Goal: Transaction & Acquisition: Download file/media

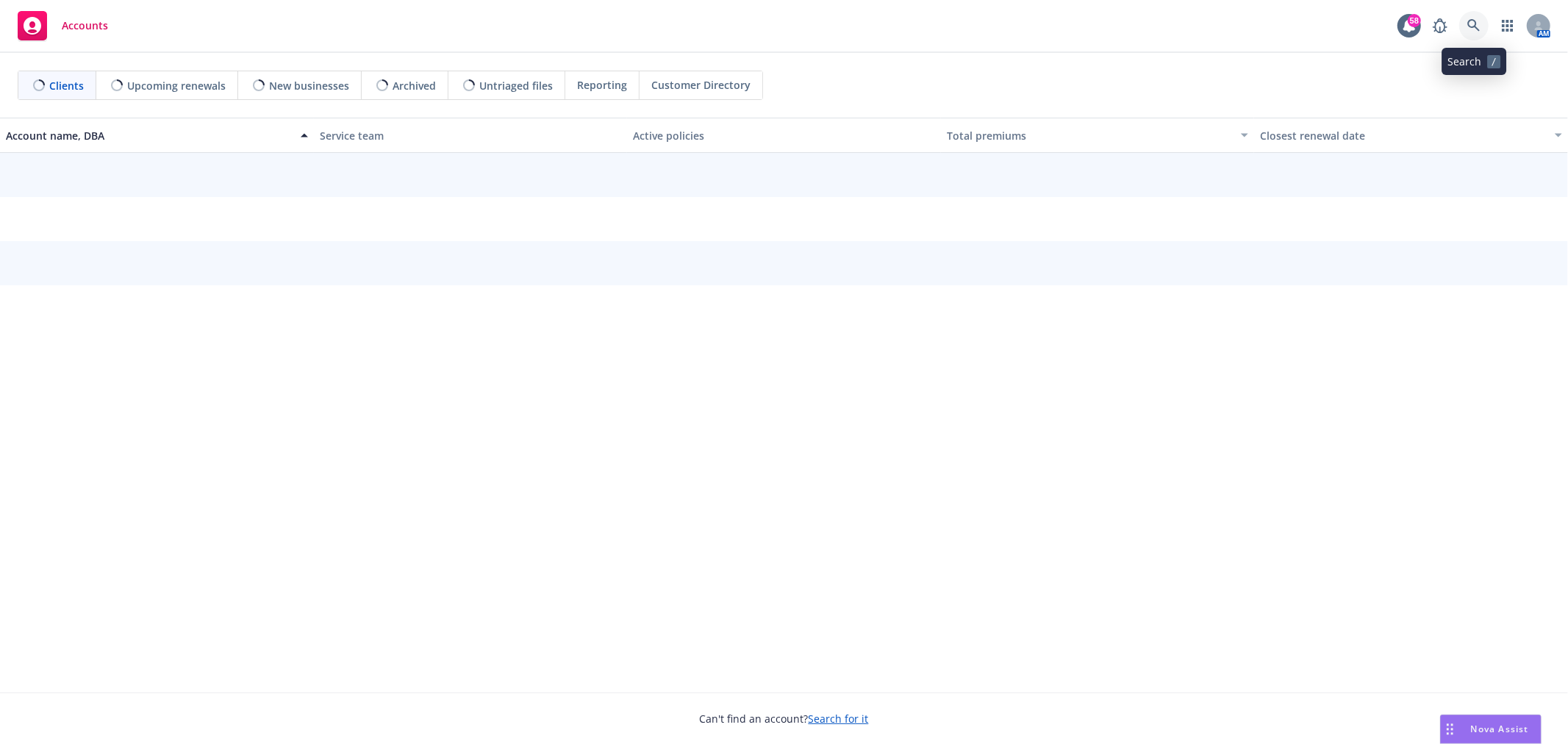
click at [1486, 25] on link at bounding box center [1474, 26] width 30 height 30
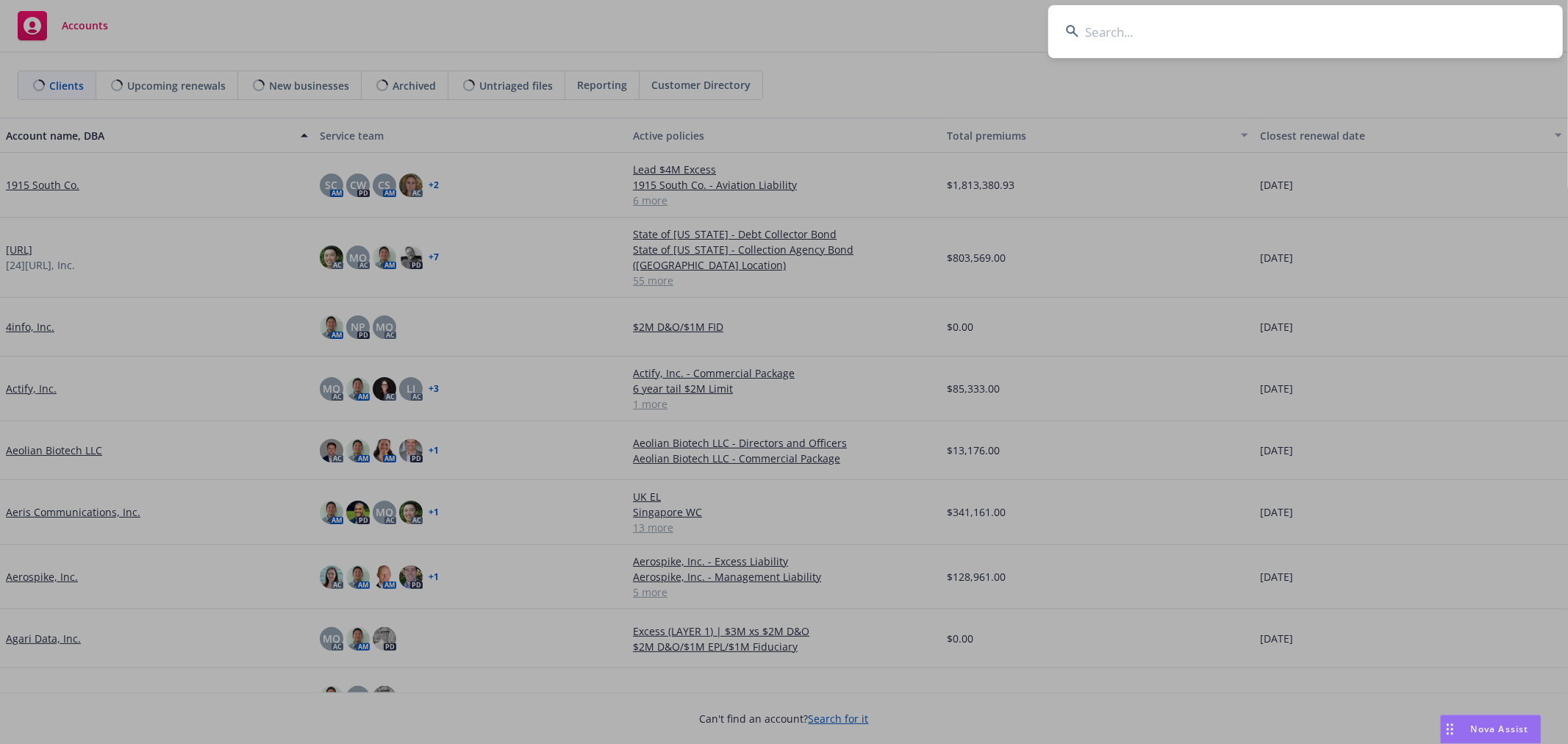
click at [1262, 54] on input at bounding box center [1306, 32] width 514 height 53
click at [1250, 46] on input at bounding box center [1306, 32] width 514 height 53
type input "yolo"
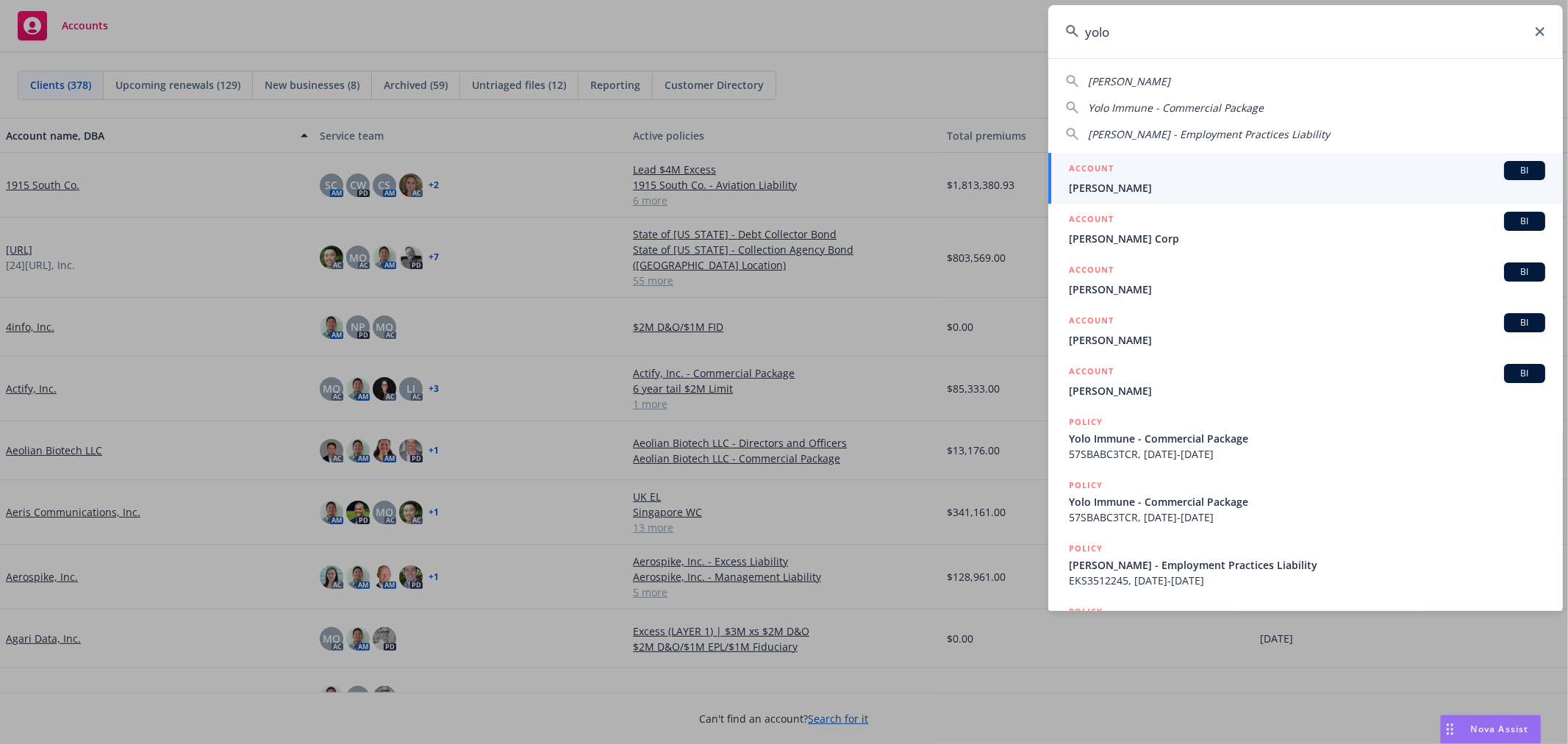
click at [1188, 190] on span "Yolo Immune" at bounding box center [1307, 188] width 476 height 16
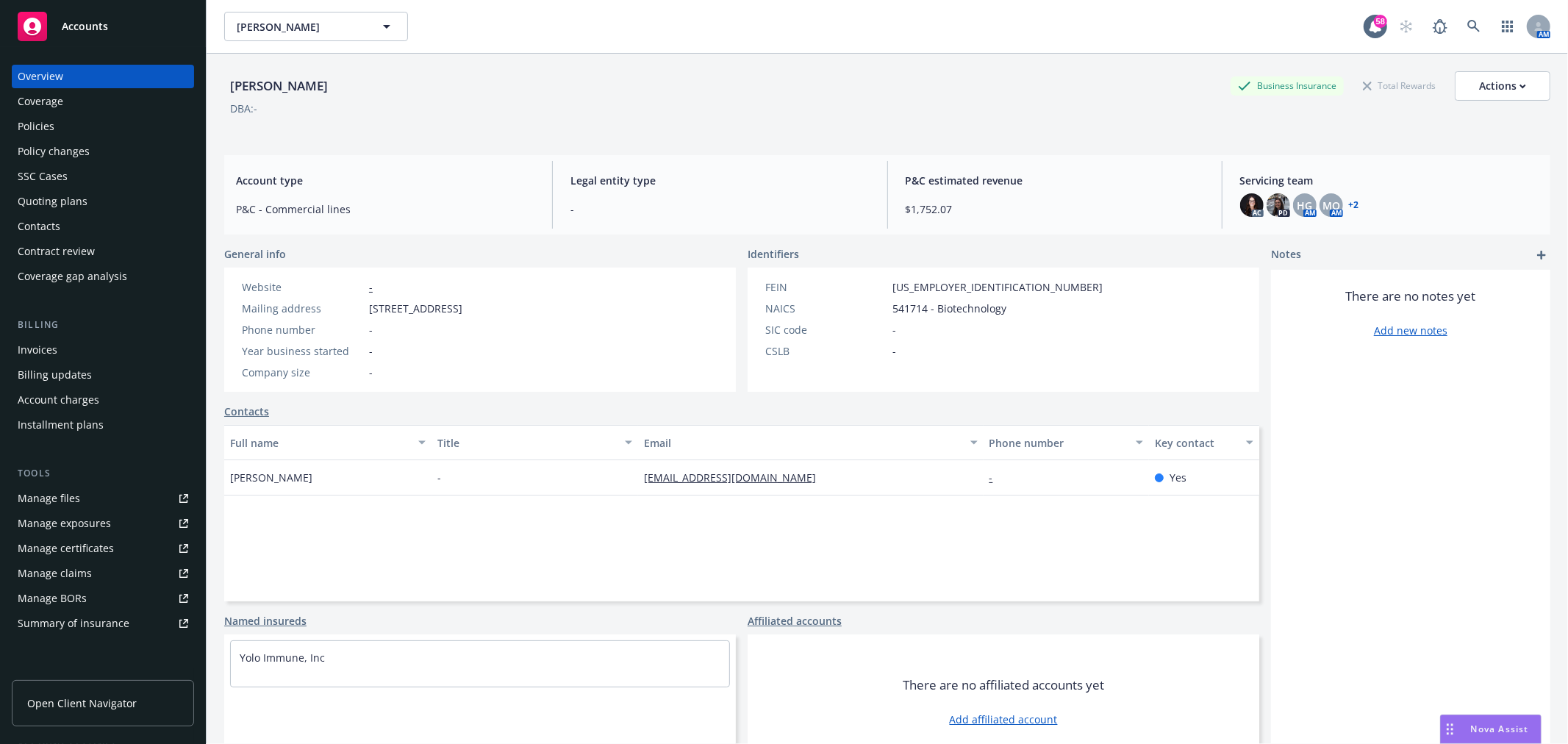
click at [75, 206] on div "Quoting plans" at bounding box center [53, 201] width 70 height 24
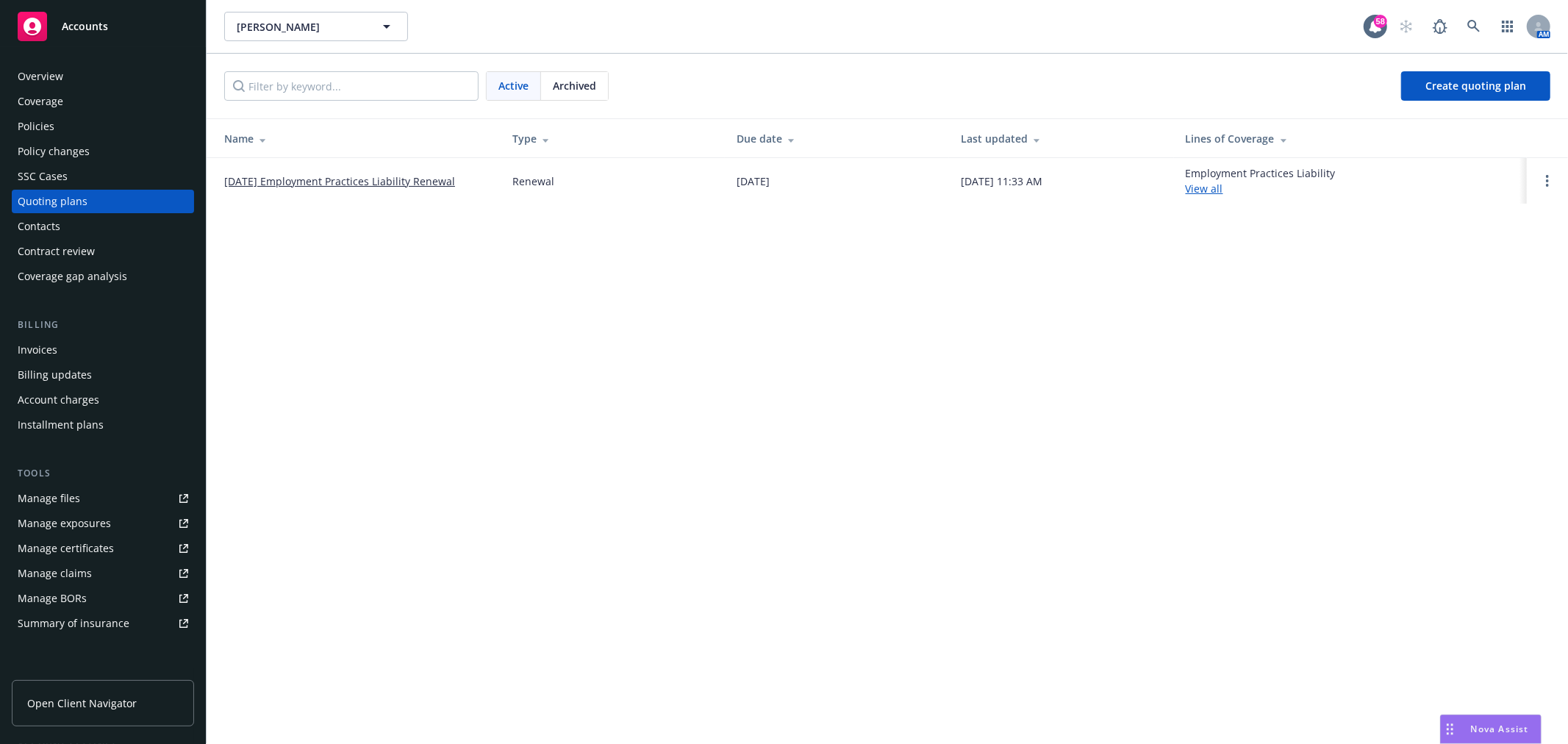
click at [32, 119] on div "Policies" at bounding box center [36, 126] width 37 height 24
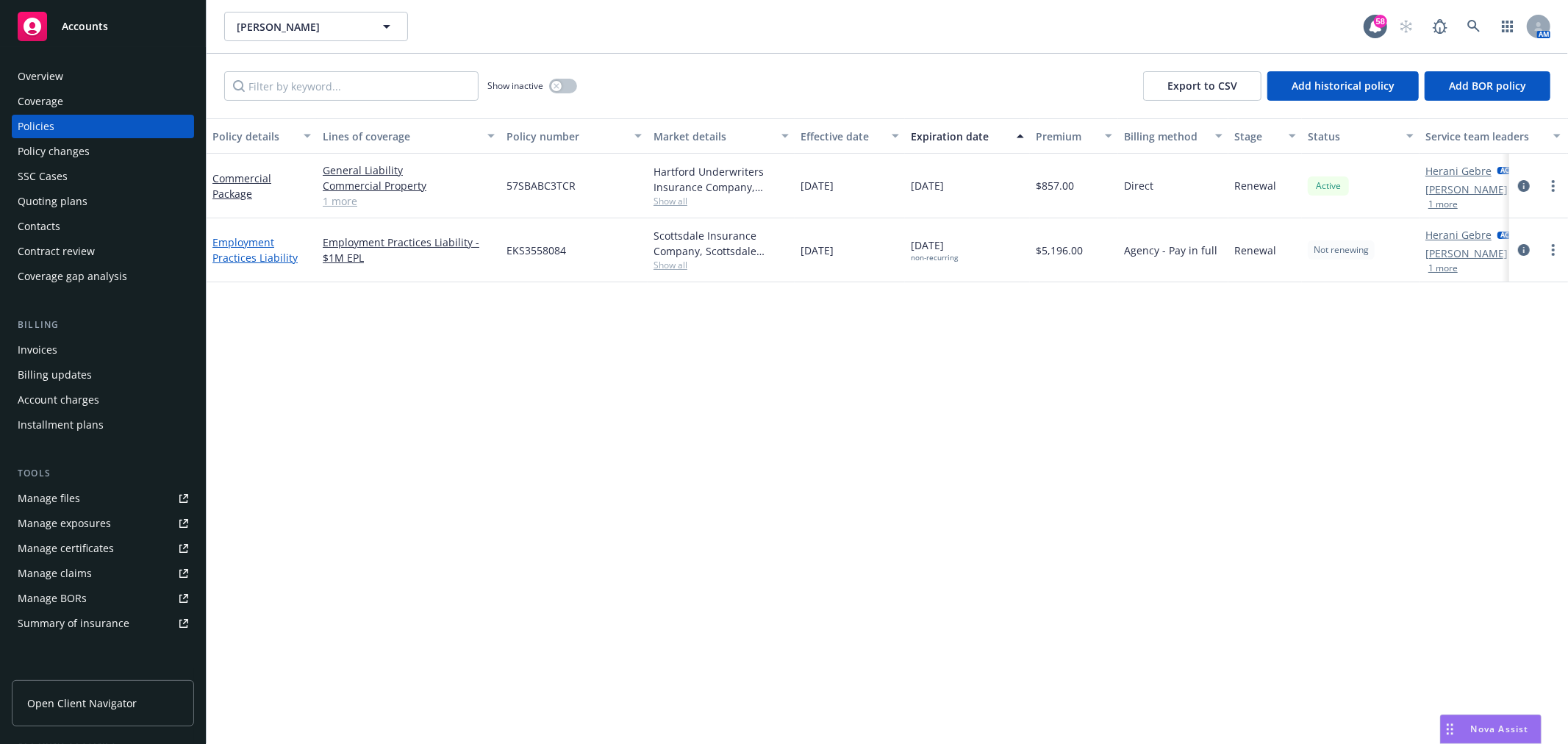
click at [252, 253] on link "Employment Practices Liability" at bounding box center [254, 250] width 85 height 30
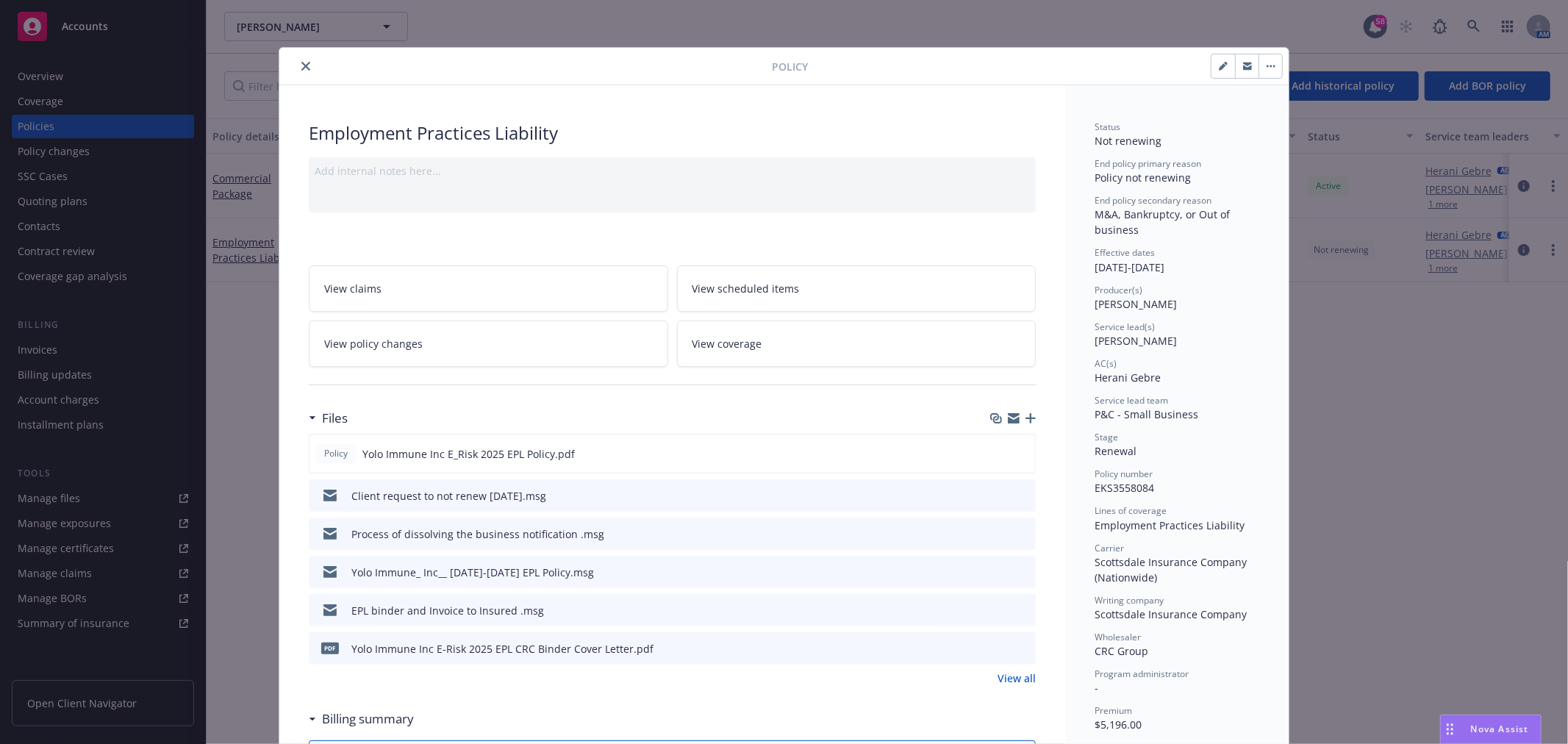
click at [1027, 422] on icon "button" at bounding box center [1031, 418] width 11 height 11
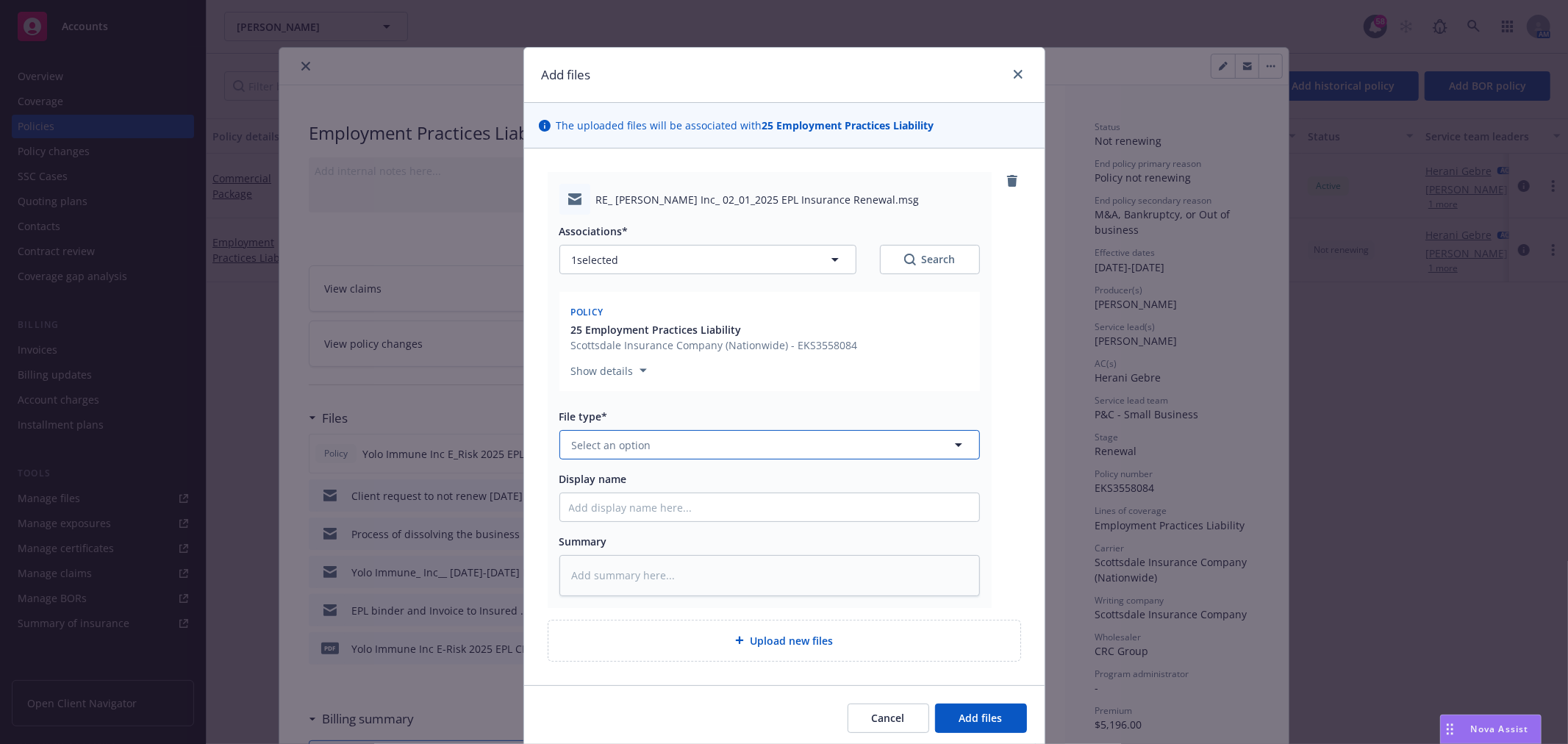
click at [643, 438] on button "Select an option" at bounding box center [770, 445] width 420 height 30
type input "Email"
click at [935, 704] on button "Add files" at bounding box center [981, 719] width 92 height 30
click at [572, 472] on div "Email" at bounding box center [770, 485] width 419 height 39
click at [593, 502] on input "Display name" at bounding box center [770, 507] width 419 height 28
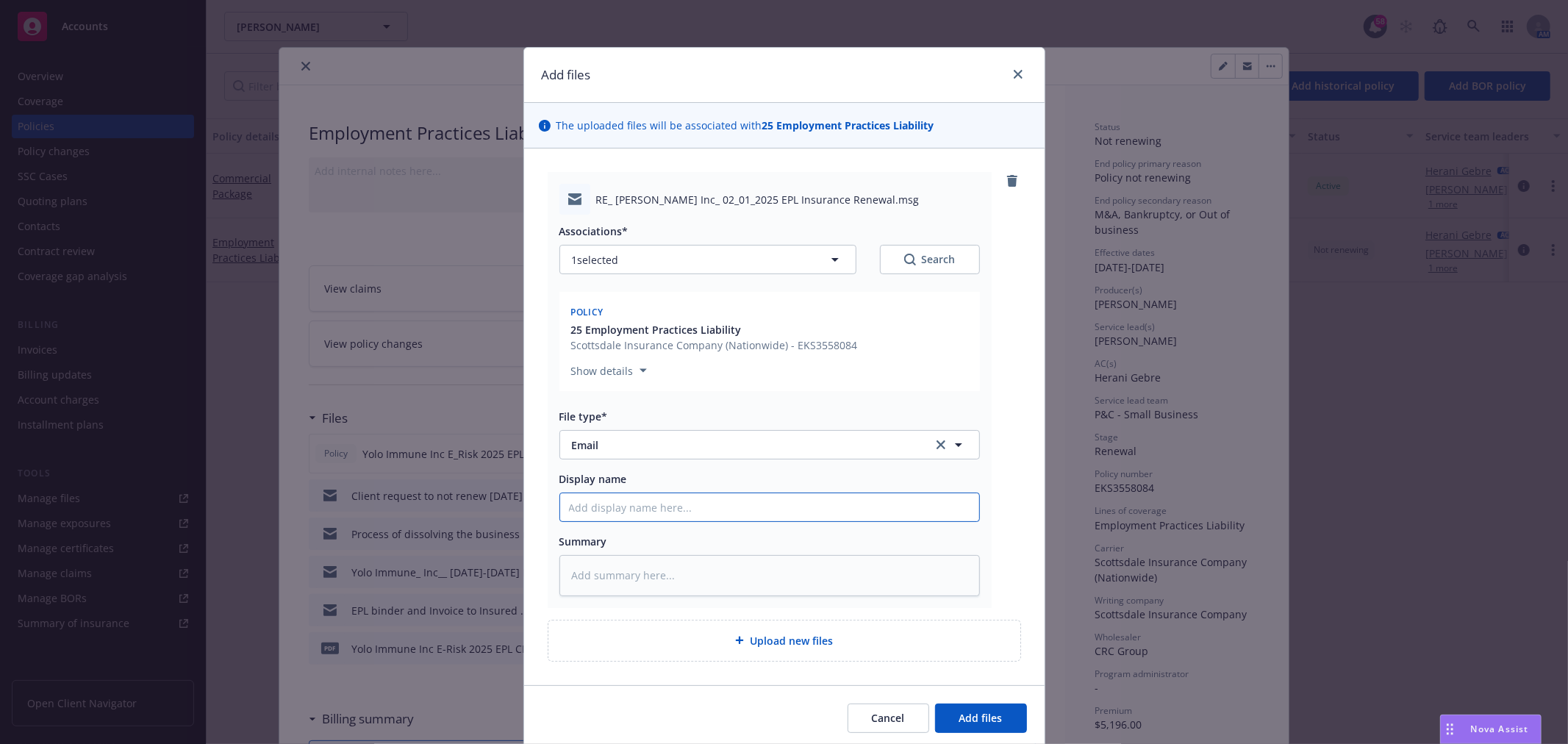
type textarea "x"
type input "C"
type textarea "x"
type input "Co"
type textarea "x"
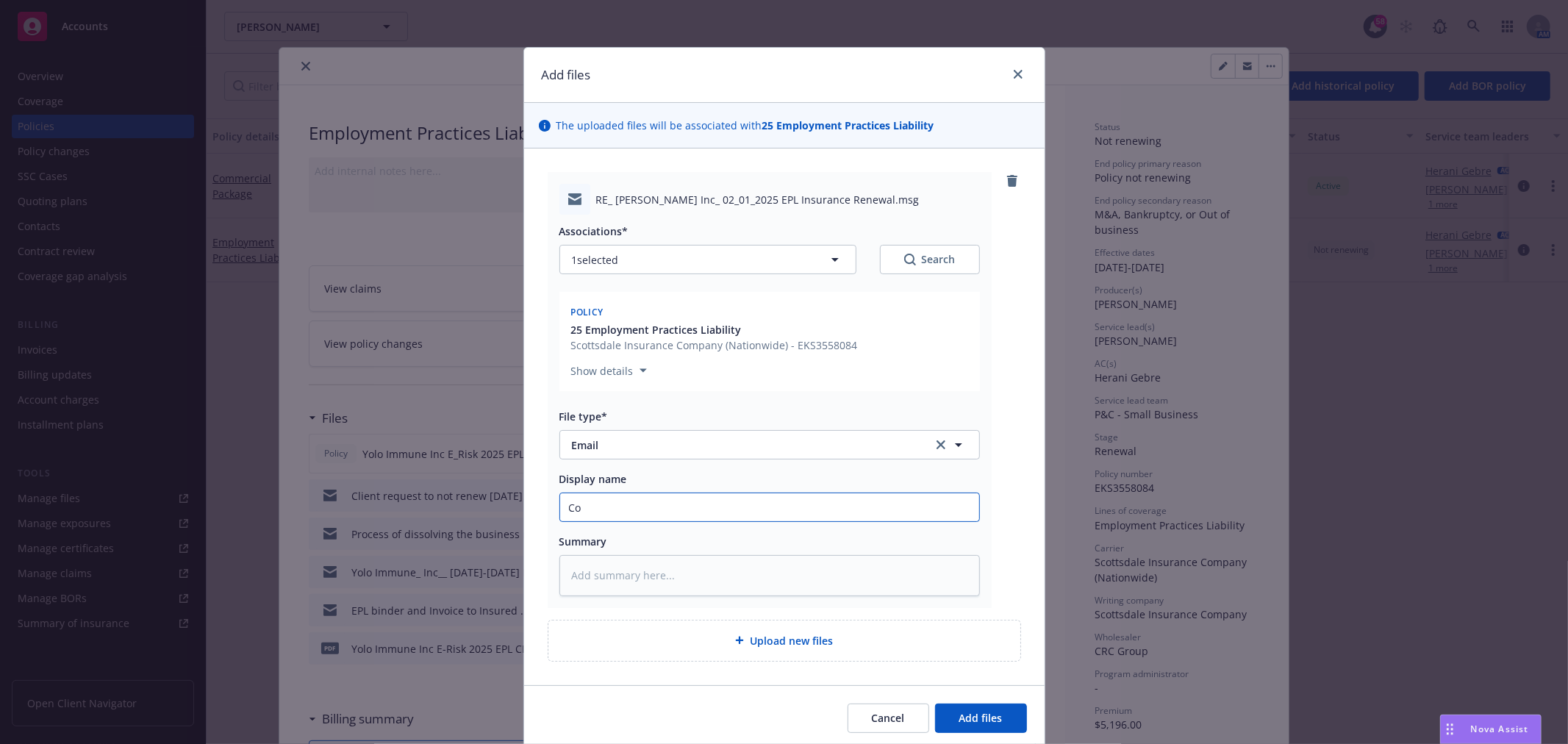
type input "Co"
type textarea "x"
type input "Co wi"
type textarea "x"
type input "Co win"
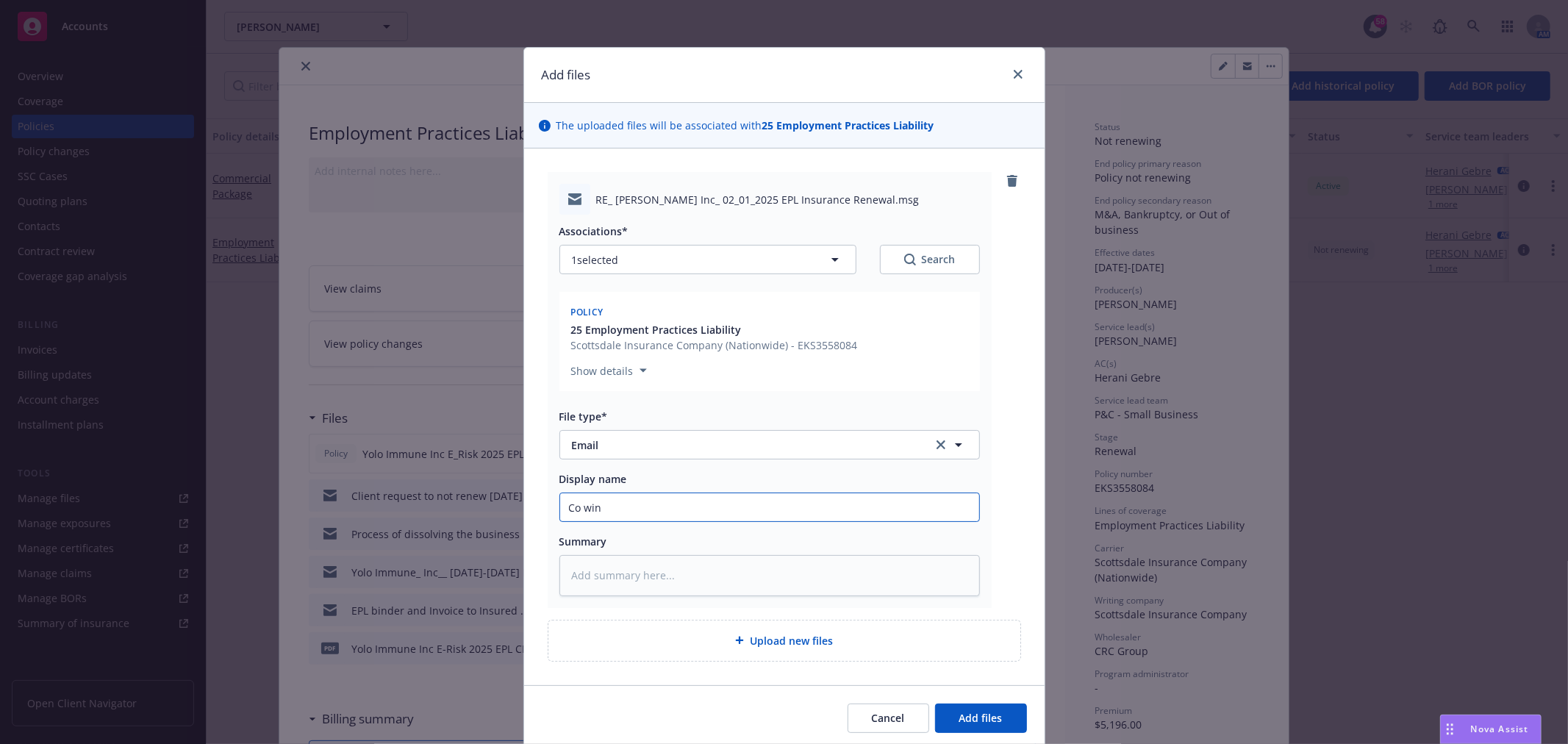
type textarea "x"
type input "Co wind"
type textarea "x"
type input "Co windi"
type textarea "x"
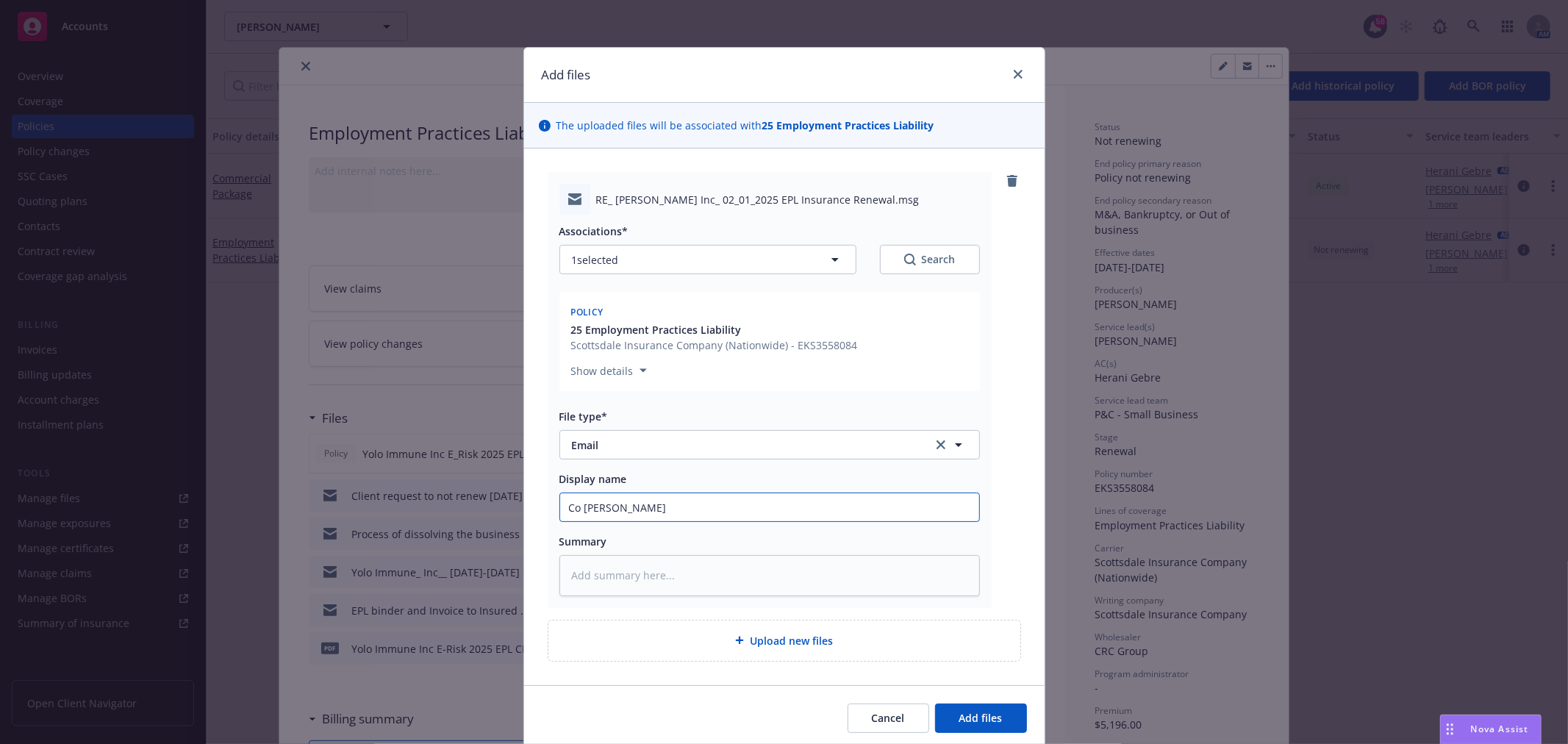
type input "Co windin"
type textarea "x"
type input "Co winding"
type textarea "x"
type input "Co winding"
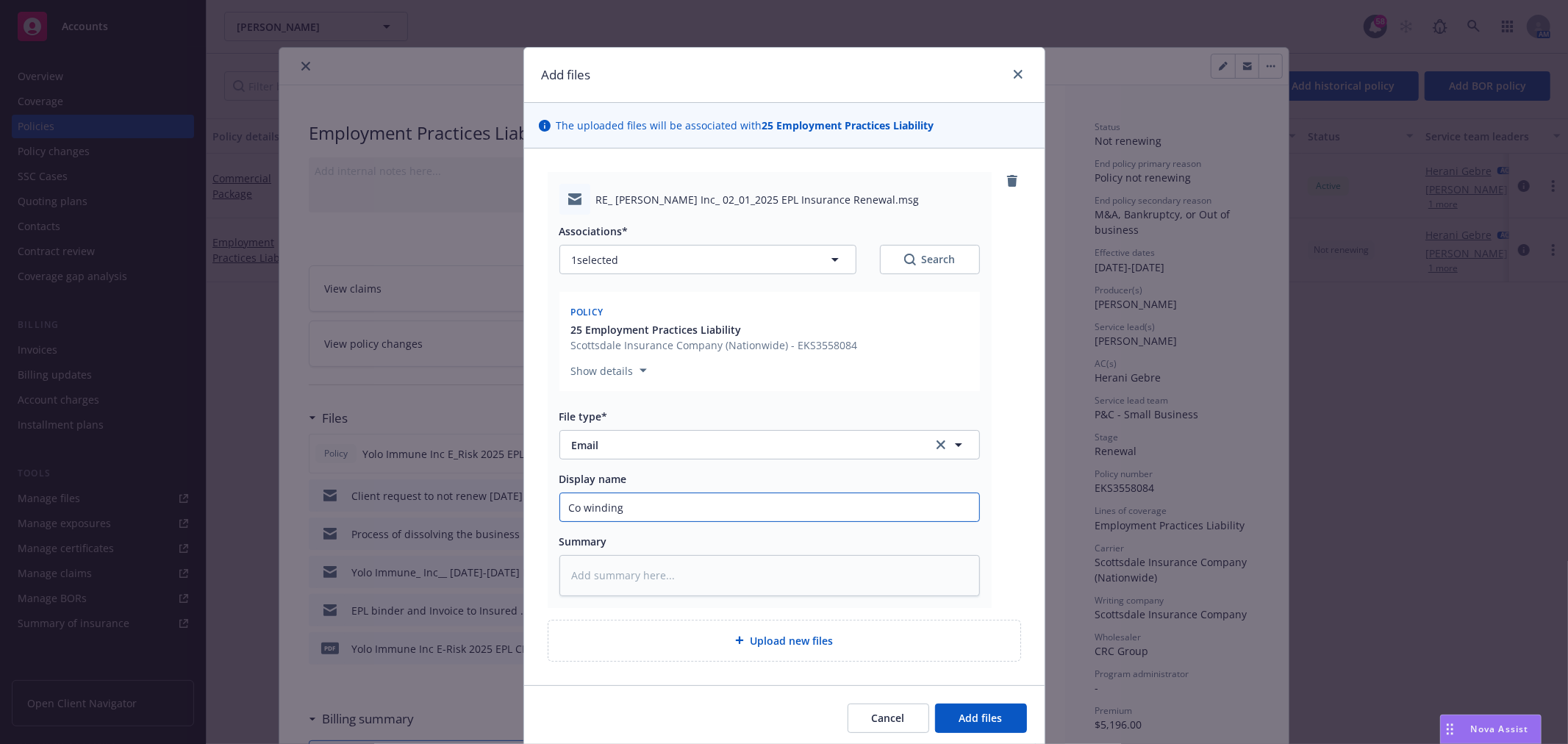
type textarea "x"
type input "Co winding d"
type textarea "x"
type input "Co winding do"
type textarea "x"
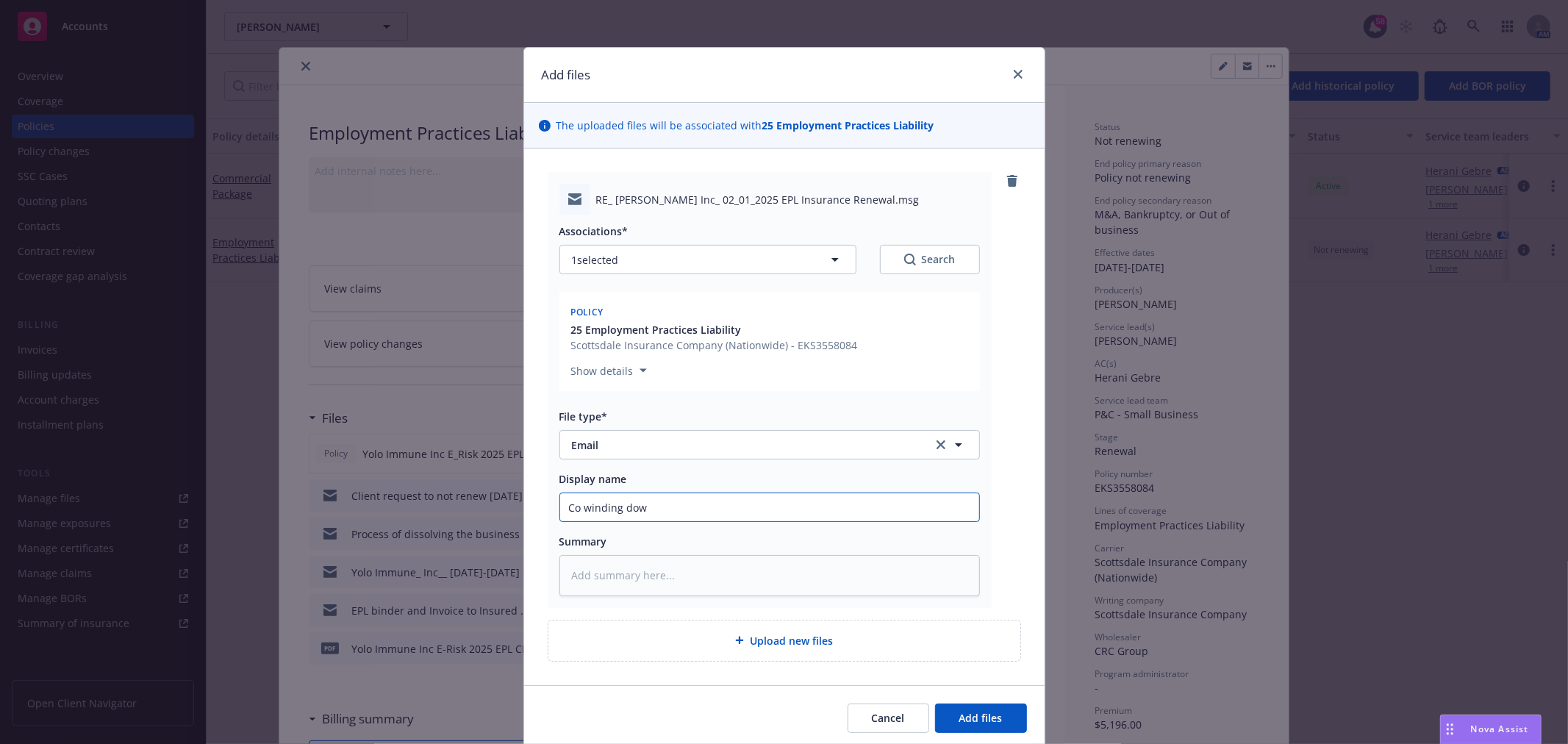
type input "Co winding down"
type textarea "x"
type input "Co winding down"
type textarea "x"
type input "Co winding down -"
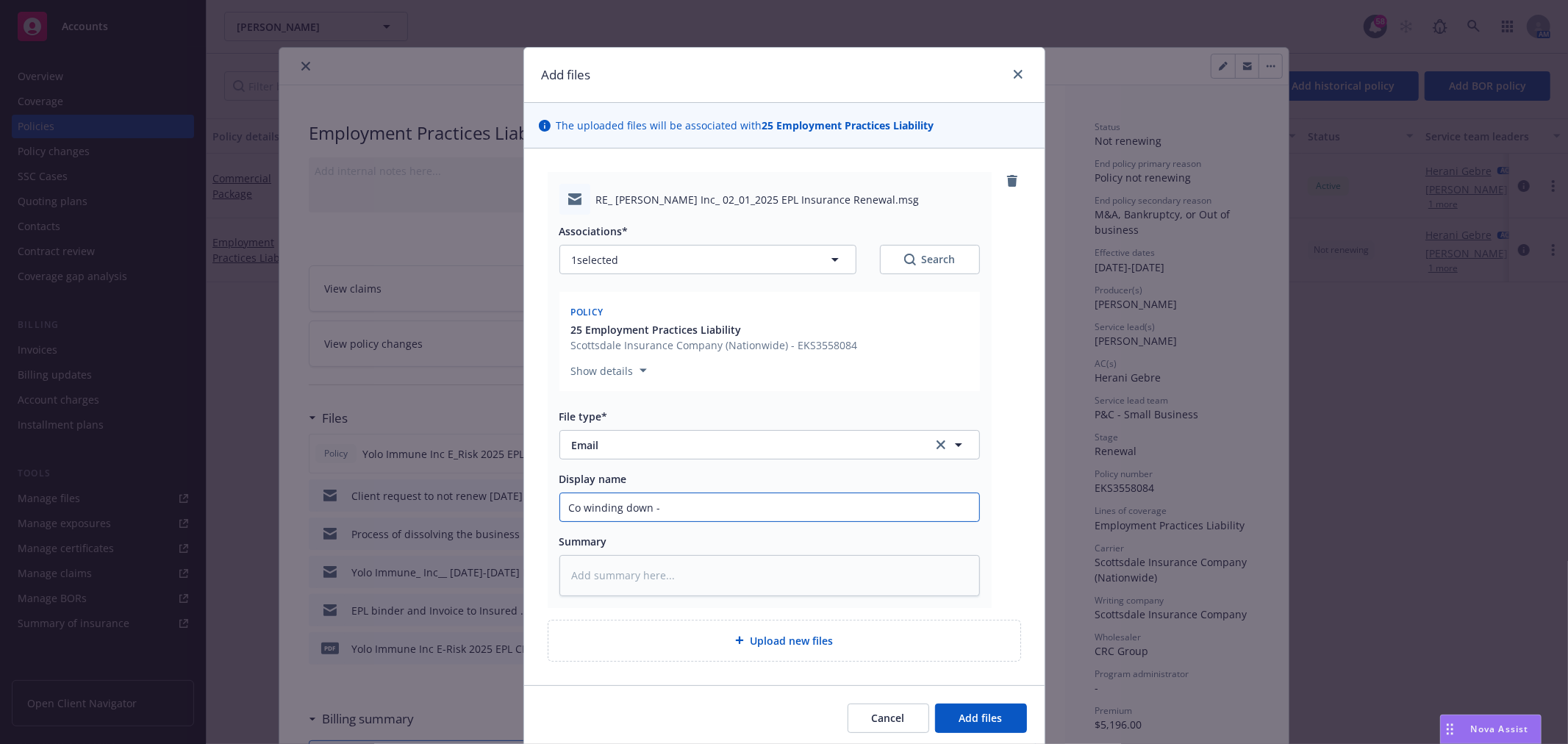
type textarea "x"
type input "Co winding down -"
type textarea "x"
type input "Co winding down - k"
type textarea "x"
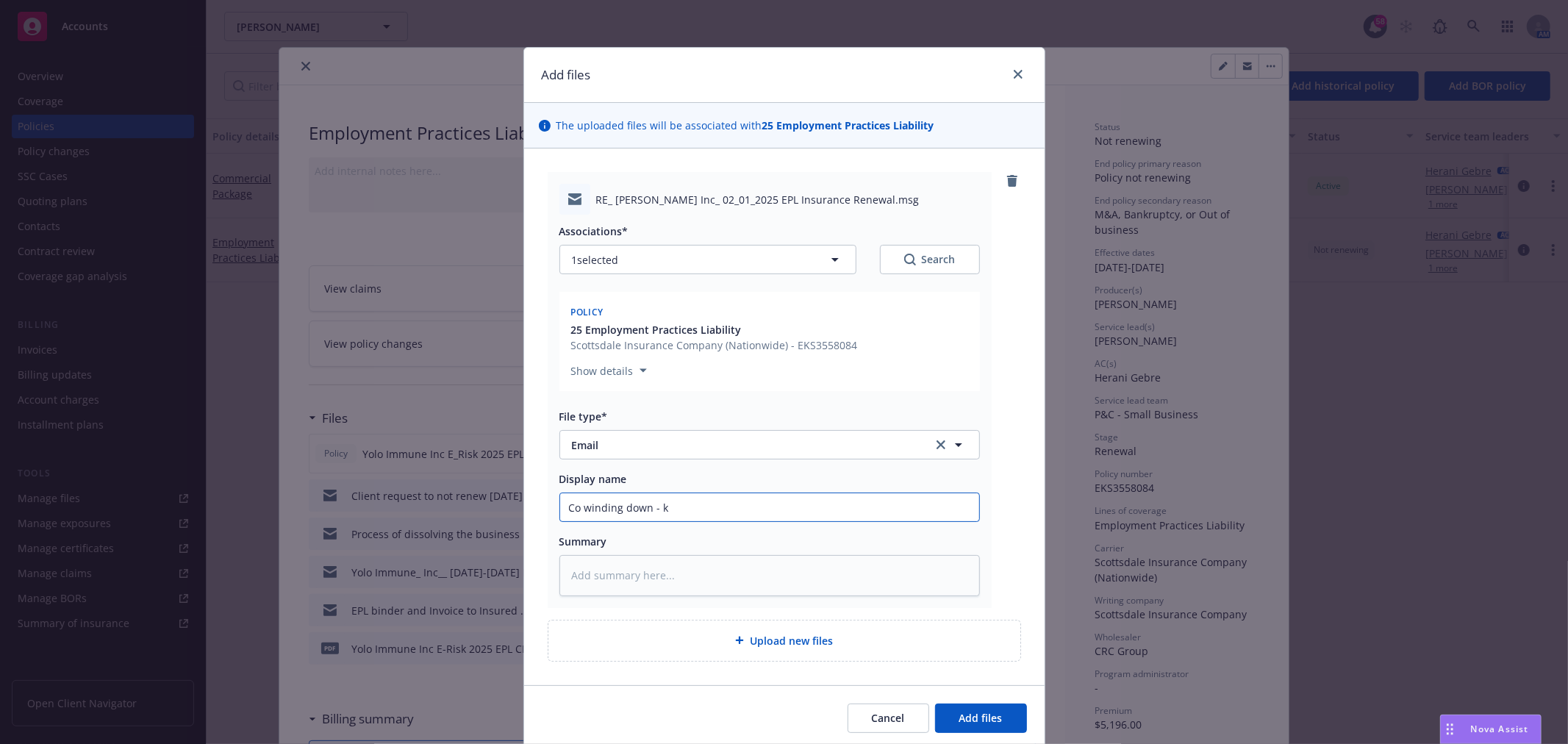
type input "Co winding down - ke"
type textarea "x"
type input "Co winding down - kee"
type textarea "x"
type input "Co winding down - keep"
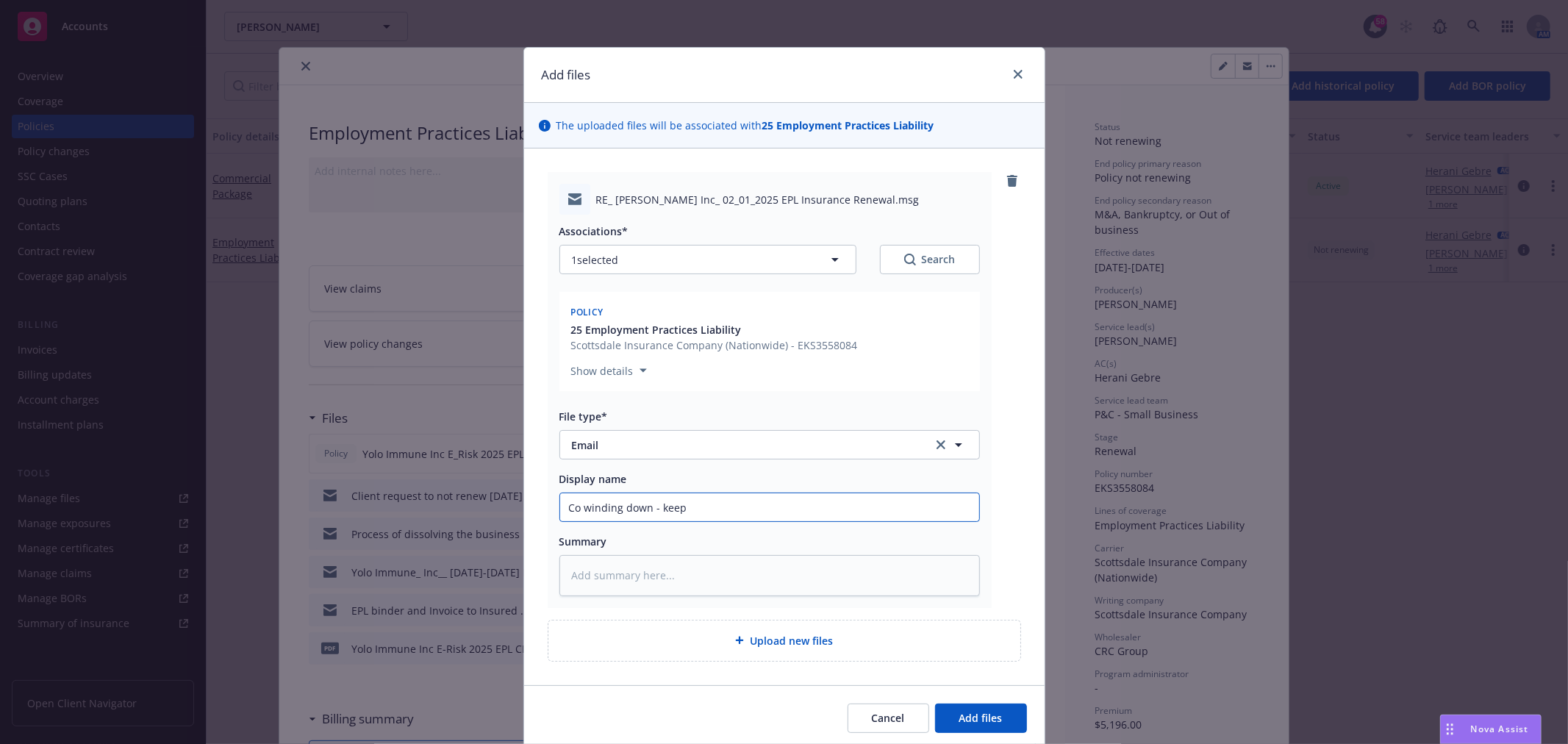
type textarea "x"
type input "Co winding down - keep"
type textarea "x"
type input "Co winding down - keep p"
type textarea "x"
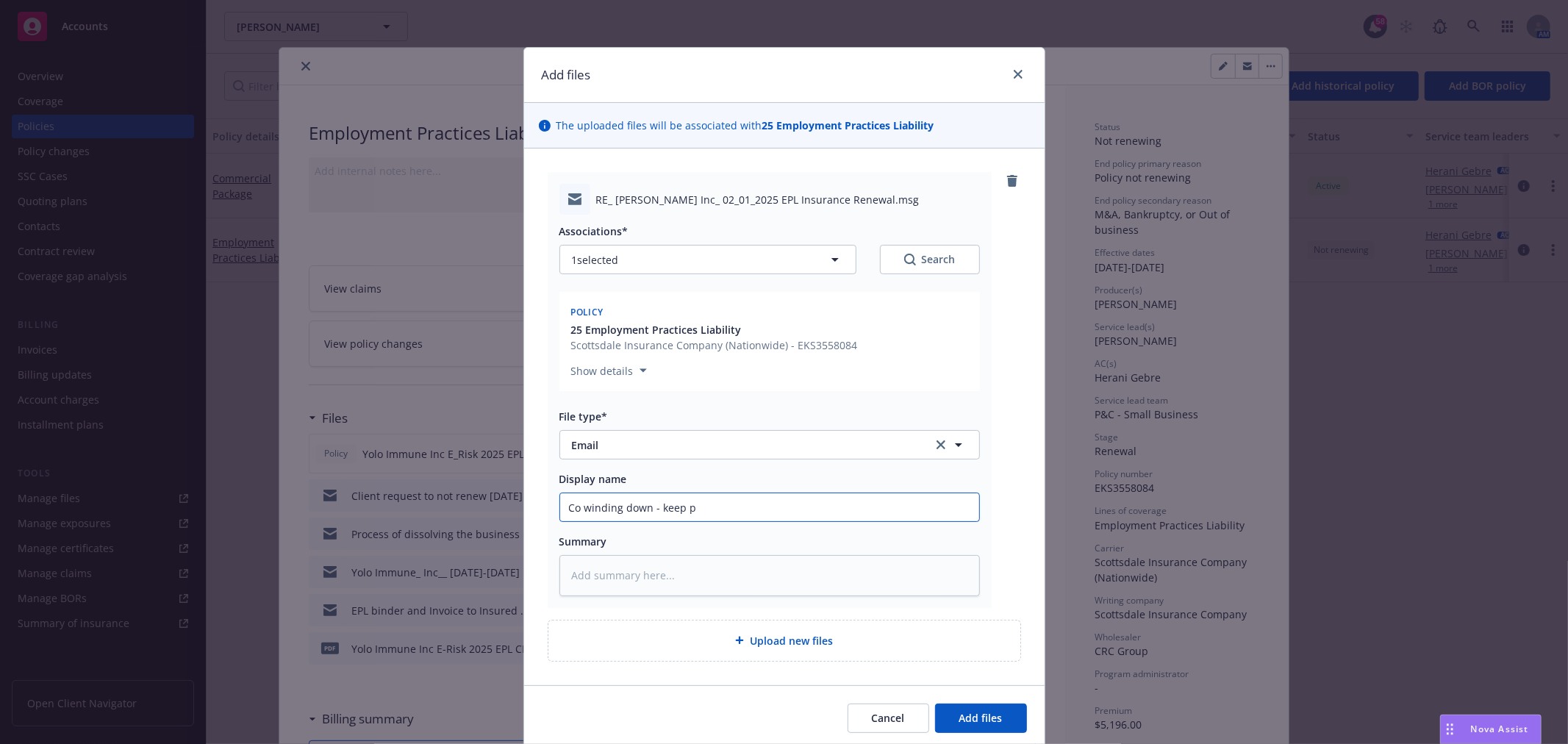
type input "Co winding down - keep po"
type textarea "x"
type input "Co winding down - keep pol"
type textarea "x"
type input "Co winding down - keep pol"
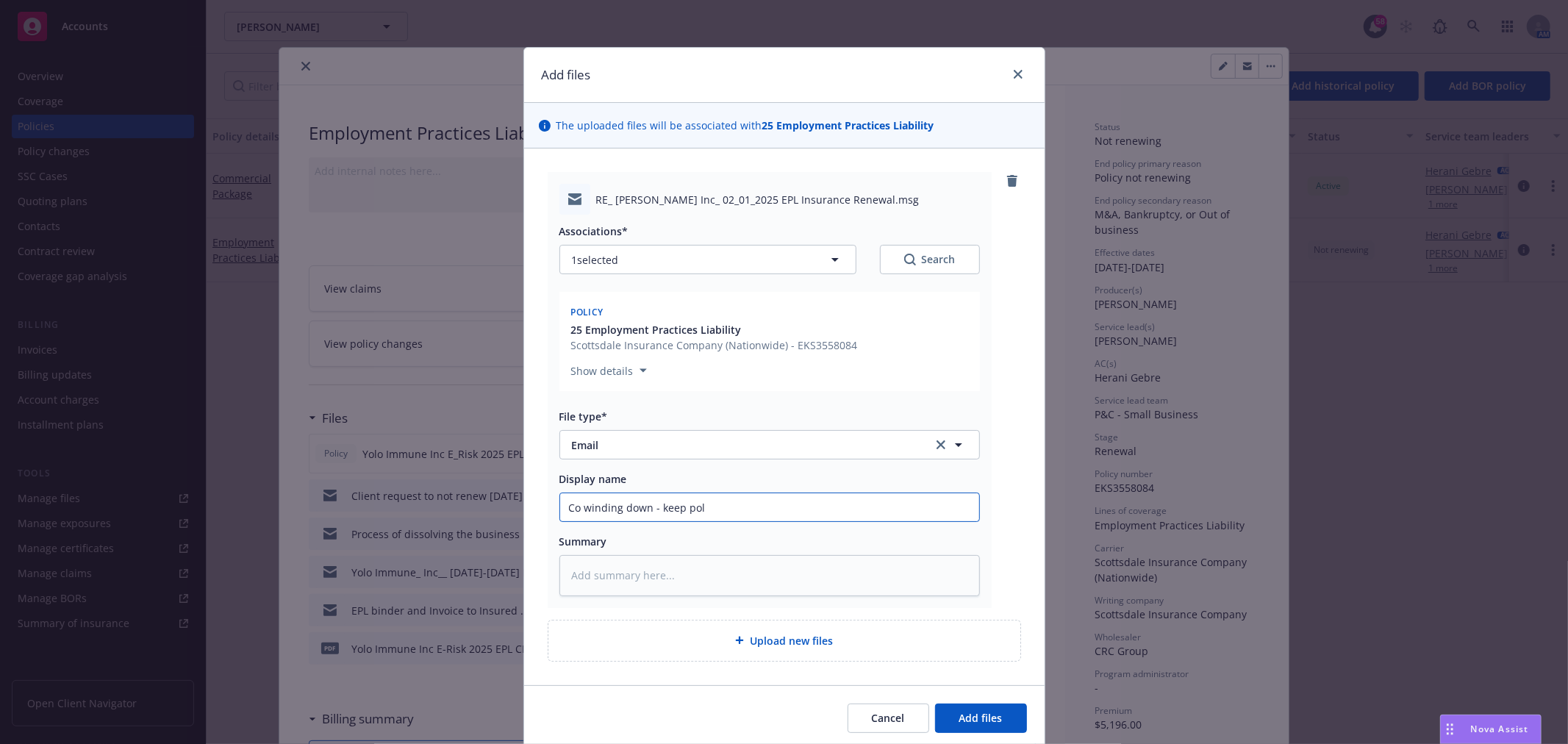
type textarea "x"
type input "Co winding down - keep pol i"
type textarea "x"
type input "Co winding down - keep pol in"
type textarea "x"
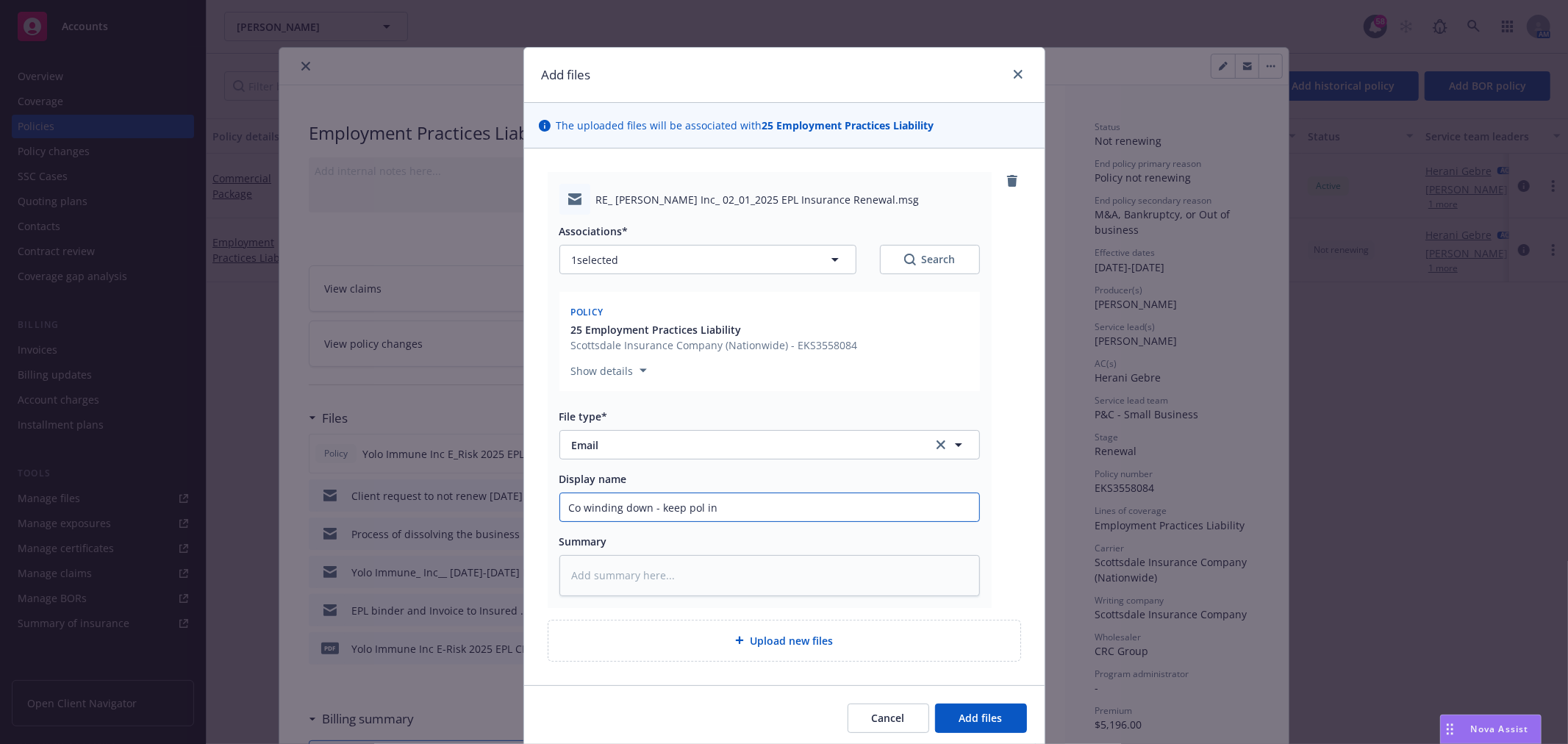
type input "Co winding down - keep pol in-"
type textarea "x"
type input "Co winding down - keep pol in-f"
type textarea "x"
type input "Co winding down - keep pol in-fo"
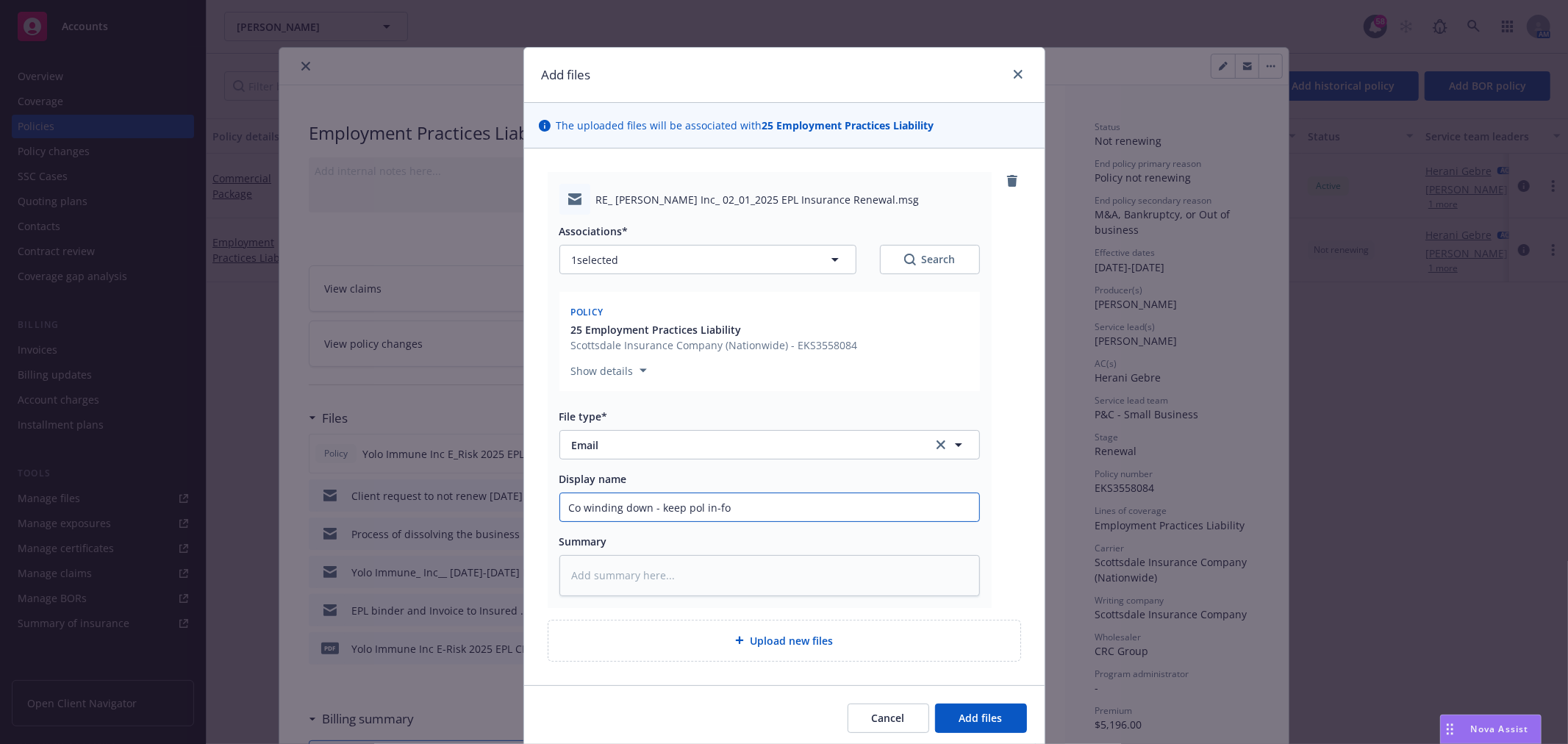
type textarea "x"
type input "Co winding down - keep pol in-for"
type textarea "x"
type input "Co winding down - keep pol in-force"
type textarea "x"
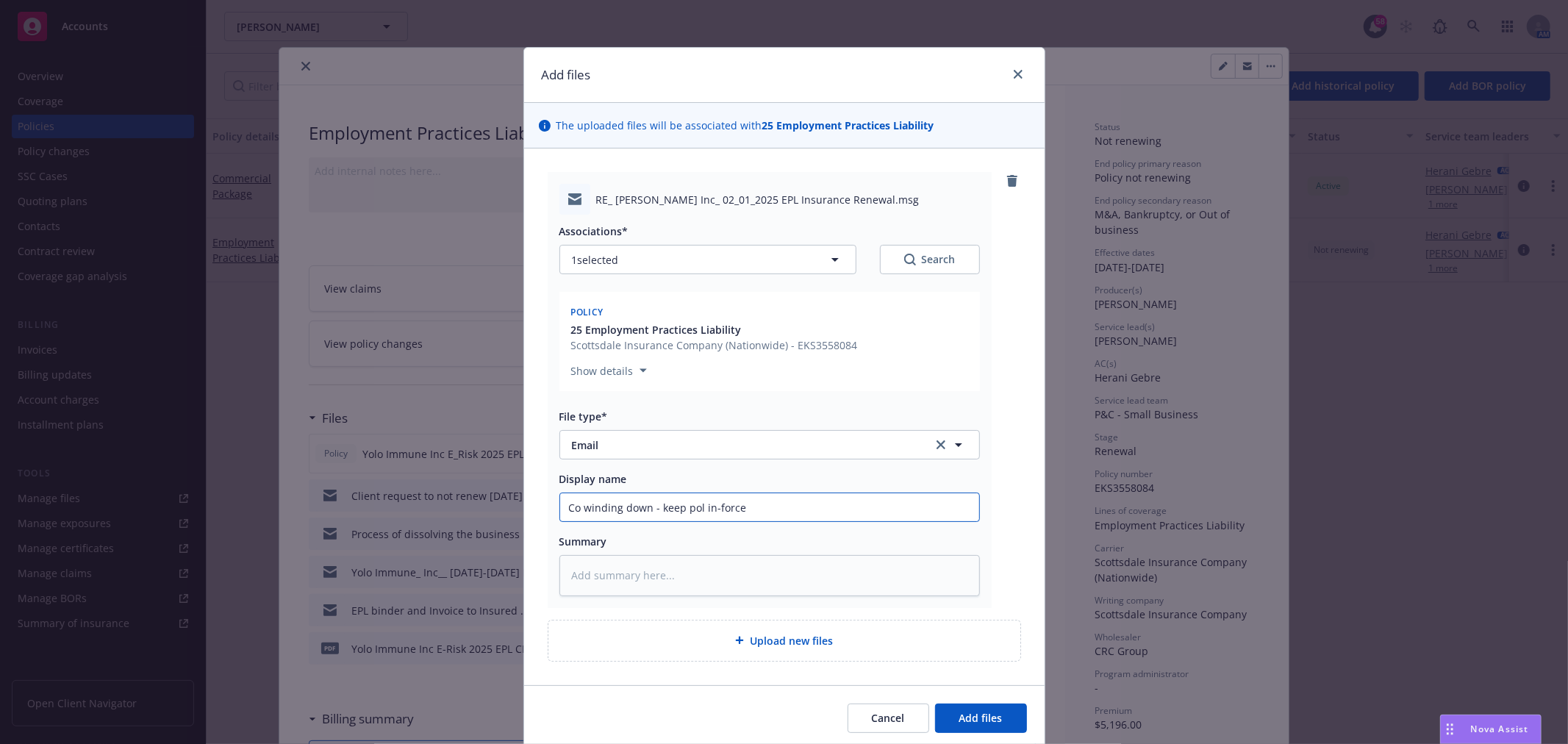
type input "Co winding down - keep pol in-force"
type textarea "x"
type input "Co winding down - keep pol in-force u"
type textarea "x"
type input "Co winding down - keep pol in-force un"
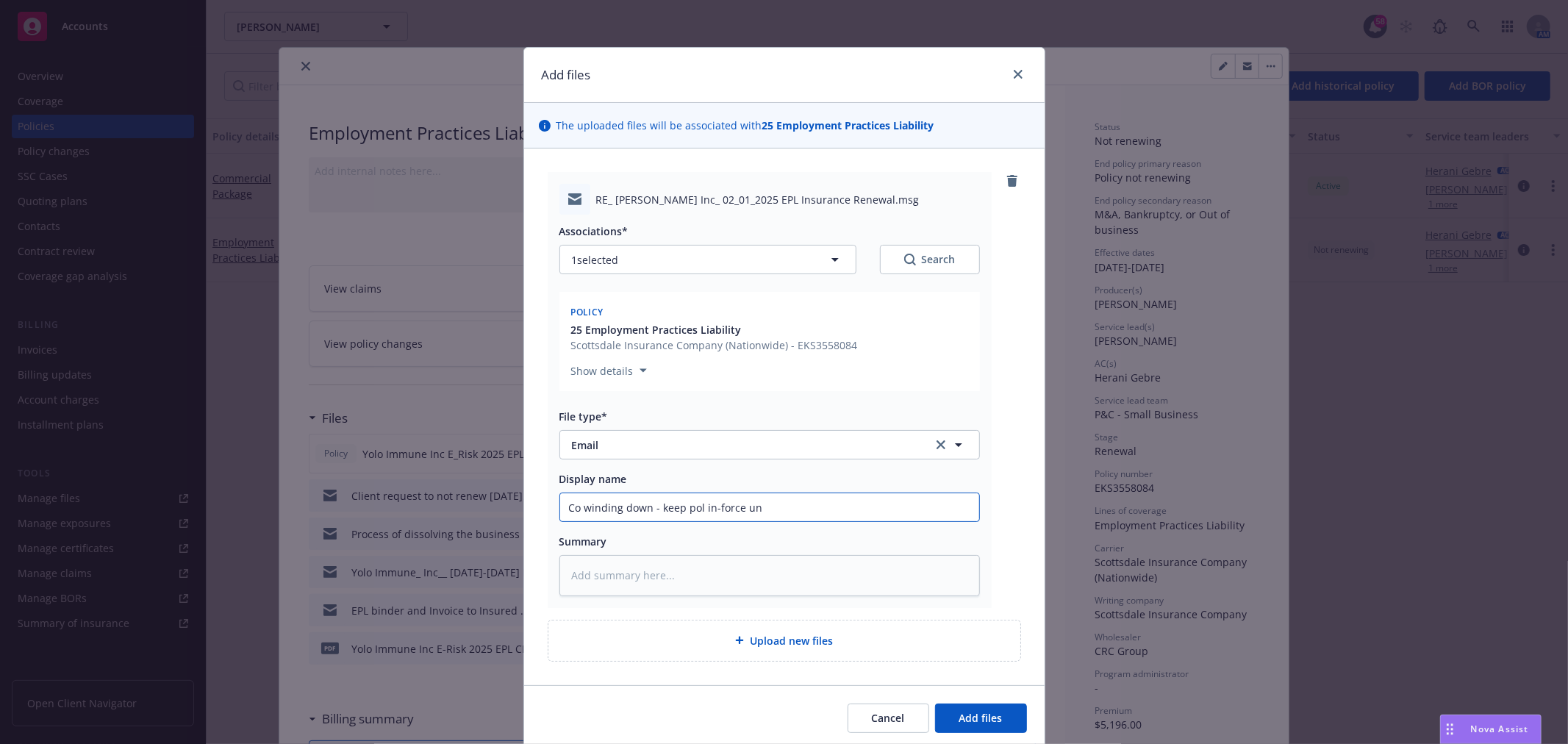
type textarea "x"
type input "Co winding down - keep pol in-force unti"
type textarea "x"
type input "Co winding down - keep pol in-force until"
type textarea "x"
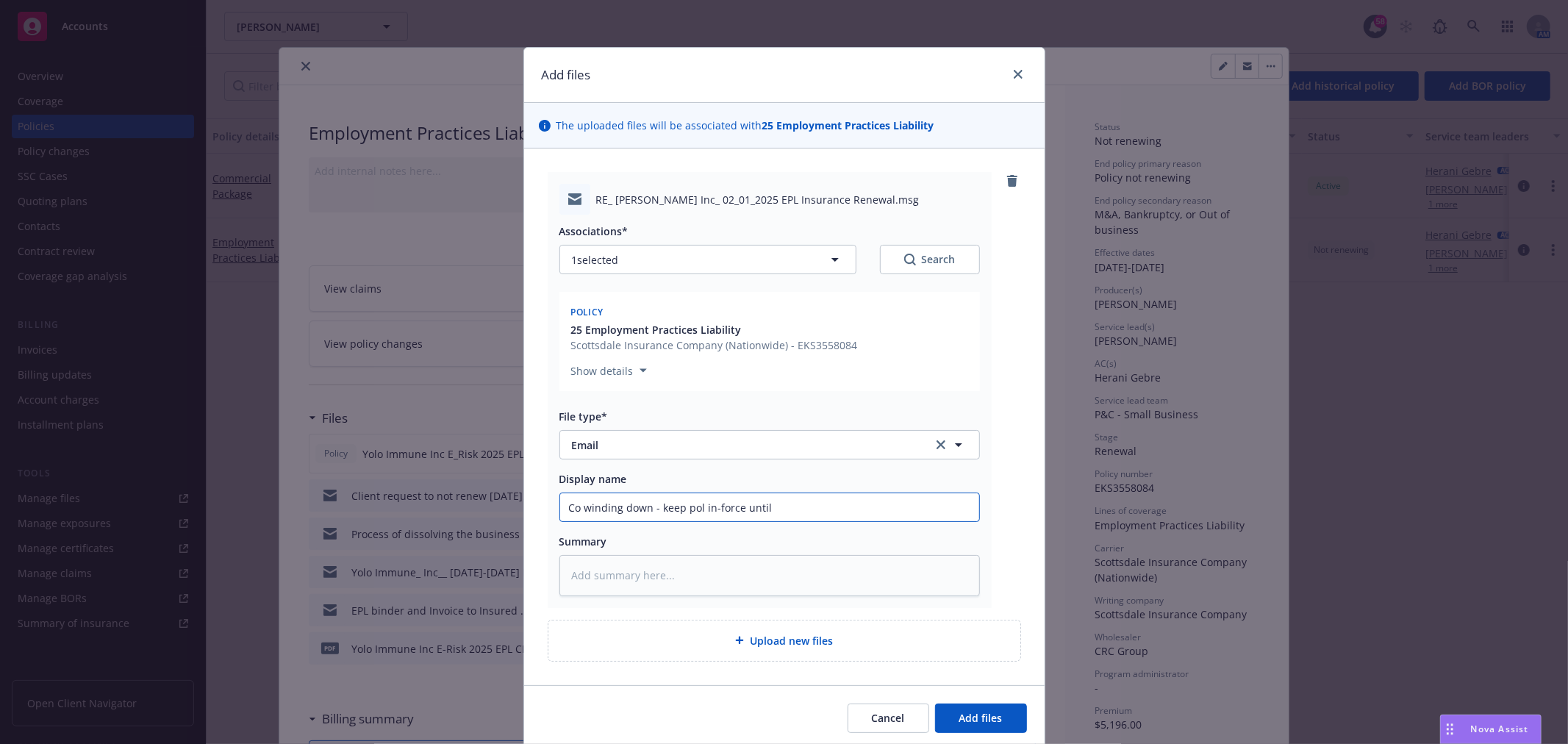
type input "Co winding down - keep pol in-force until"
type textarea "x"
type input "Co winding down - keep pol in-force until 2"
type textarea "x"
type input "Co winding down - keep pol in-force until 2/"
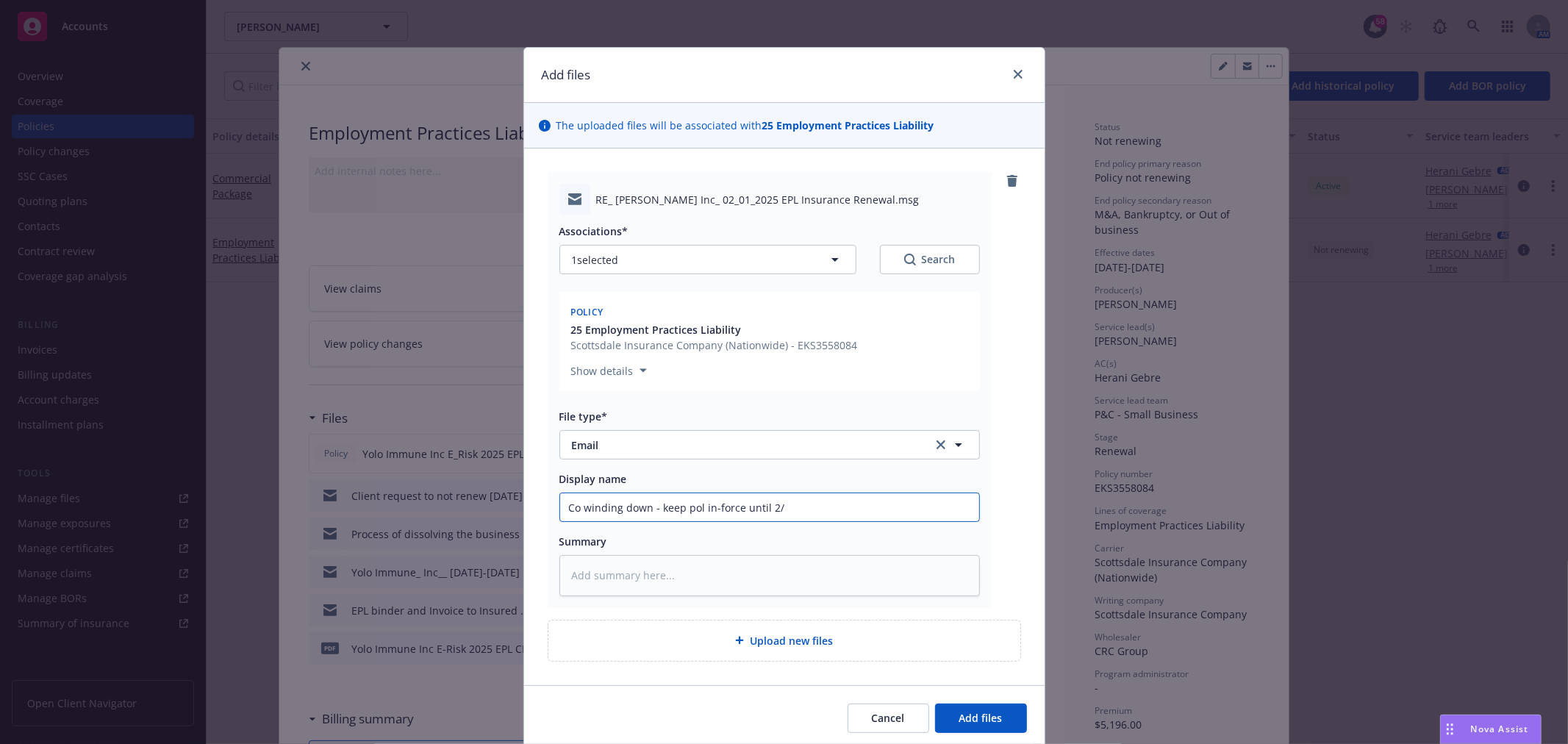
type textarea "x"
type input "Co winding down - keep pol in-force until 2/1"
type textarea "x"
type input "Co winding down - keep pol in-force until 2/1/"
type textarea "x"
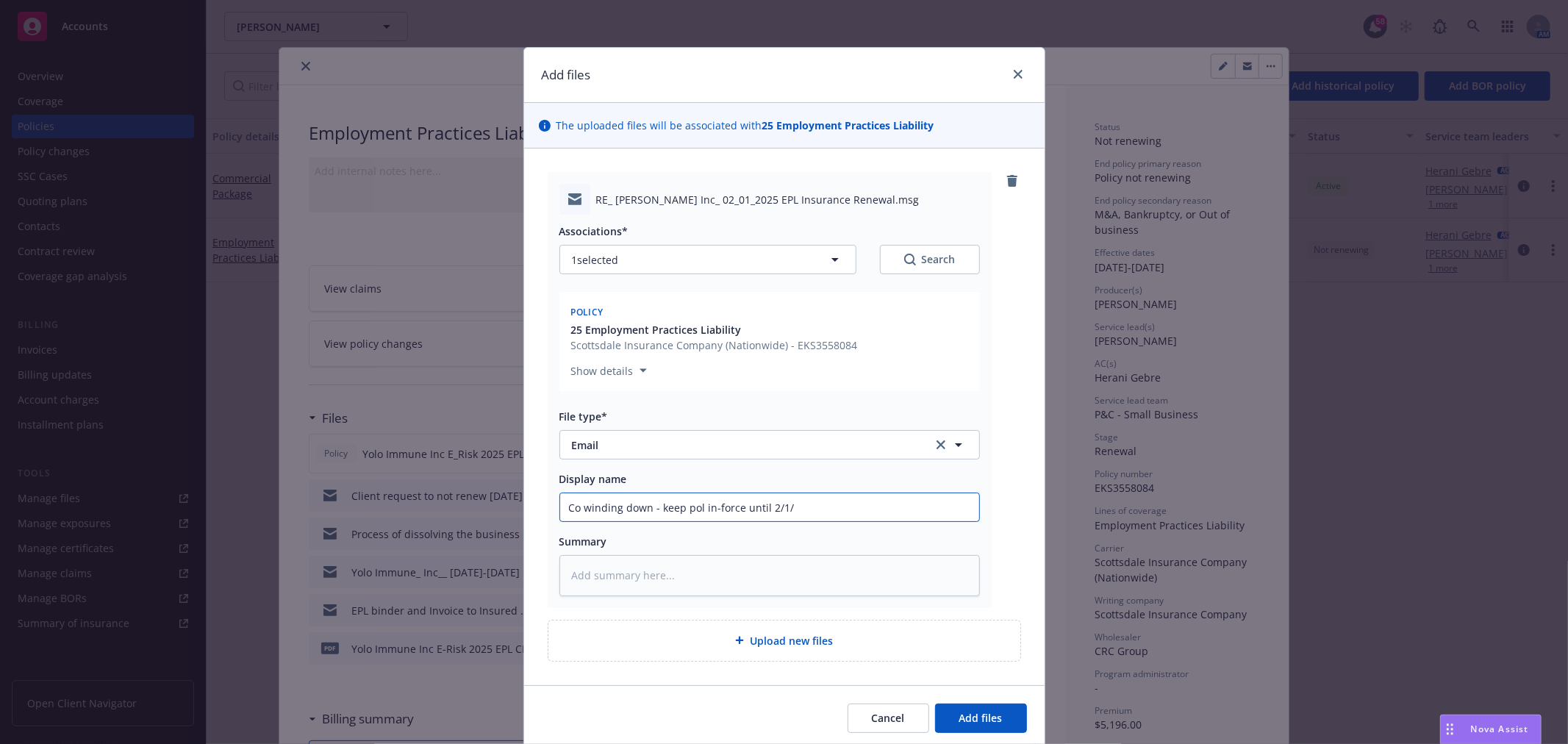
type input "Co winding down - keep pol in-force until 2/1/2"
type textarea "x"
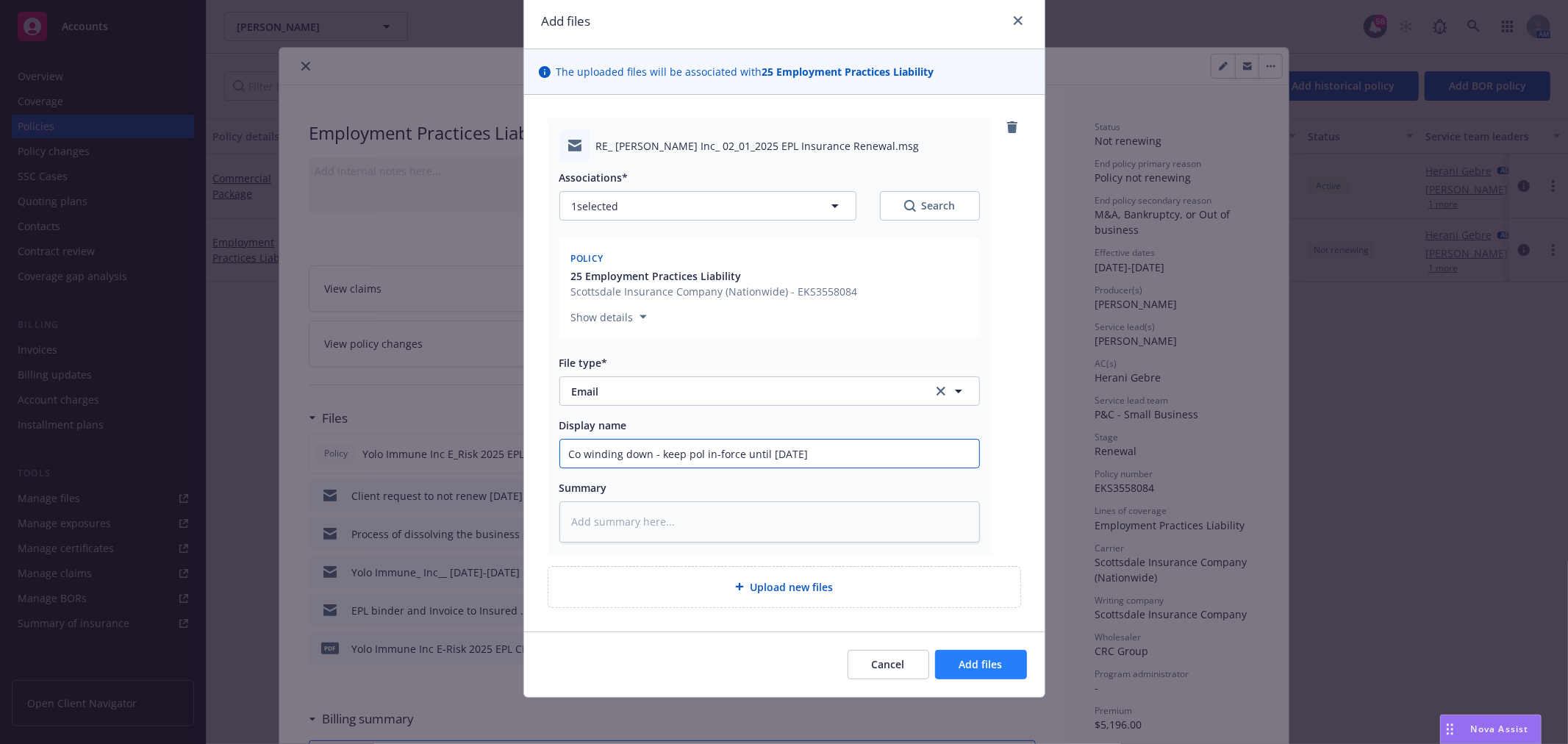
type input "Co winding down - keep pol in-force until 2/1/26"
click at [968, 659] on span "Add files" at bounding box center [980, 664] width 43 height 14
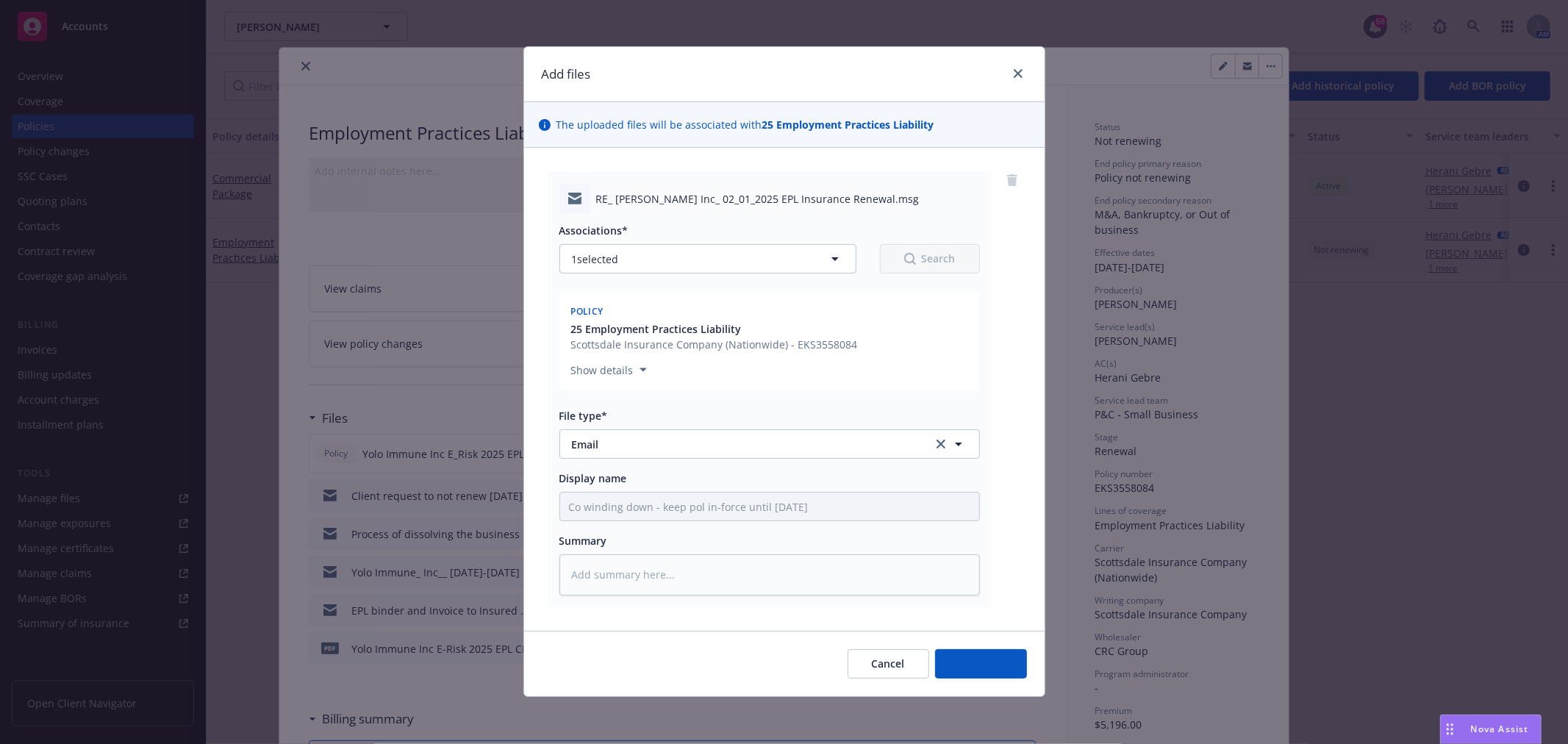
scroll to position [1, 0]
type textarea "x"
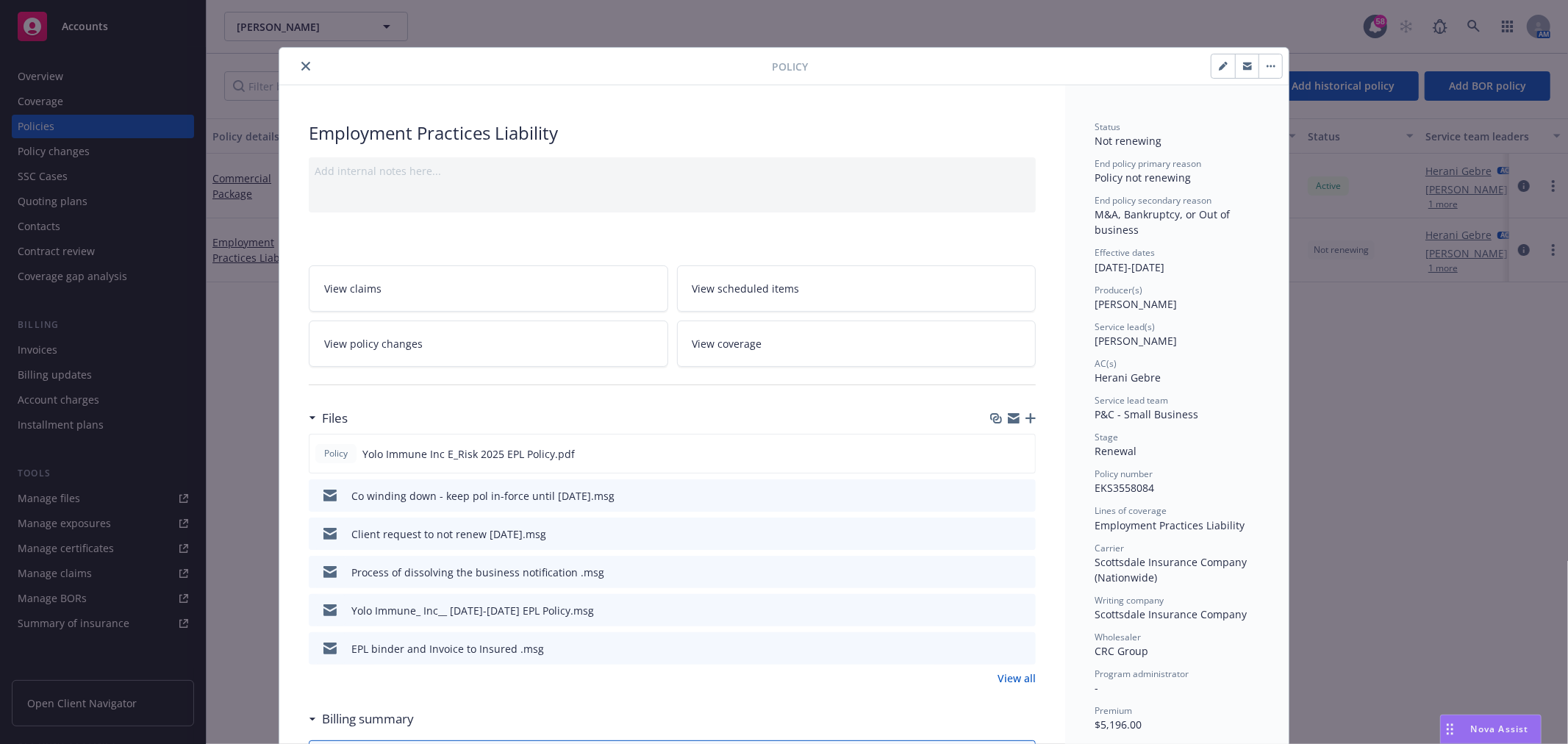
click at [287, 63] on div at bounding box center [528, 66] width 487 height 18
click at [302, 68] on icon "close" at bounding box center [306, 66] width 9 height 9
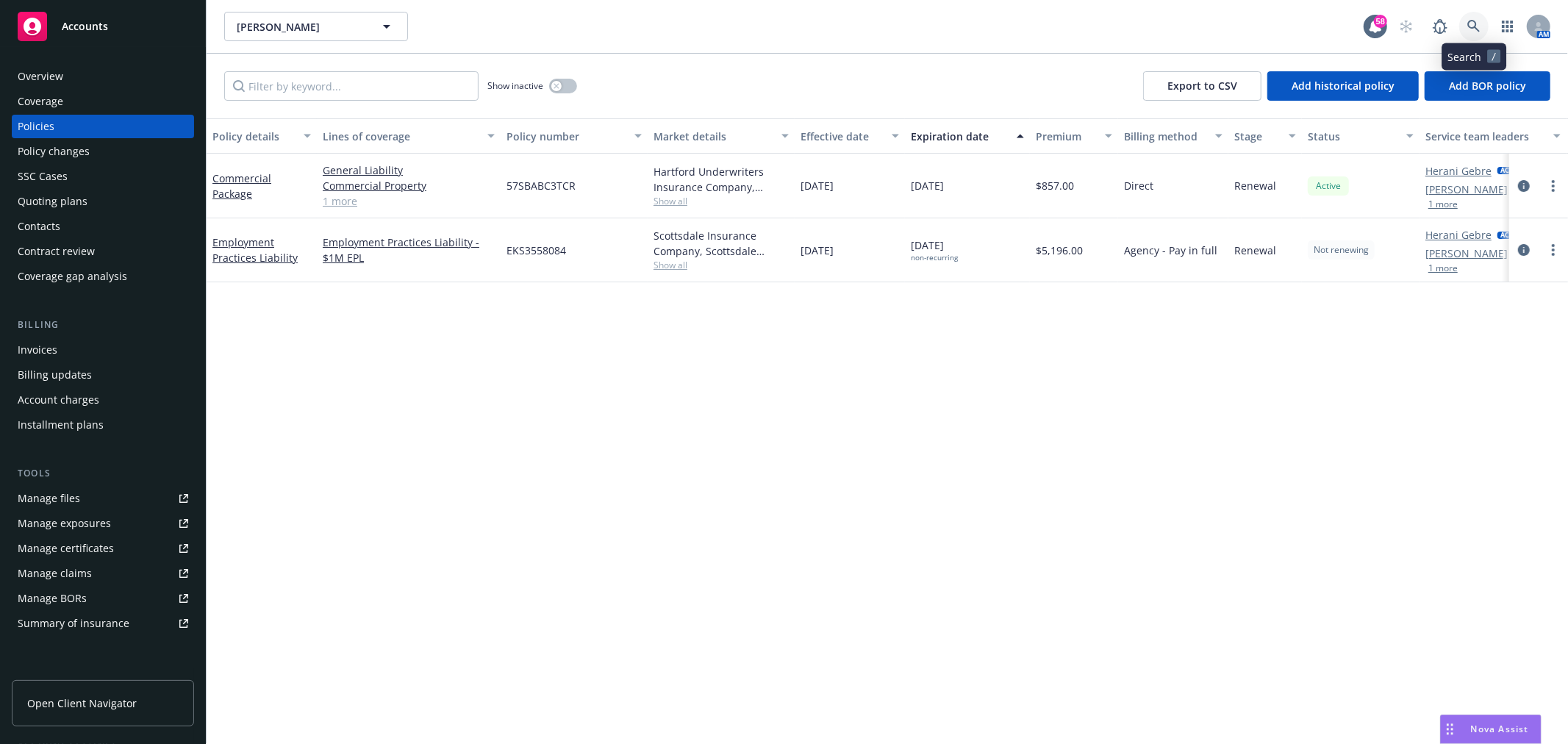
click at [1473, 25] on icon at bounding box center [1473, 26] width 13 height 13
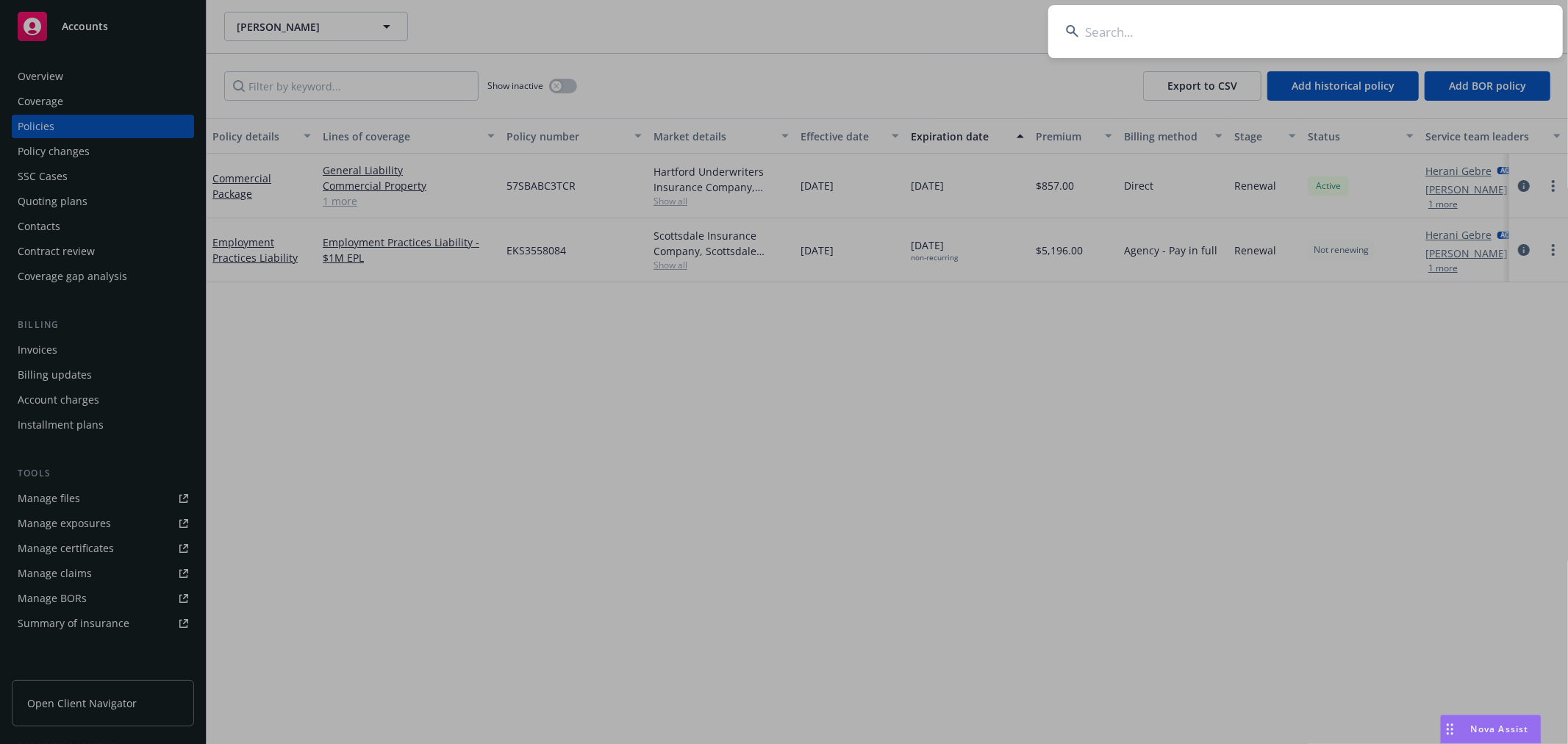
click at [1191, 42] on input at bounding box center [1306, 32] width 514 height 53
type input "tallac"
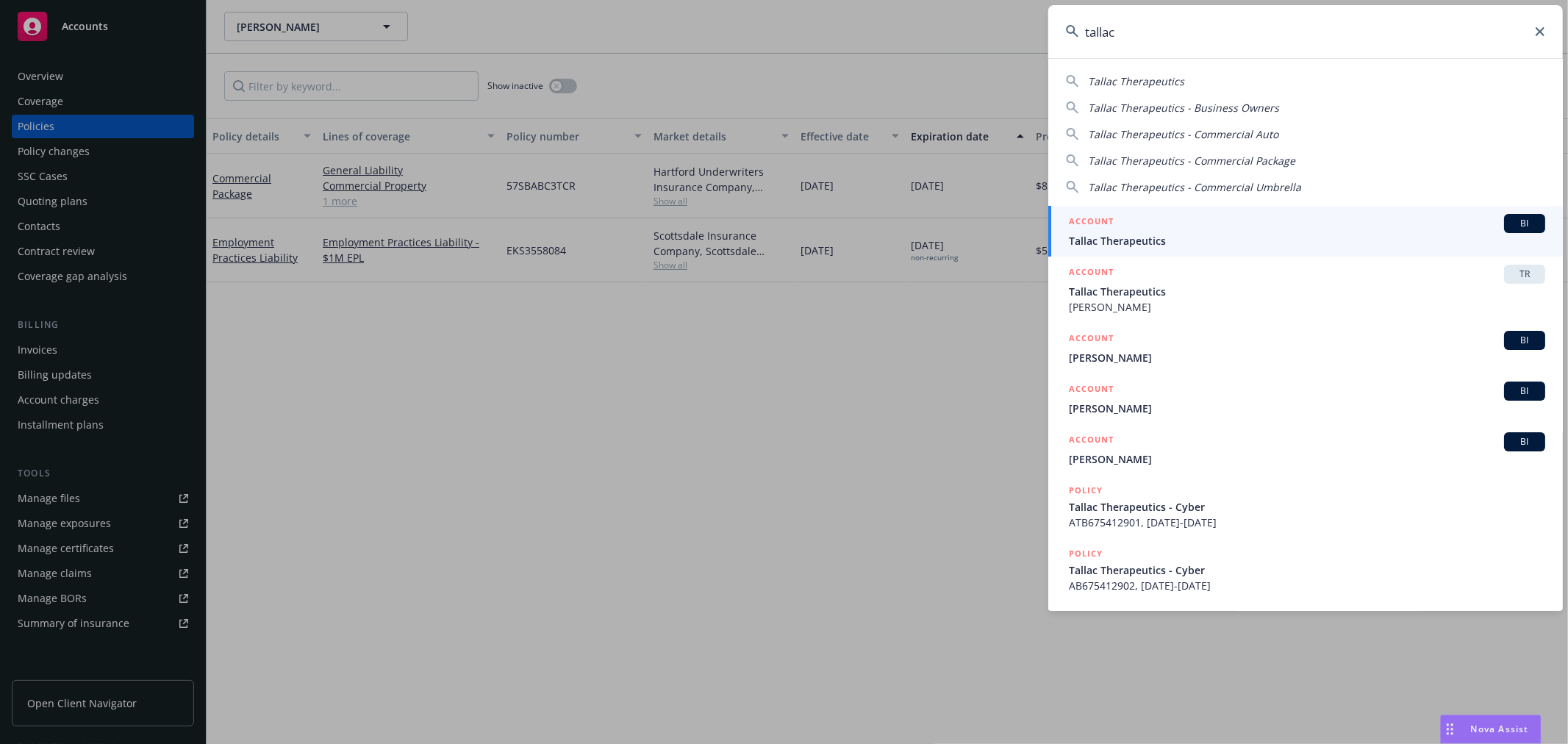
click at [1167, 238] on span "Tallac Therapeutics" at bounding box center [1307, 241] width 476 height 16
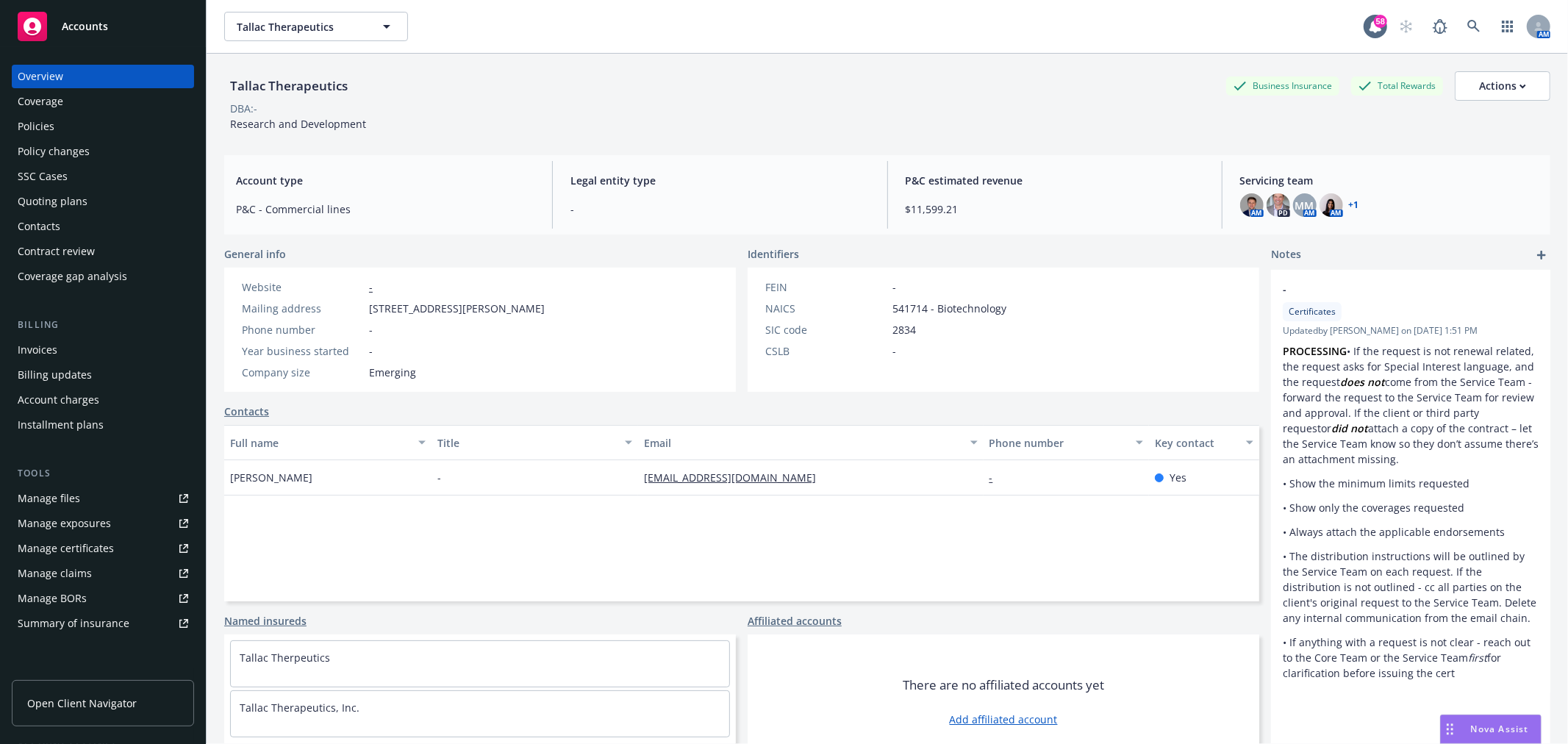
click at [68, 193] on div "Quoting plans" at bounding box center [53, 201] width 70 height 24
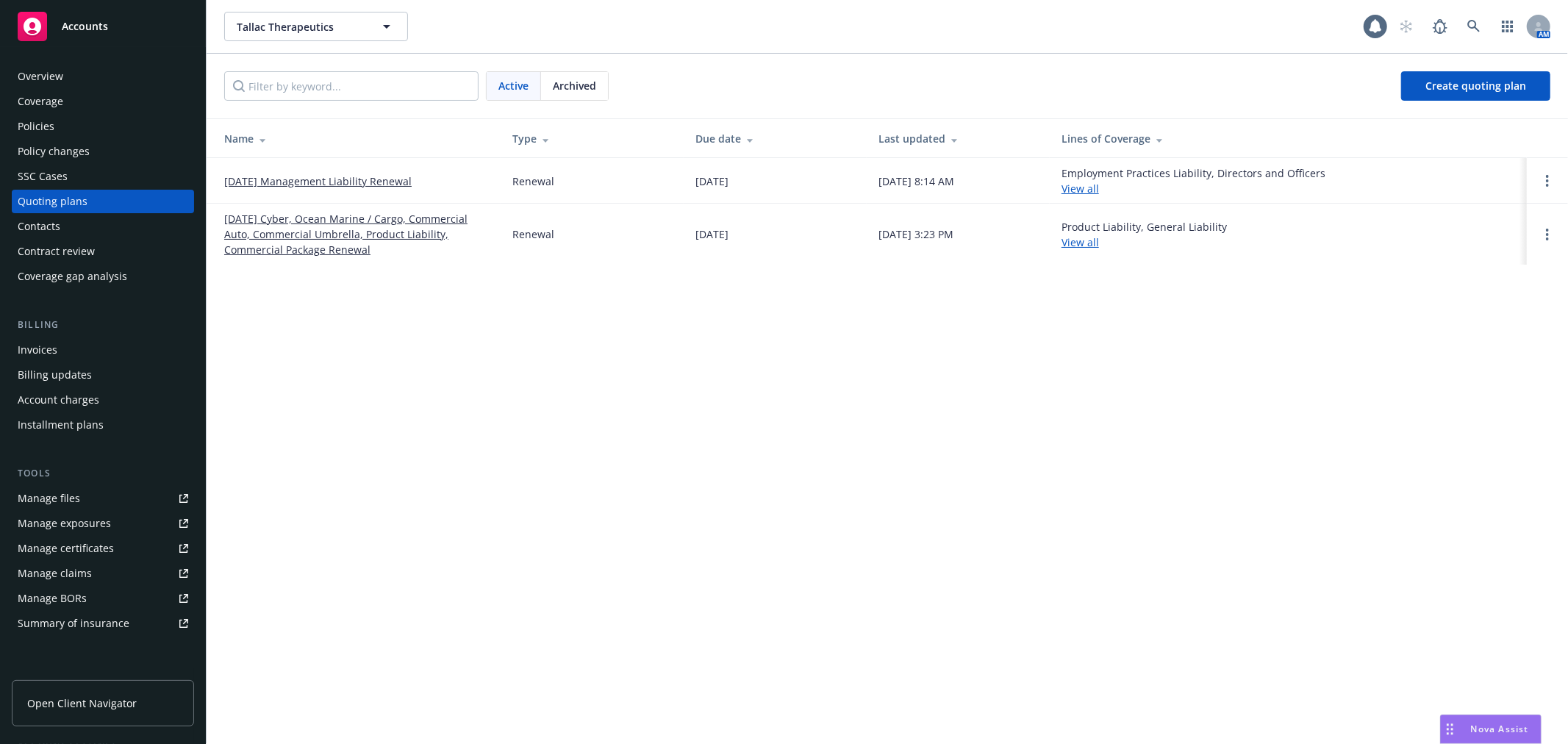
click at [386, 182] on link "11/01/25 Management Liability Renewal" at bounding box center [319, 182] width 188 height 16
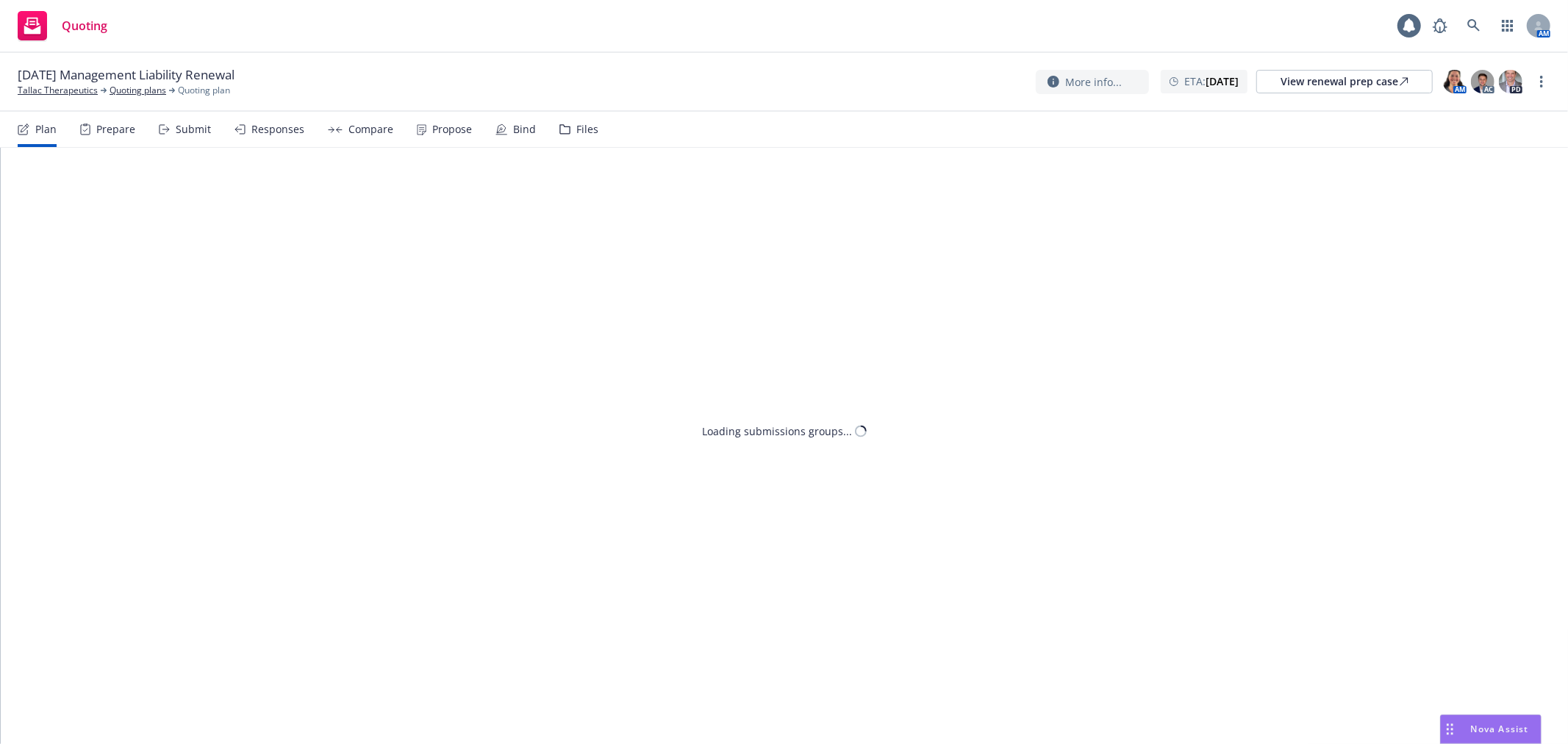
click at [584, 127] on div "Files" at bounding box center [587, 129] width 22 height 11
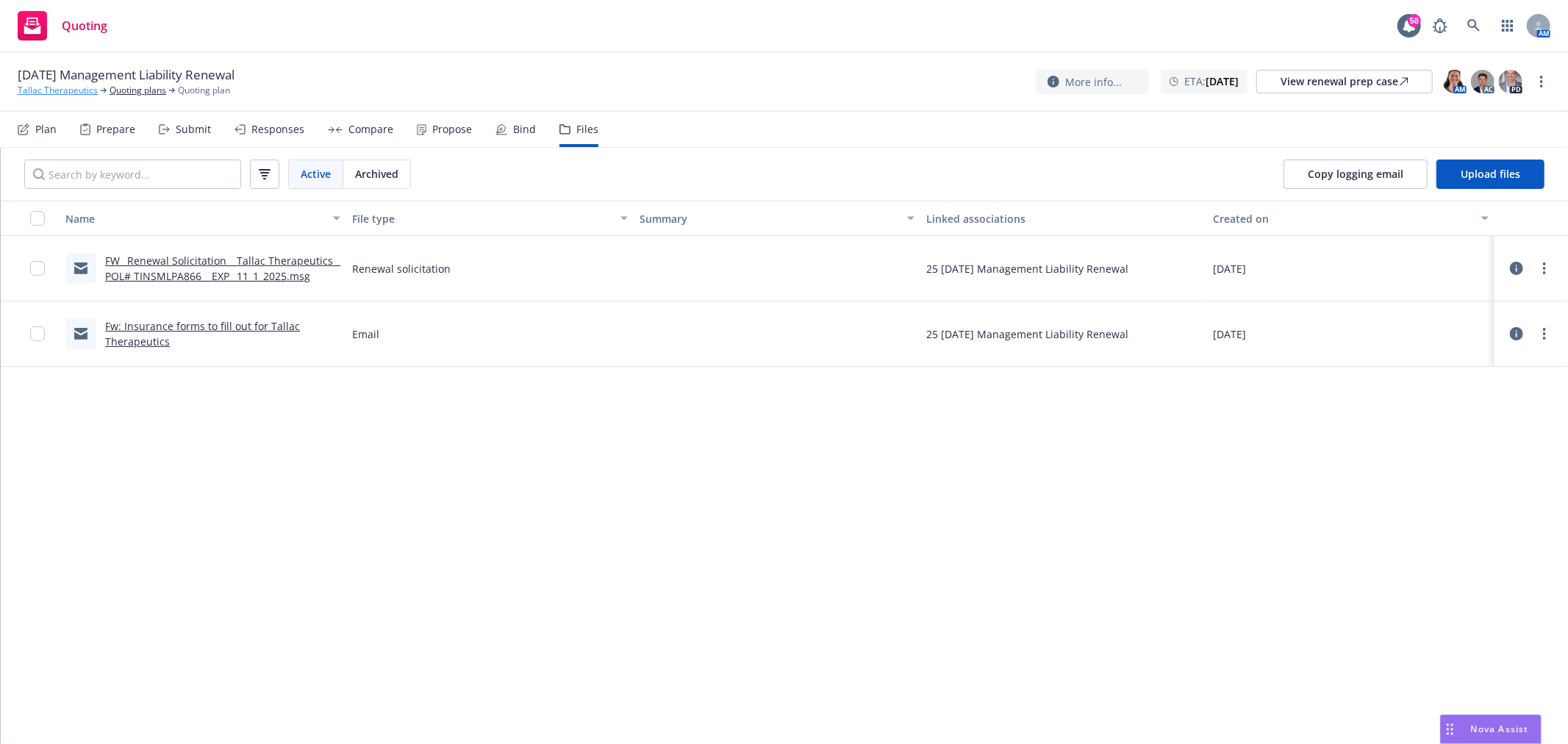
click at [67, 93] on link "Tallac Therapeutics" at bounding box center [57, 90] width 80 height 13
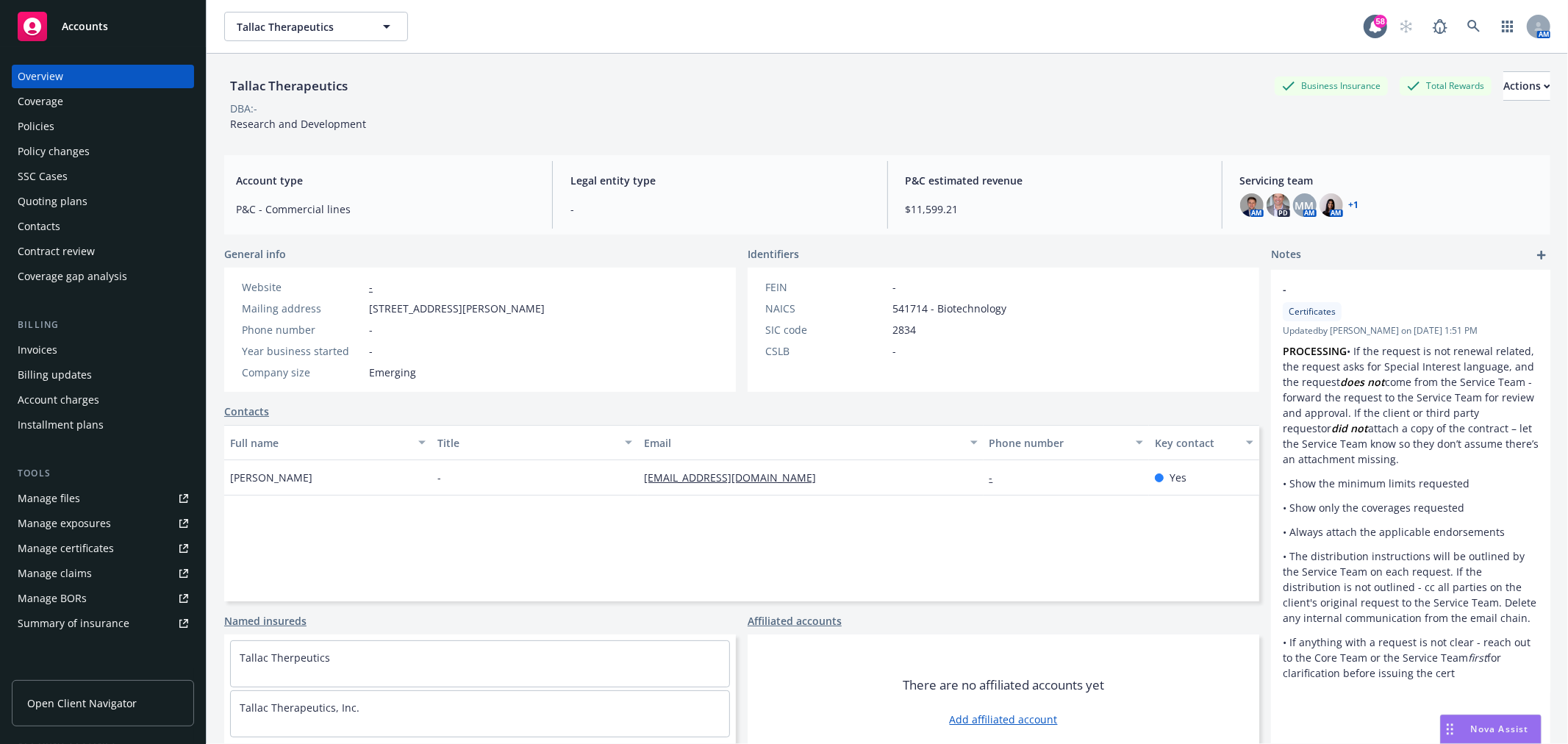
click at [48, 128] on div "Policies" at bounding box center [36, 126] width 37 height 24
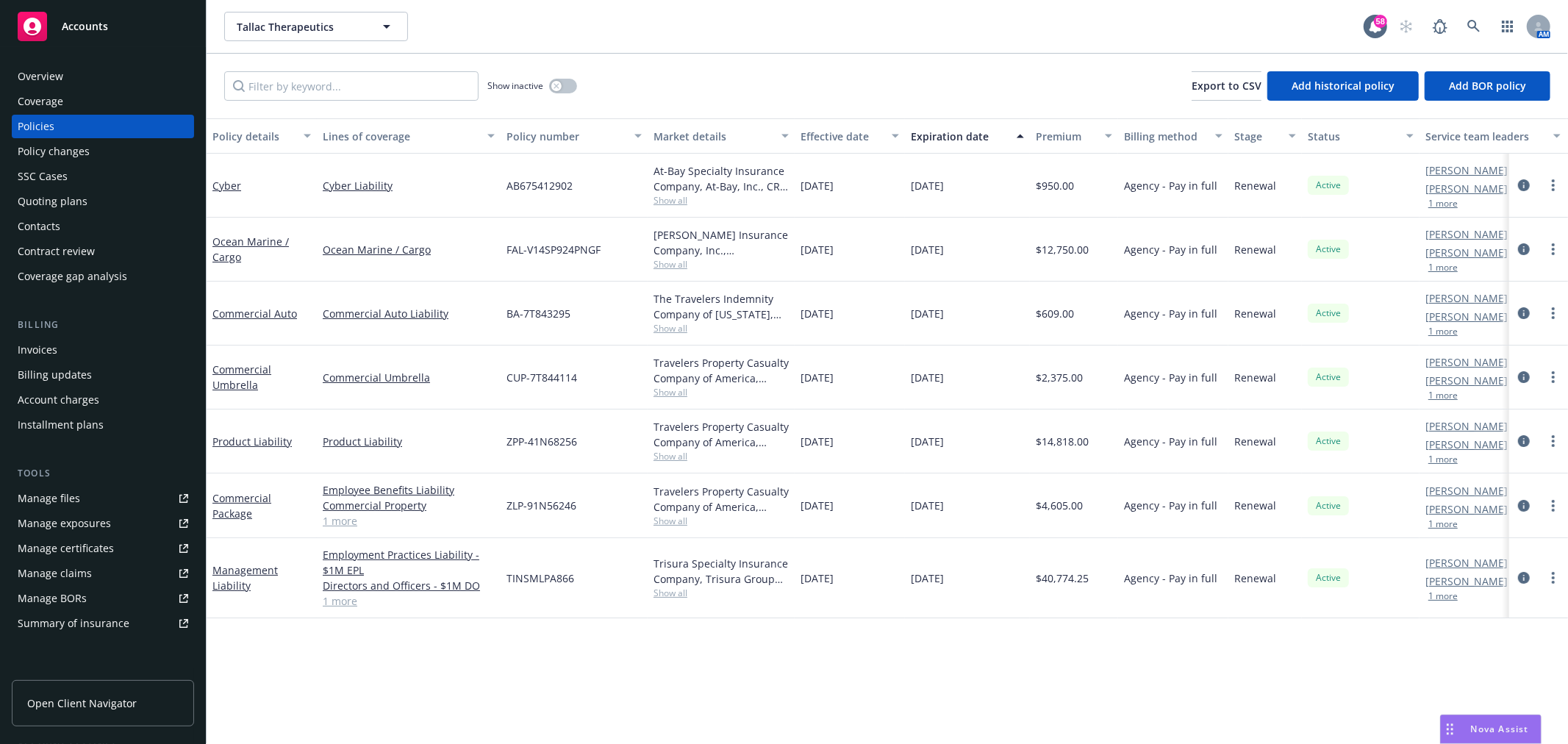
click at [228, 562] on div "Management Liability" at bounding box center [261, 577] width 111 height 80
click at [231, 569] on link "Management Liability" at bounding box center [245, 578] width 66 height 30
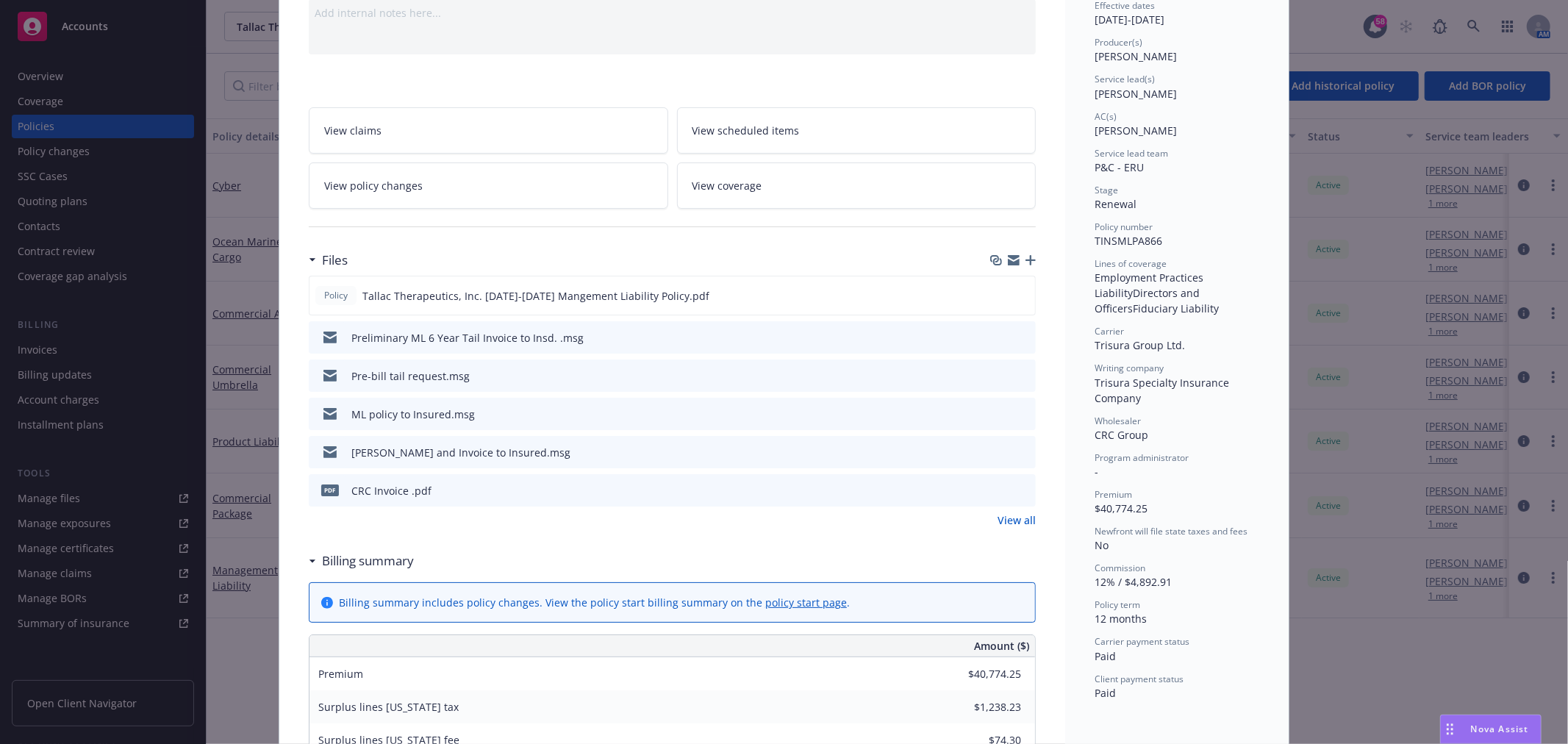
scroll to position [163, 0]
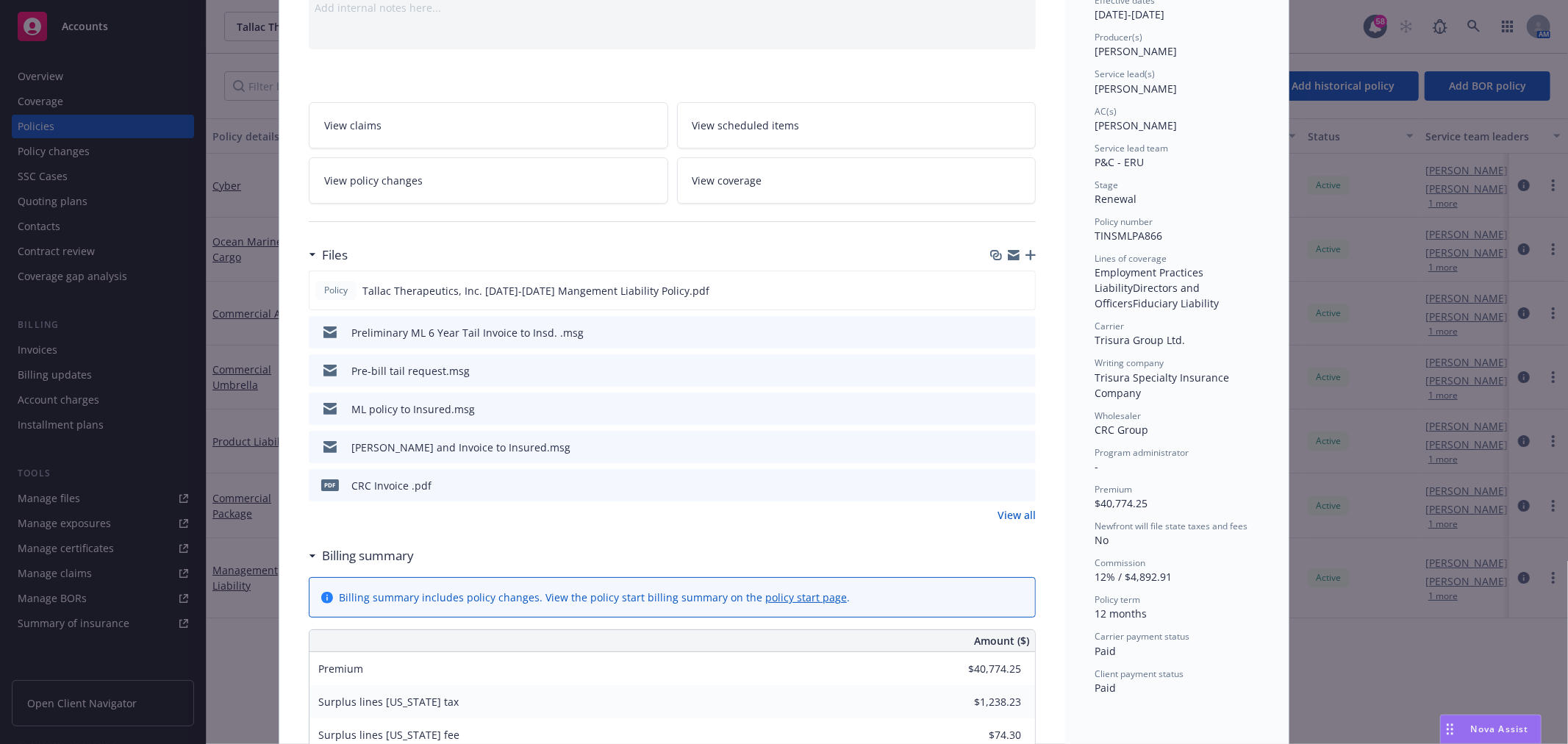
click at [1029, 251] on icon "button" at bounding box center [1031, 255] width 11 height 11
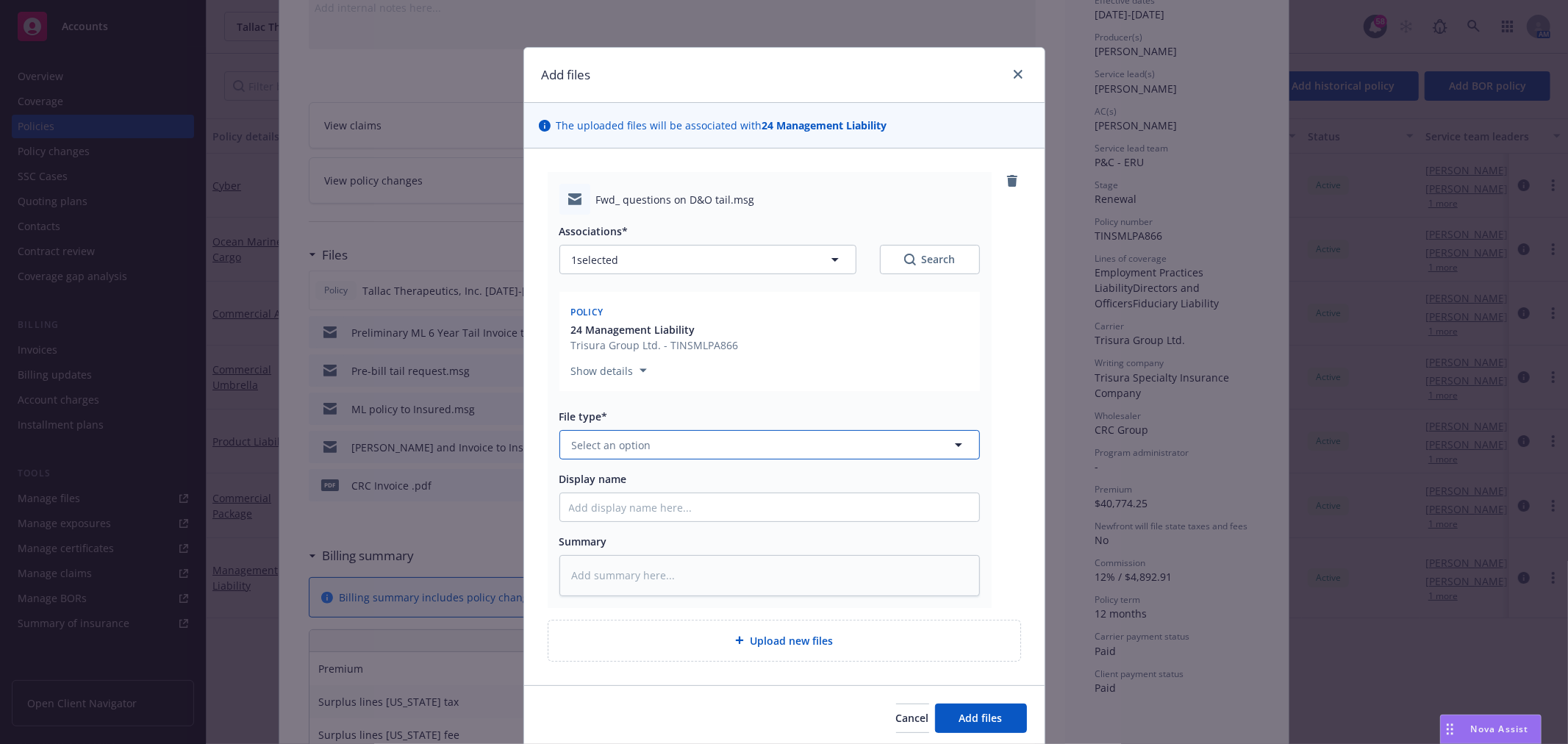
click at [755, 451] on button "Select an option" at bounding box center [770, 445] width 420 height 30
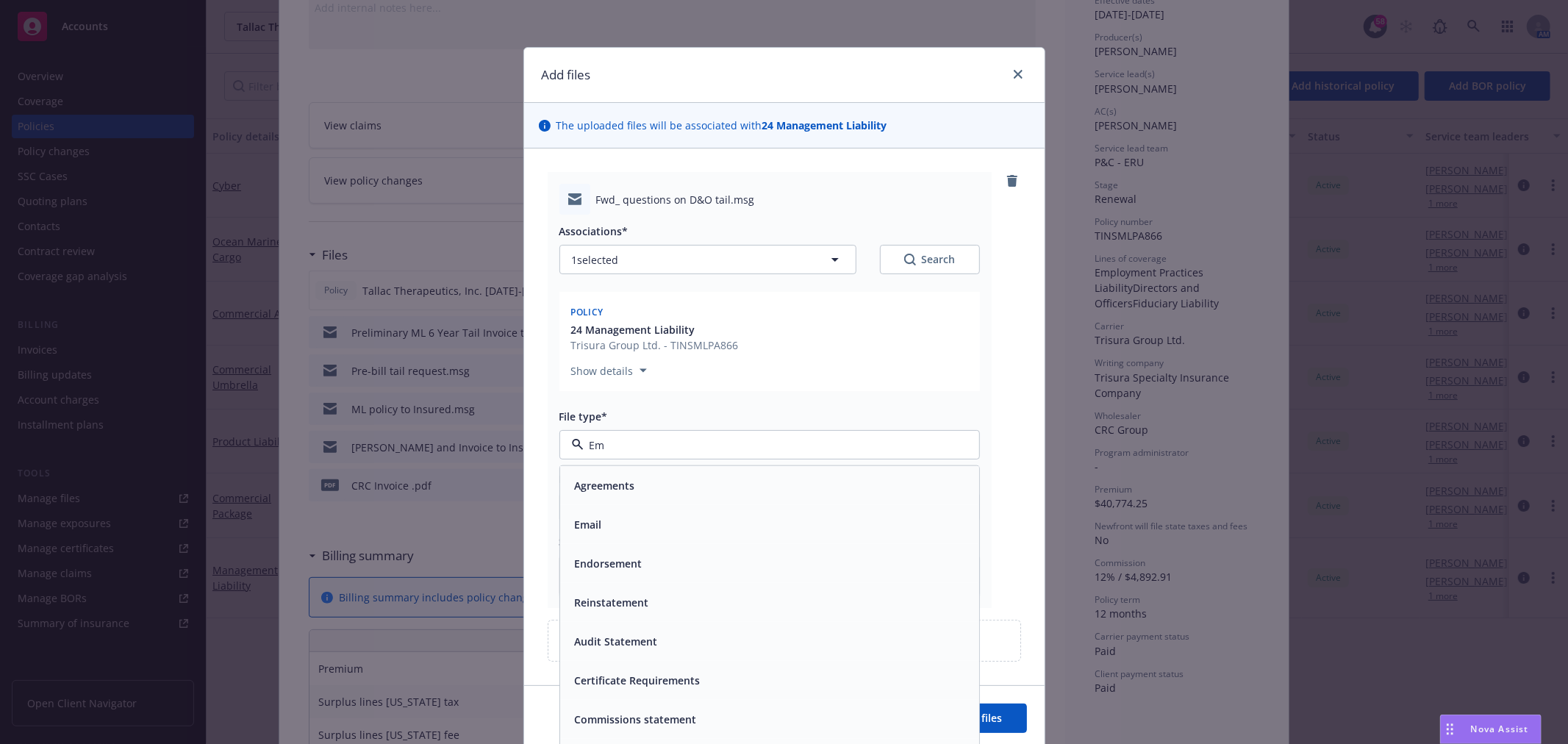
type input "E"
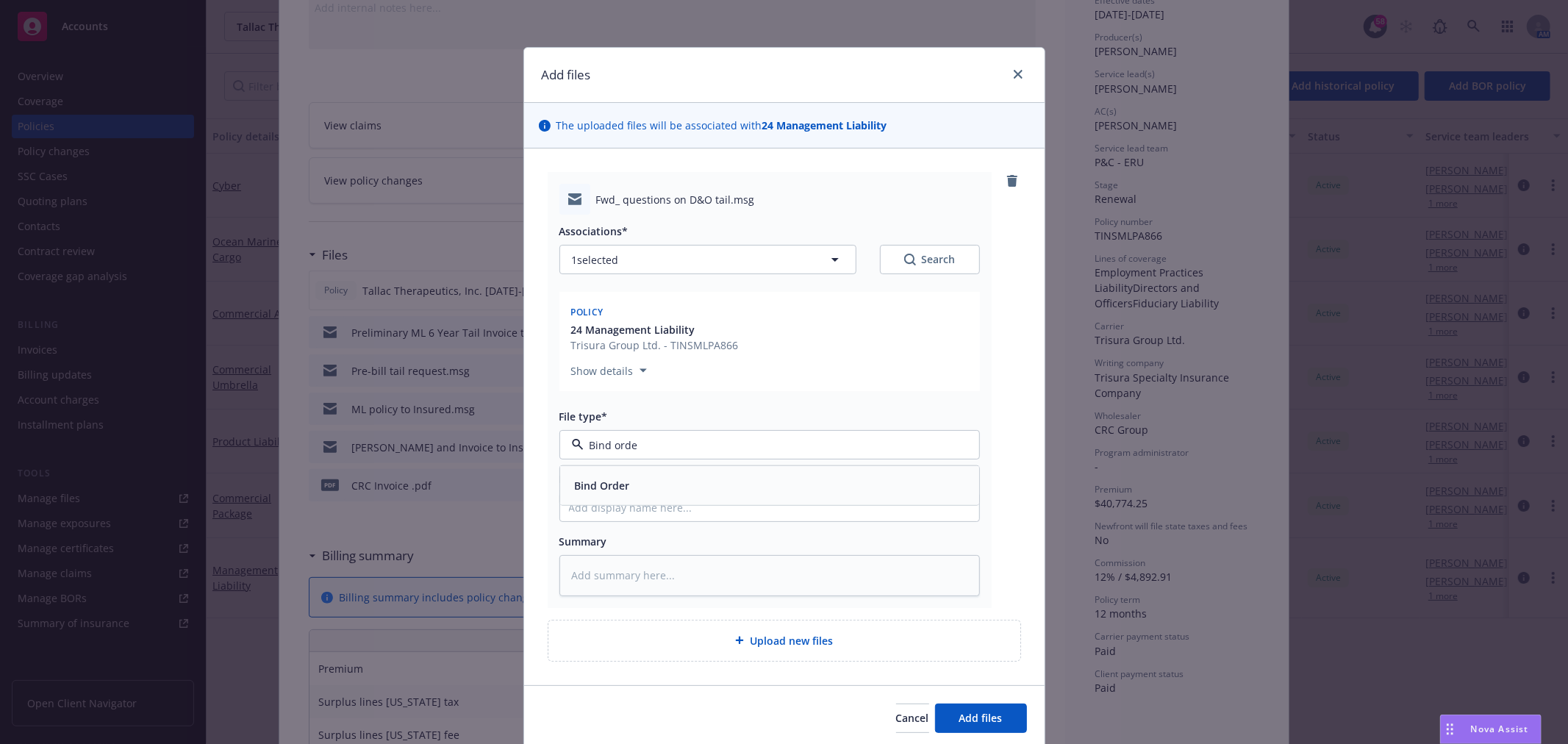
type input "Bind order"
click at [647, 476] on div "Bind Order" at bounding box center [769, 485] width 401 height 21
click at [605, 501] on input "Display name" at bounding box center [770, 507] width 419 height 28
type textarea "x"
type input "B"
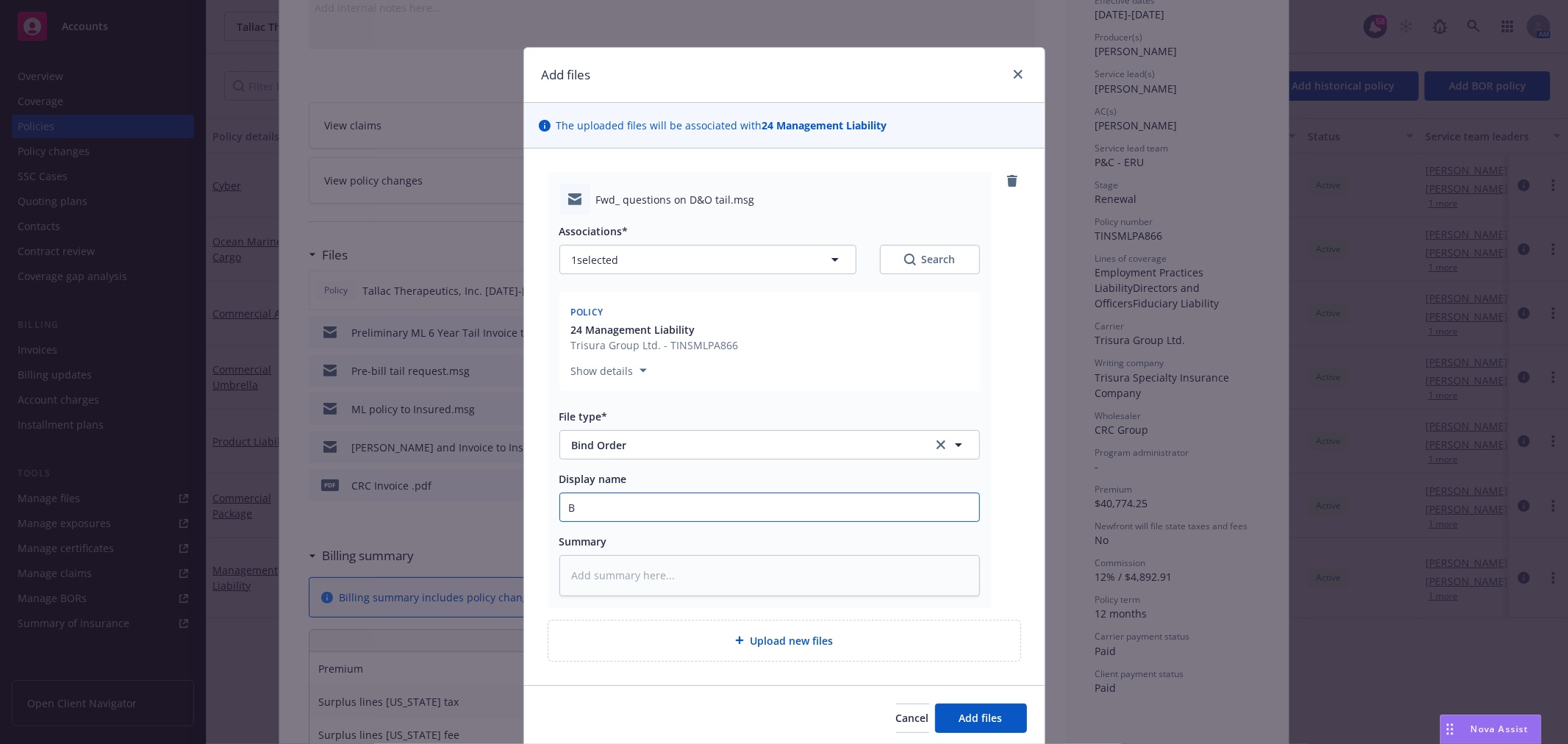
type textarea "x"
type input "BO"
type textarea "x"
type input "BO"
type textarea "x"
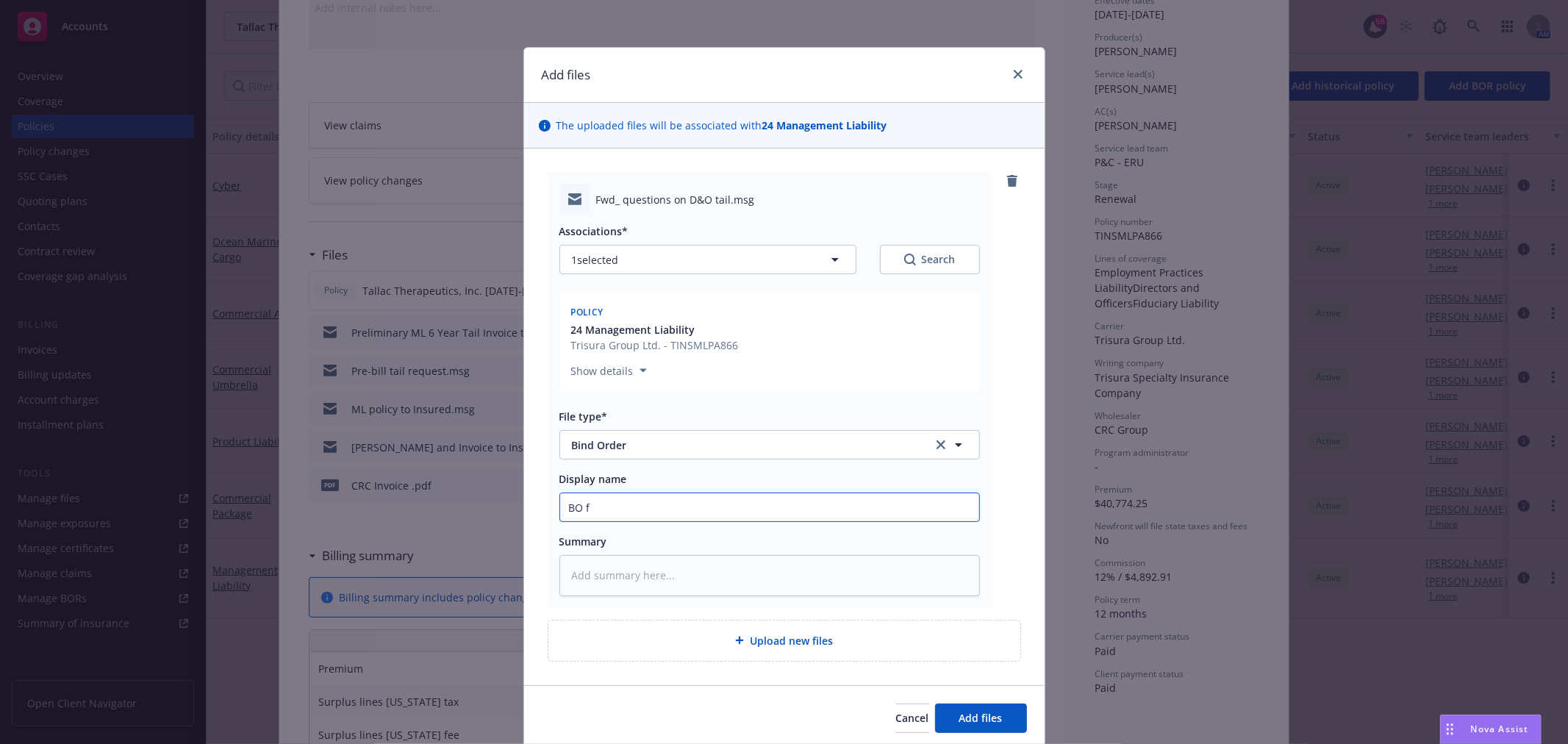
type input "BO fo"
type textarea "x"
type input "BO for"
type textarea "x"
type input "BO for"
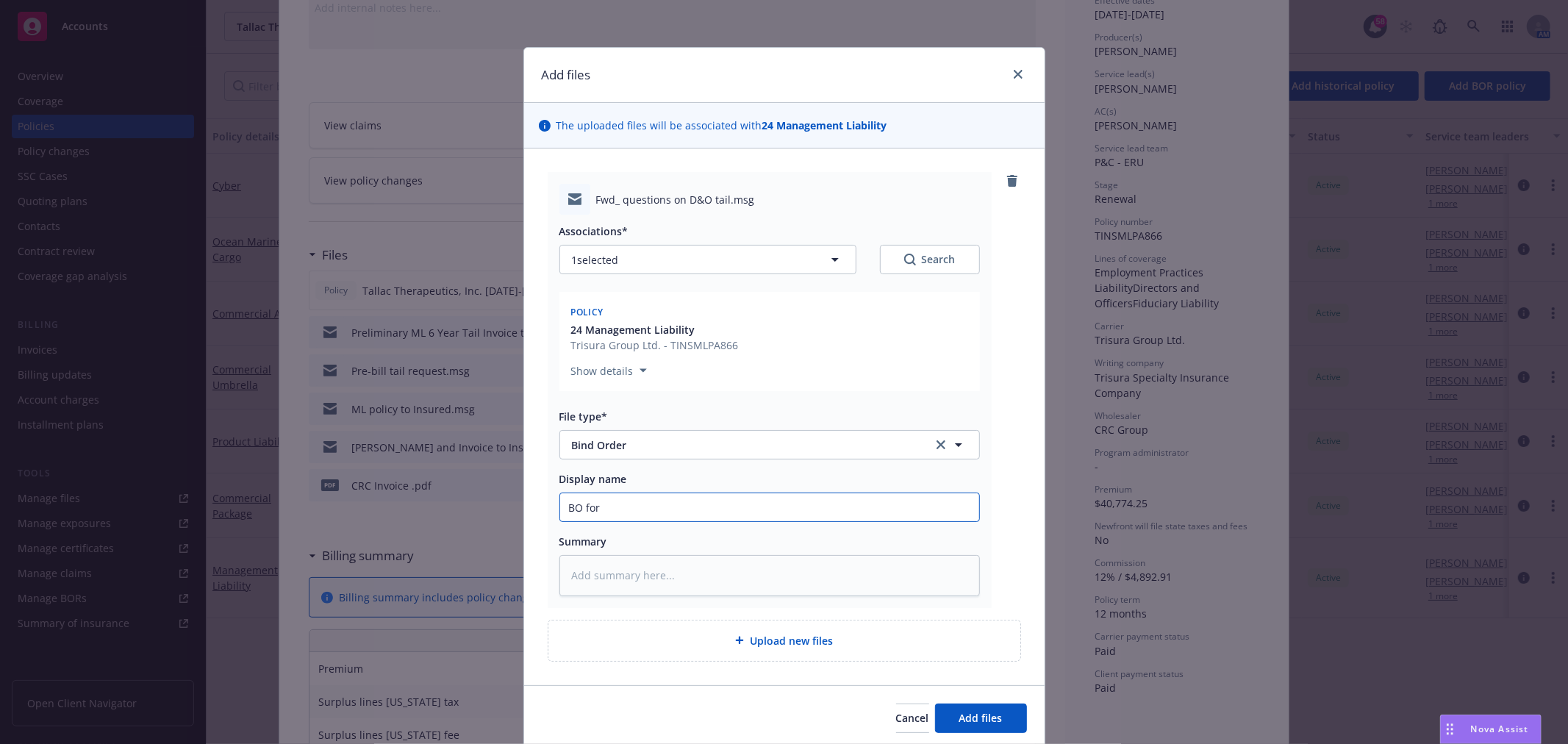
type textarea "x"
type input "BO for 6"
type textarea "x"
type input "BO for 6"
type textarea "x"
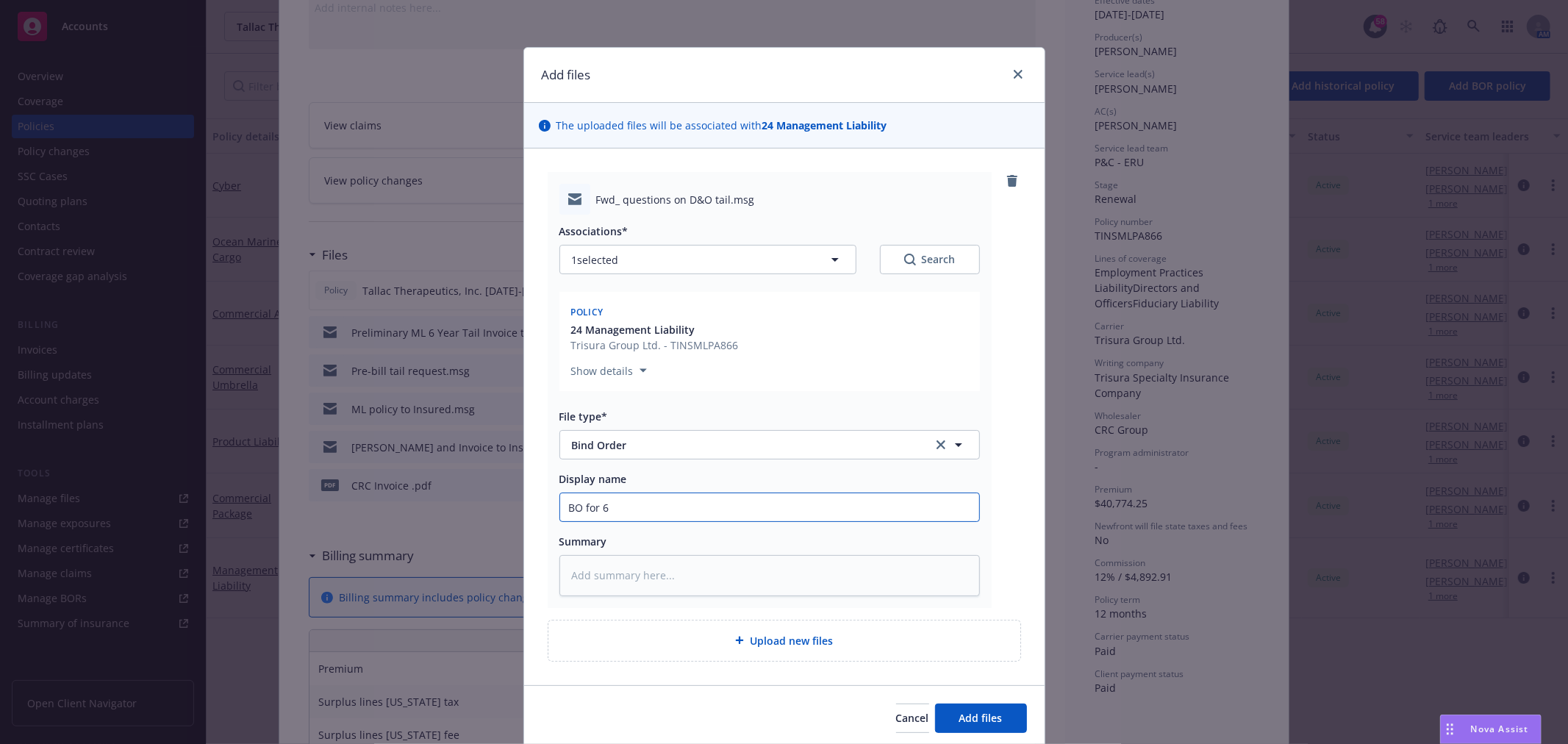
type input "BO for 6 y"
type textarea "x"
type input "BO for 6 ye"
type textarea "x"
type input "BO for 6 yea"
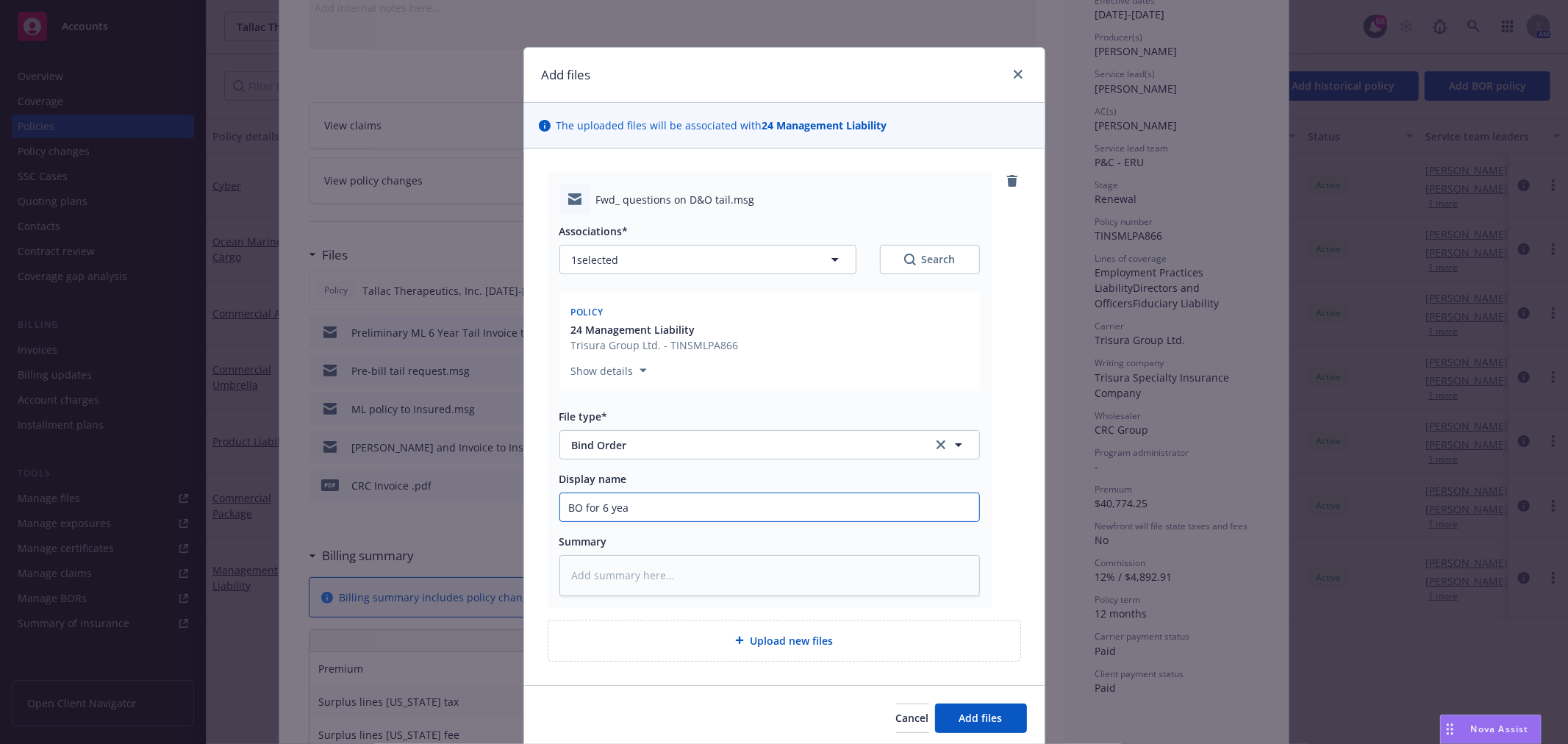
type textarea "x"
type input "BO for 6 year"
type textarea "x"
type input "BO for 6 year"
type textarea "x"
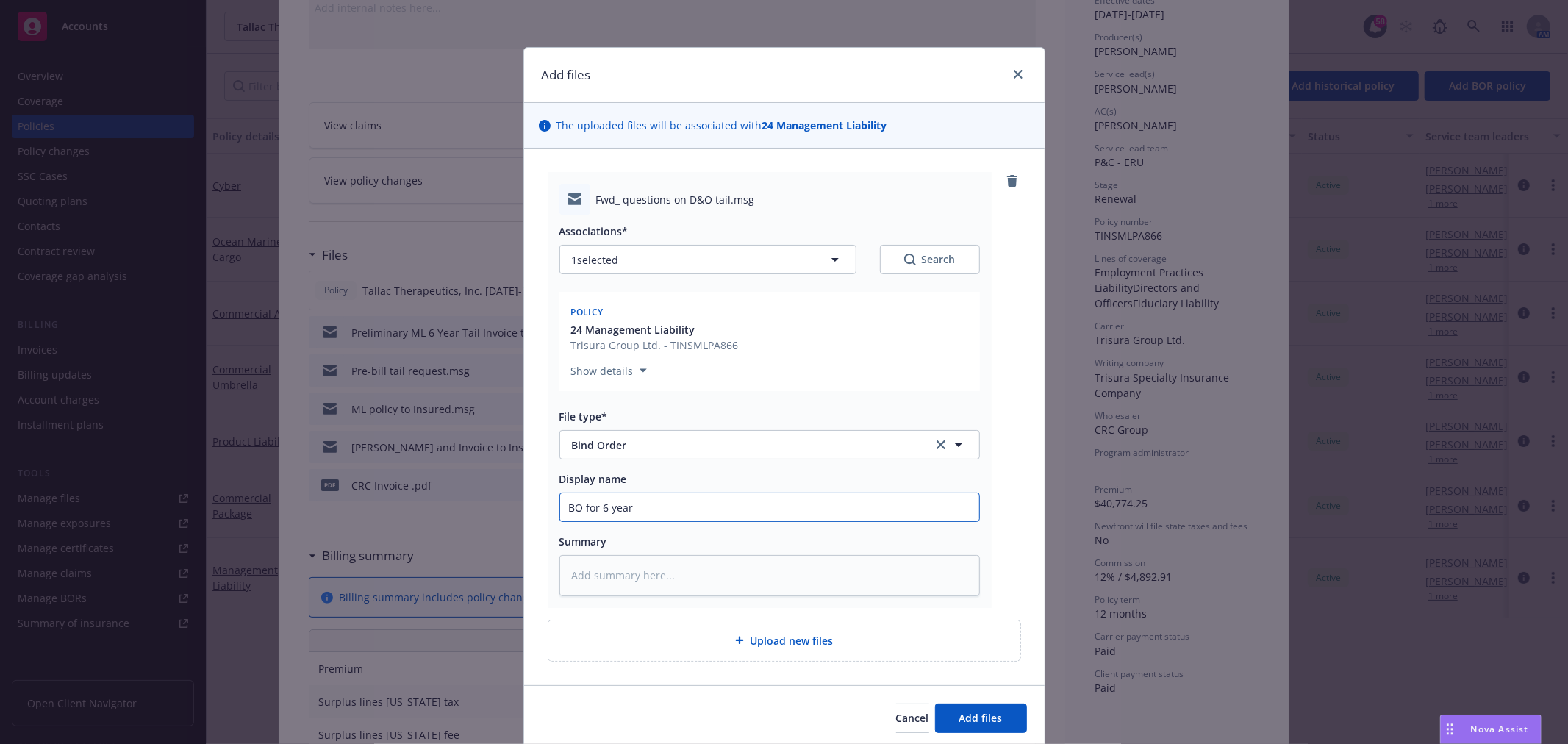
type input "BO for 6 year t"
type textarea "x"
type input "BO for 6 year ta"
type textarea "x"
type input "BO for 6 year tai"
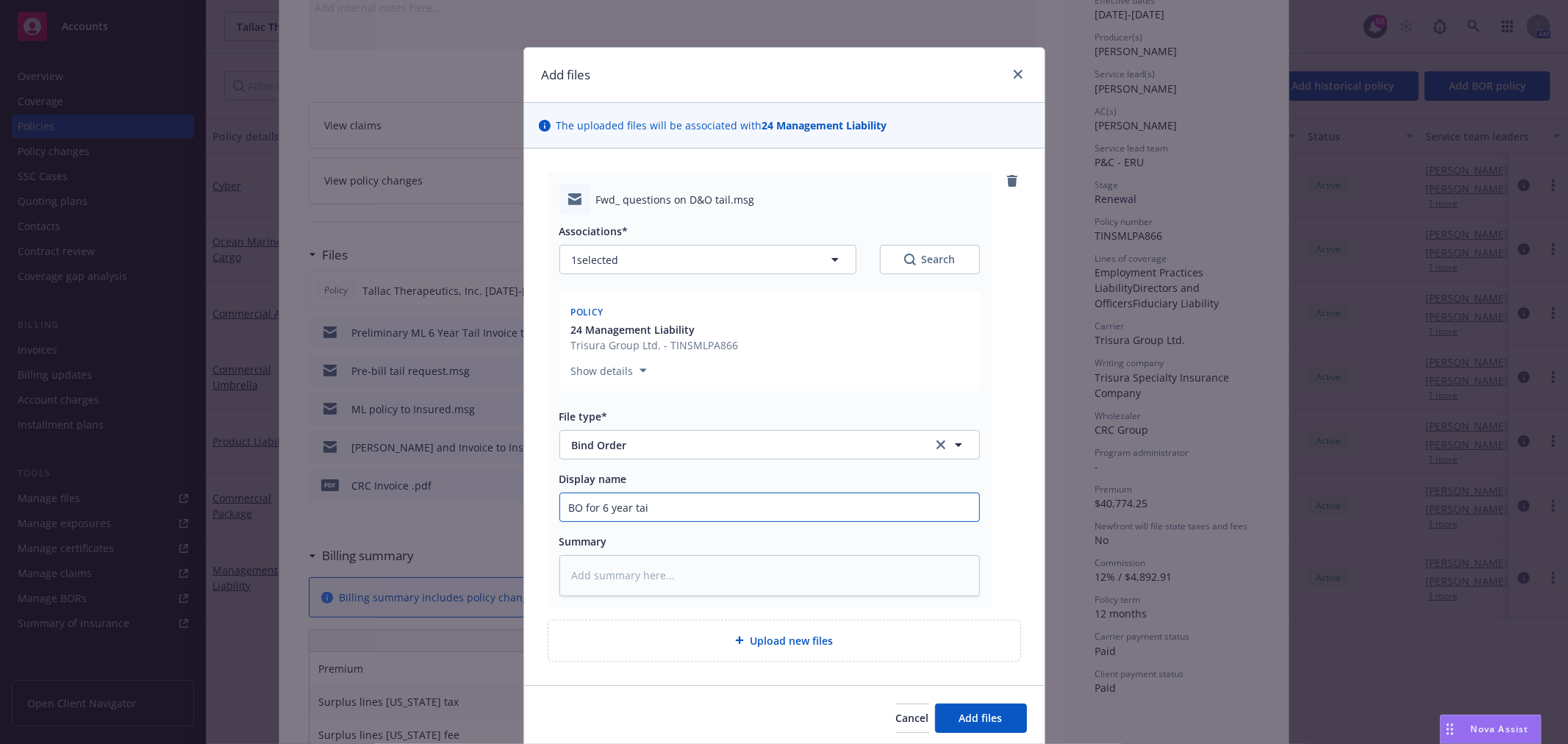
type textarea "x"
type input "BO for 6 year tail"
click at [935, 704] on button "Add files" at bounding box center [981, 719] width 92 height 30
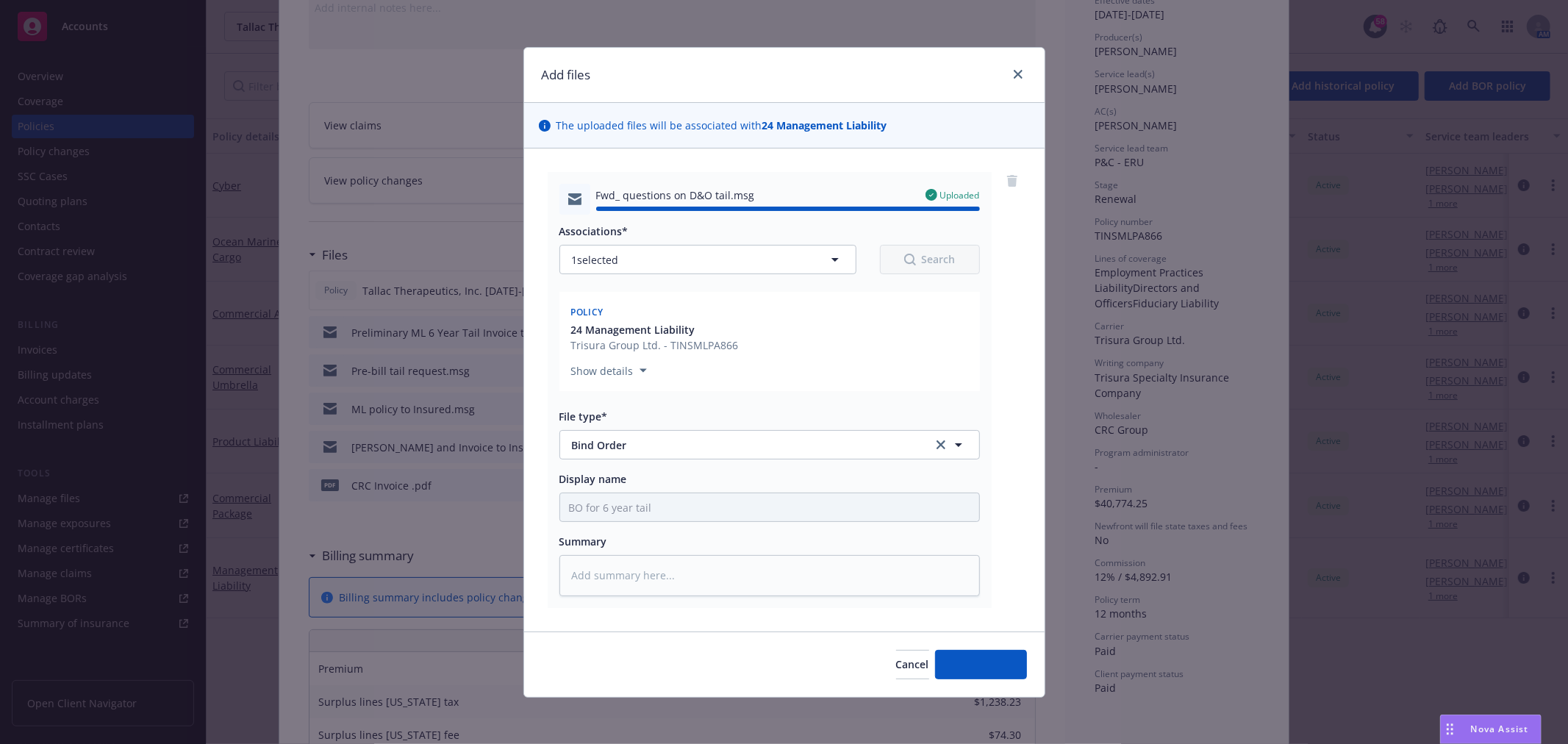
type textarea "x"
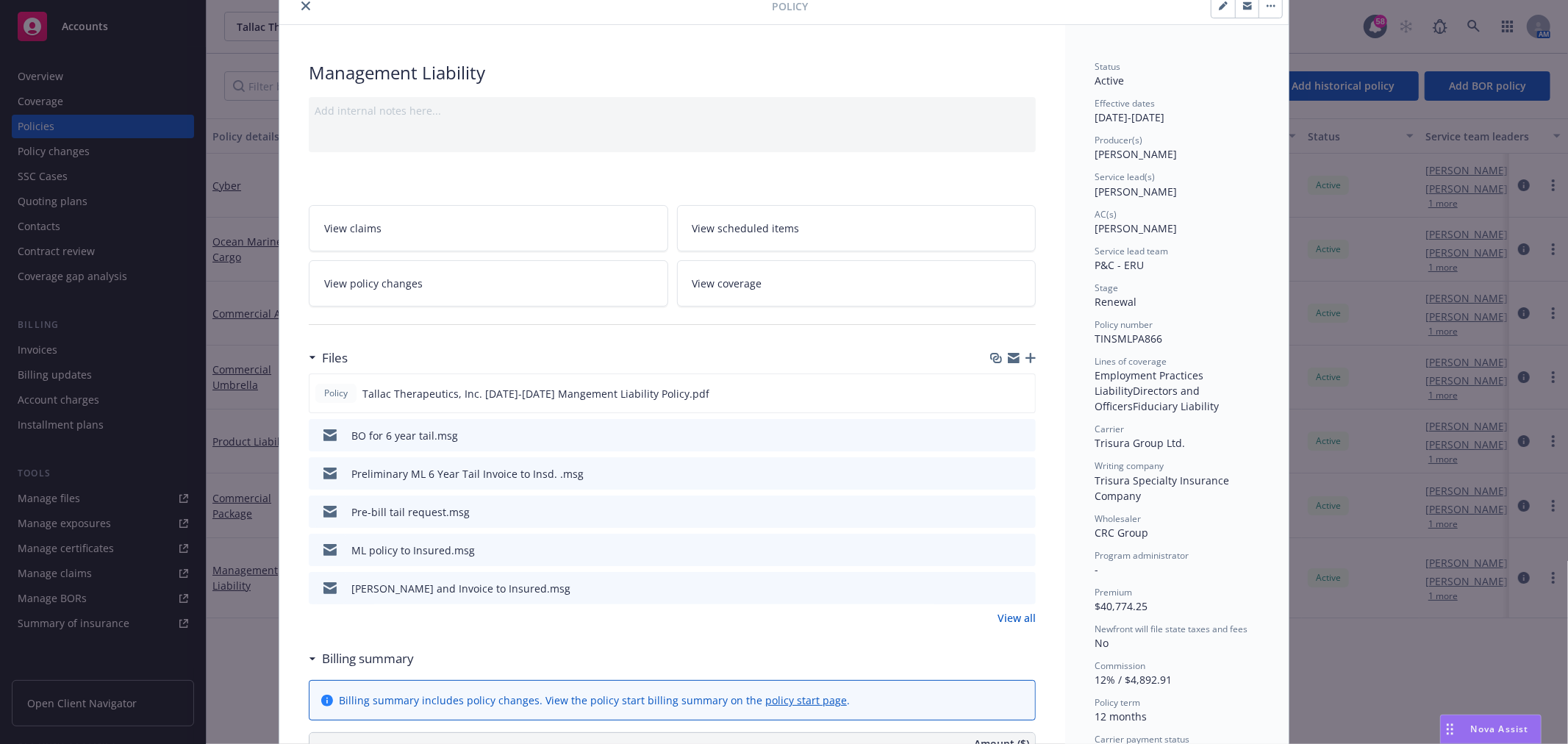
scroll to position [0, 0]
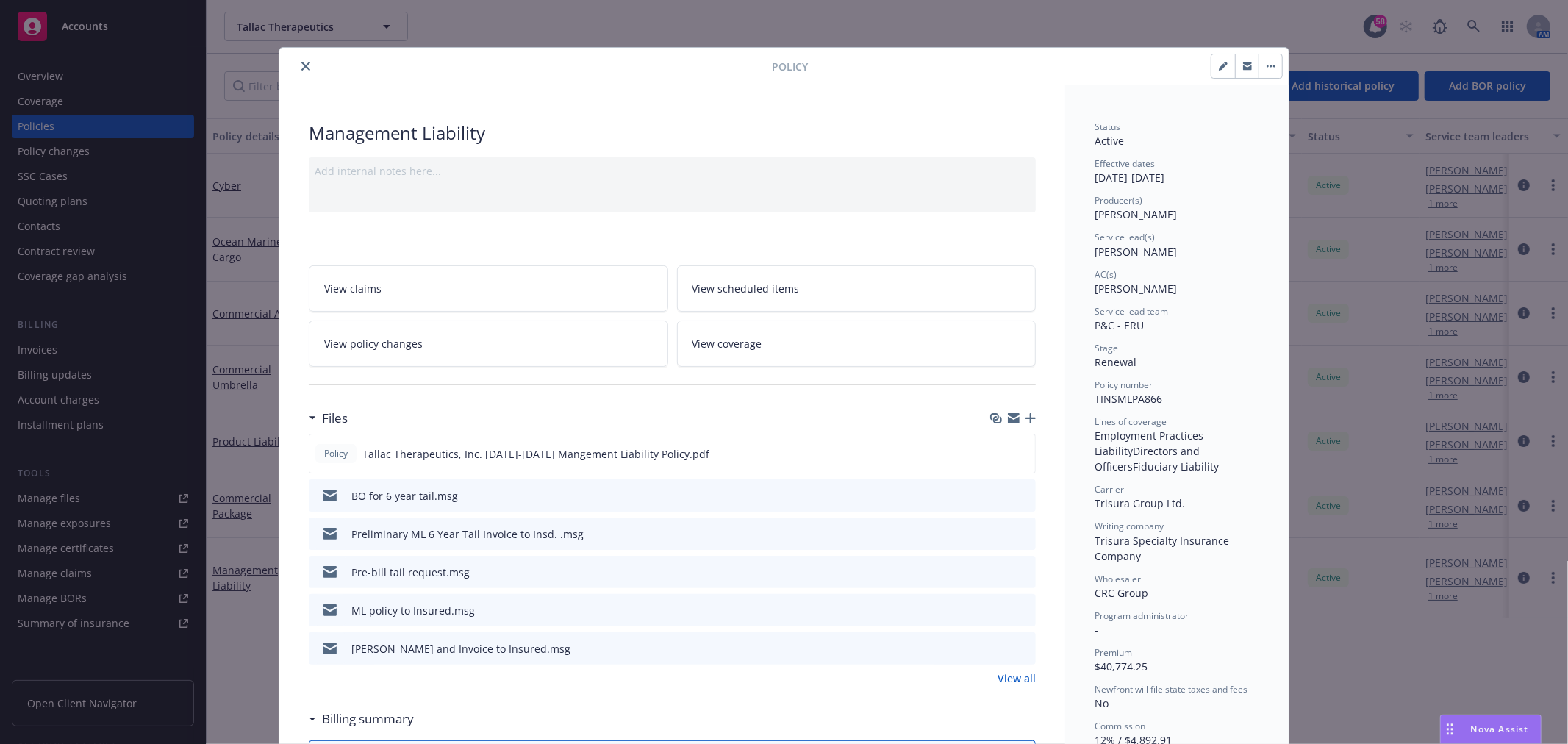
click at [302, 66] on icon "close" at bounding box center [306, 66] width 9 height 9
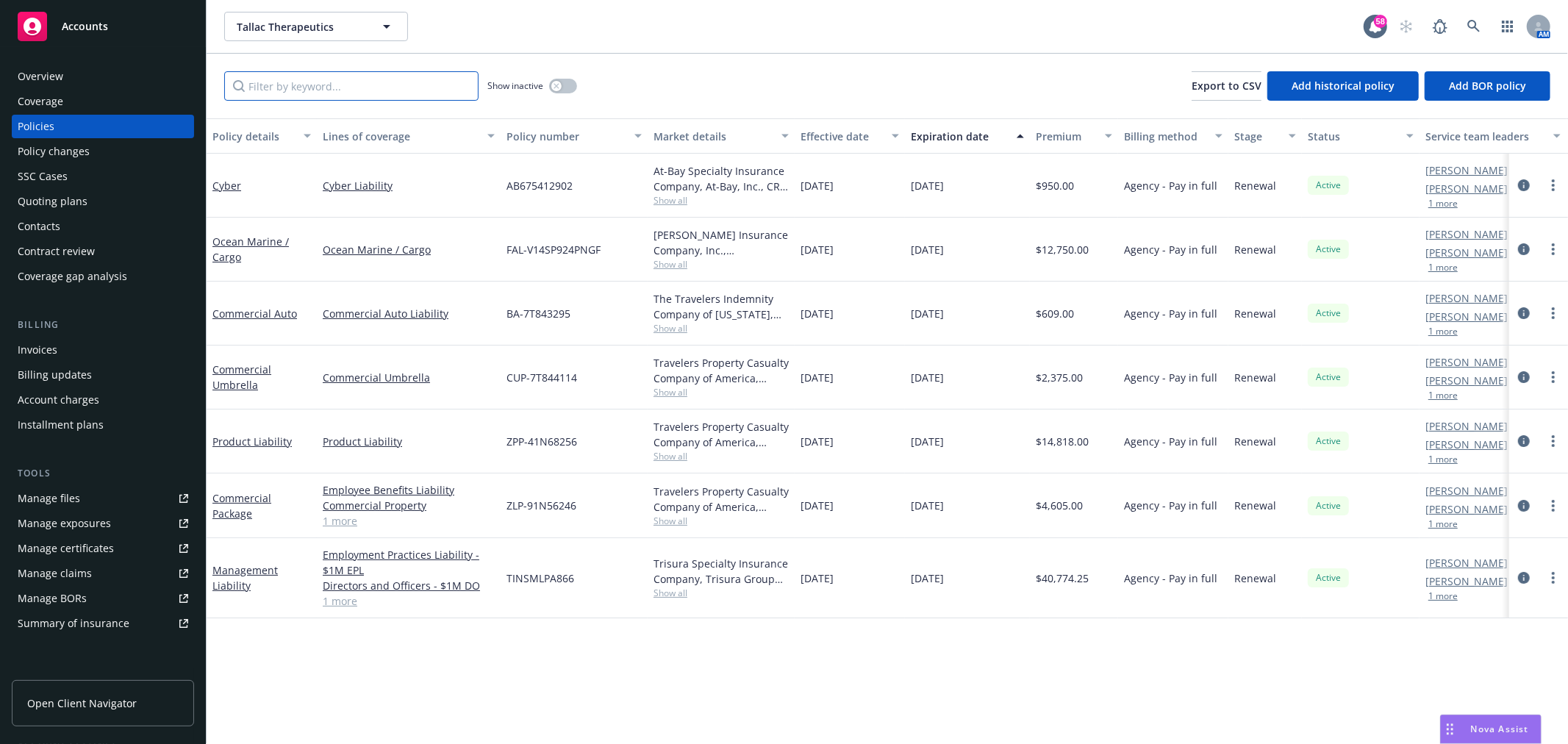
click at [369, 78] on input "Filter by keyword..." at bounding box center [352, 86] width 254 height 30
click at [1472, 6] on div "Tallac Therapeutics Tallac Therapeutics 58 AM" at bounding box center [887, 26] width 1362 height 53
click at [1476, 18] on link at bounding box center [1474, 26] width 30 height 30
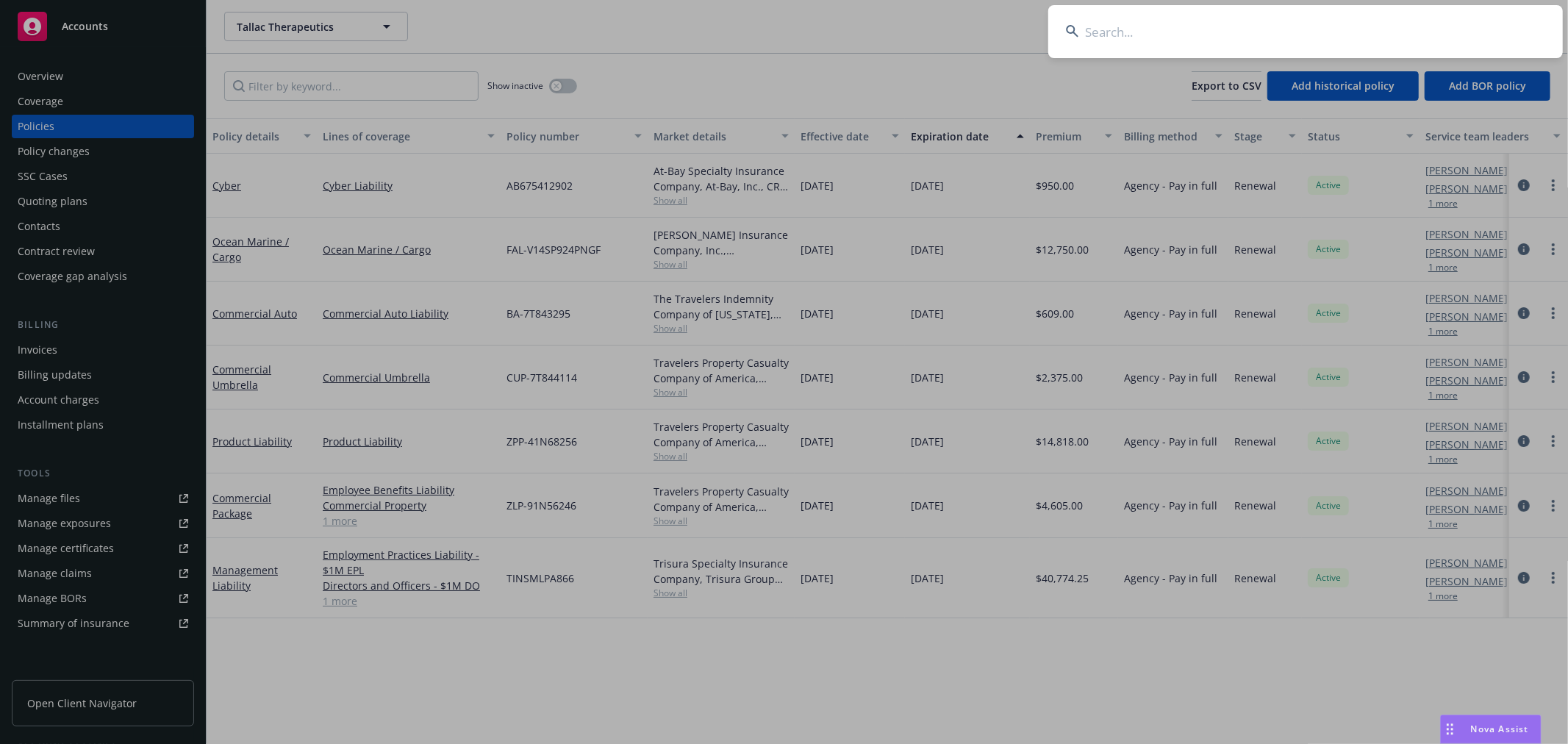
click at [1112, 47] on input at bounding box center [1306, 32] width 514 height 53
type input "xbow"
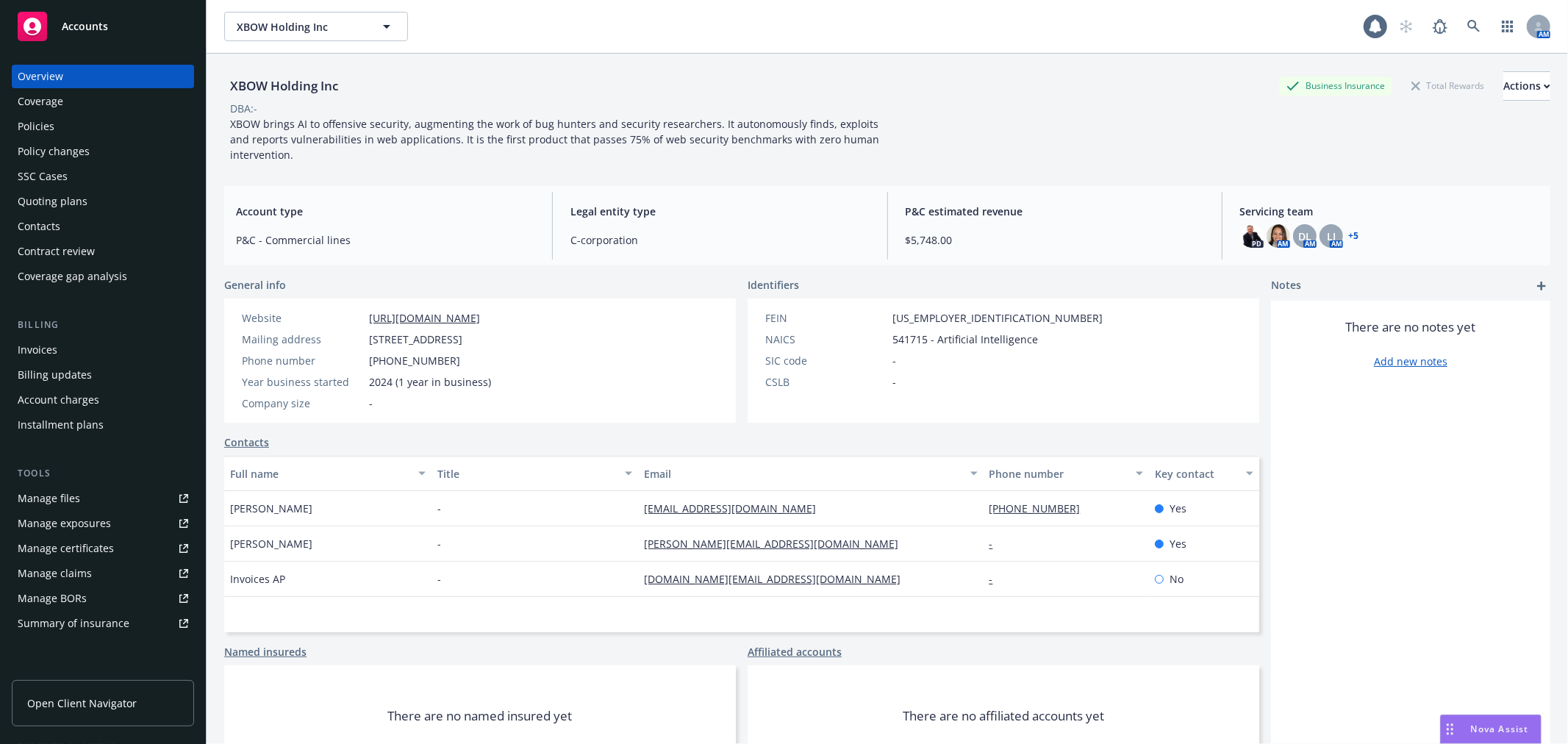
click at [67, 192] on div "Quoting plans" at bounding box center [53, 201] width 70 height 24
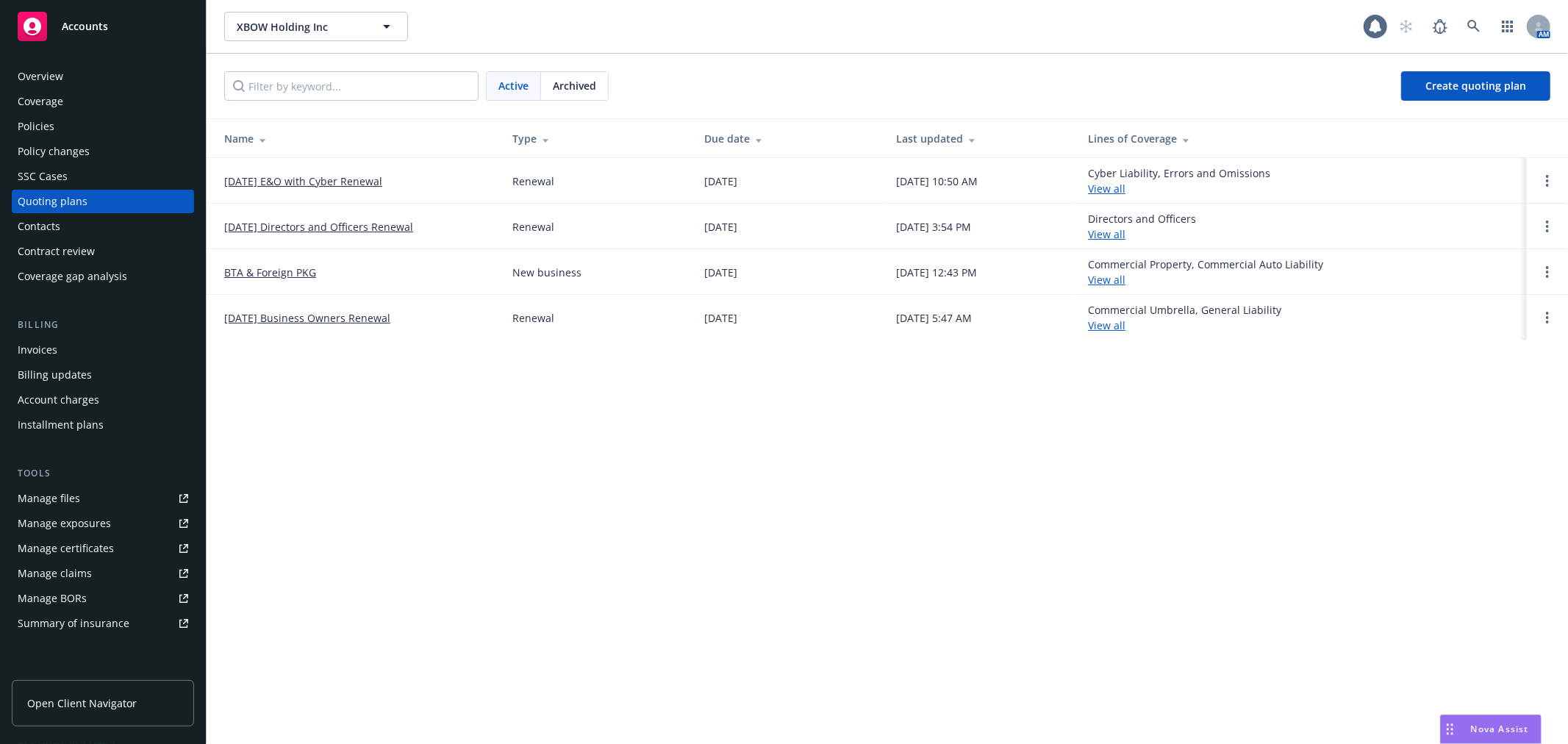
click at [309, 225] on link "08/26/25 Directors and Officers Renewal" at bounding box center [319, 227] width 189 height 16
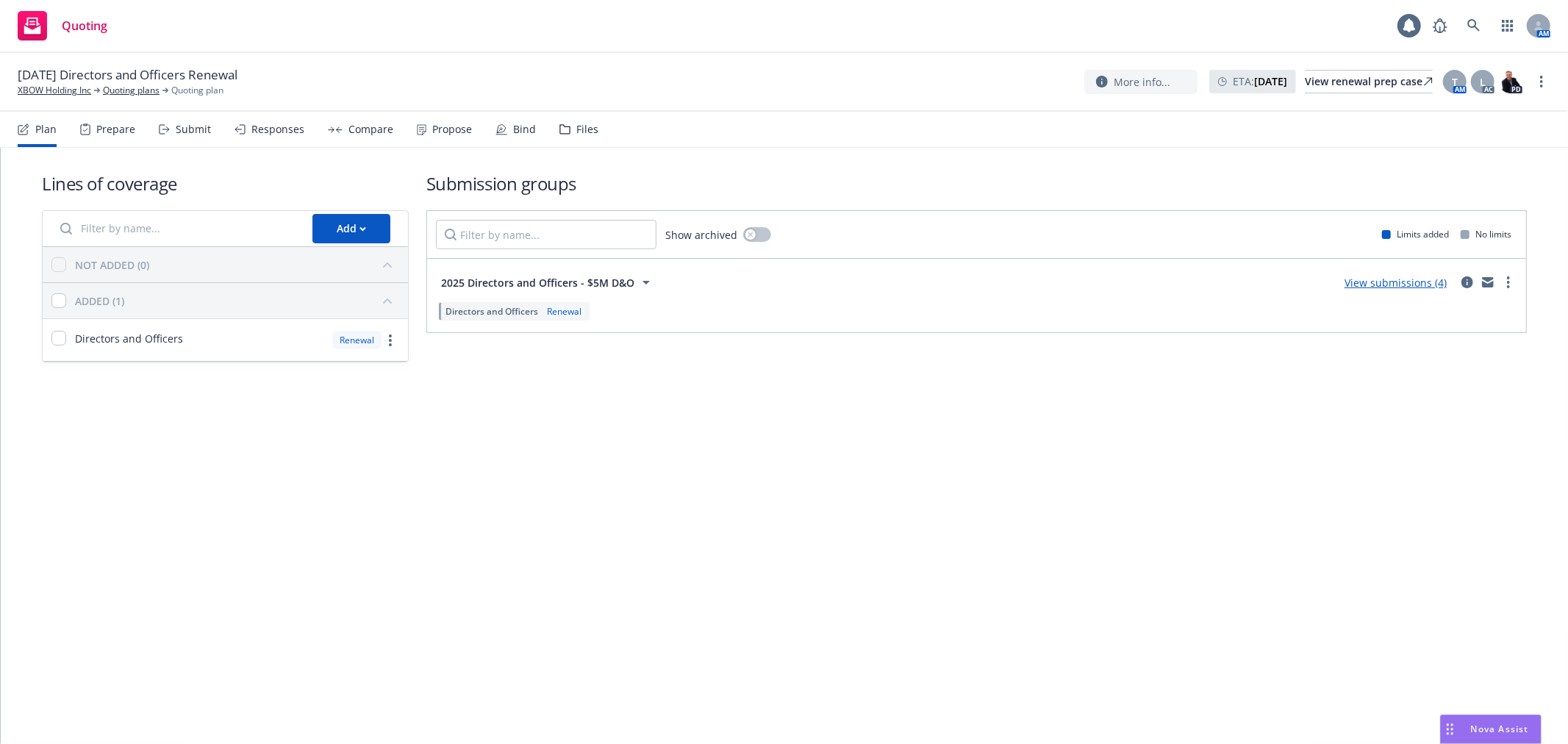
click at [567, 142] on div "Files" at bounding box center [579, 129] width 39 height 35
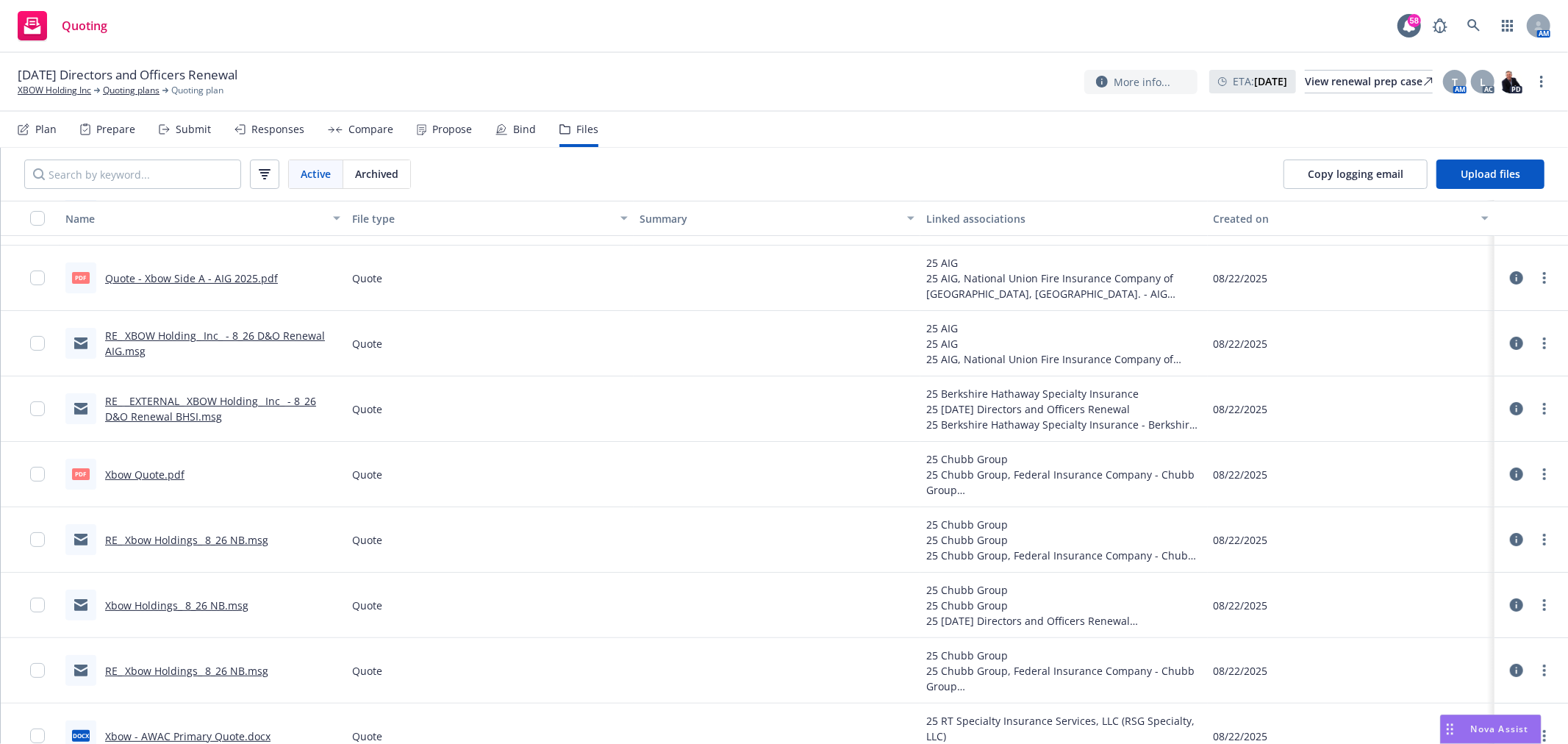
scroll to position [245, 0]
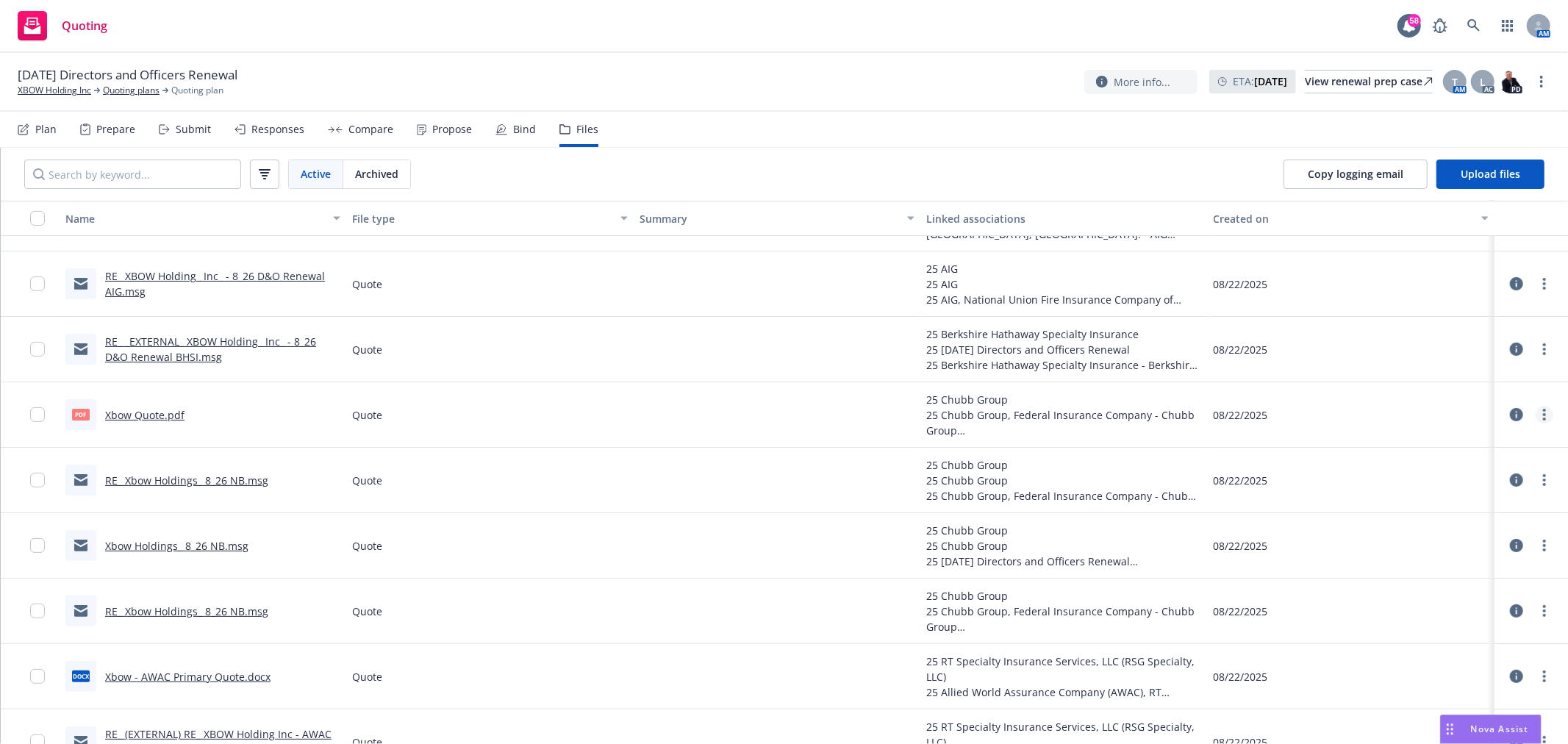
click at [1536, 412] on link "more" at bounding box center [1544, 414] width 18 height 18
click at [1495, 470] on link "Download" at bounding box center [1467, 475] width 147 height 30
click at [1468, 25] on icon at bounding box center [1473, 25] width 12 height 12
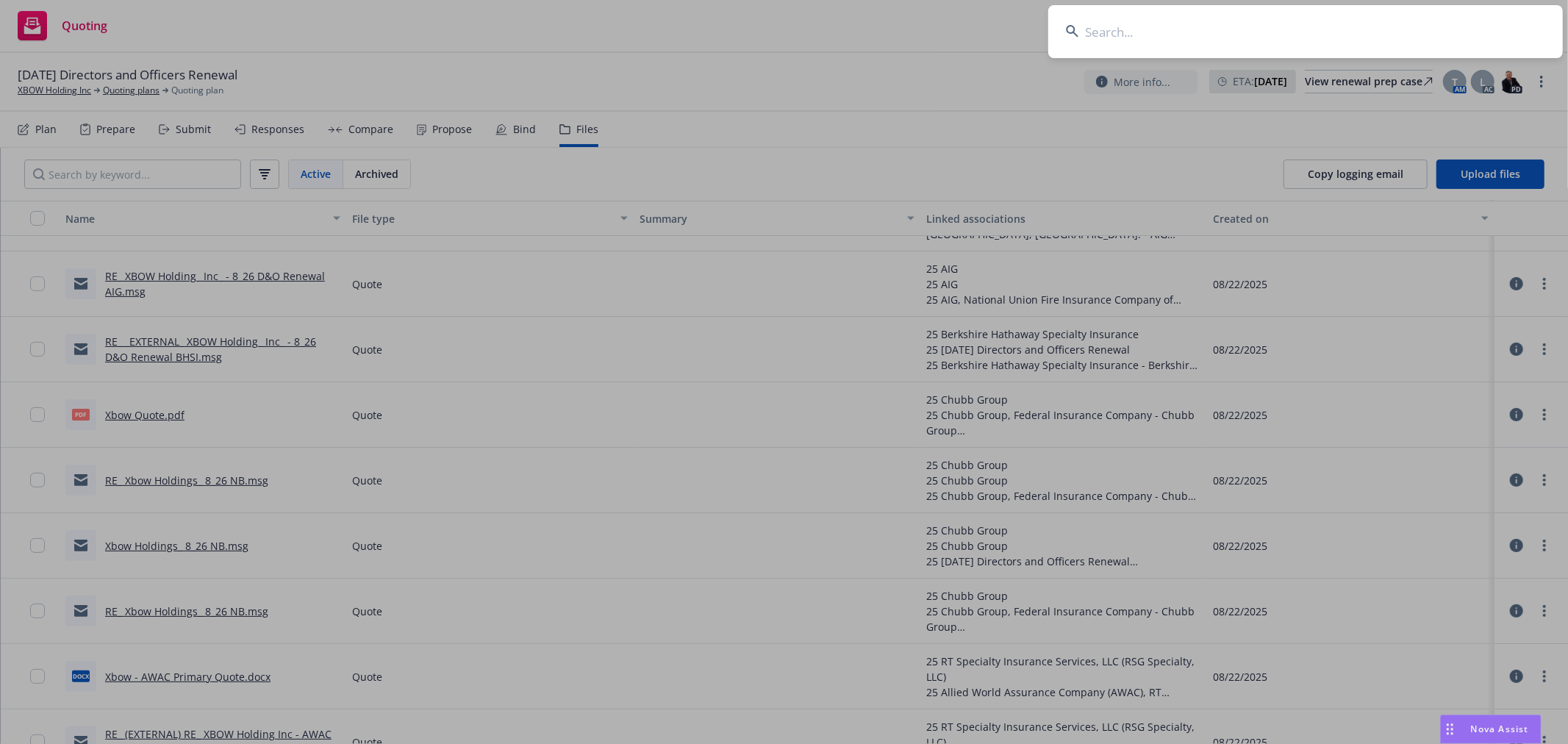
drag, startPoint x: 1309, startPoint y: 42, endPoint x: 1318, endPoint y: 41, distance: 9.1
click at [1314, 42] on input at bounding box center [1306, 32] width 514 height 53
type input "sakara"
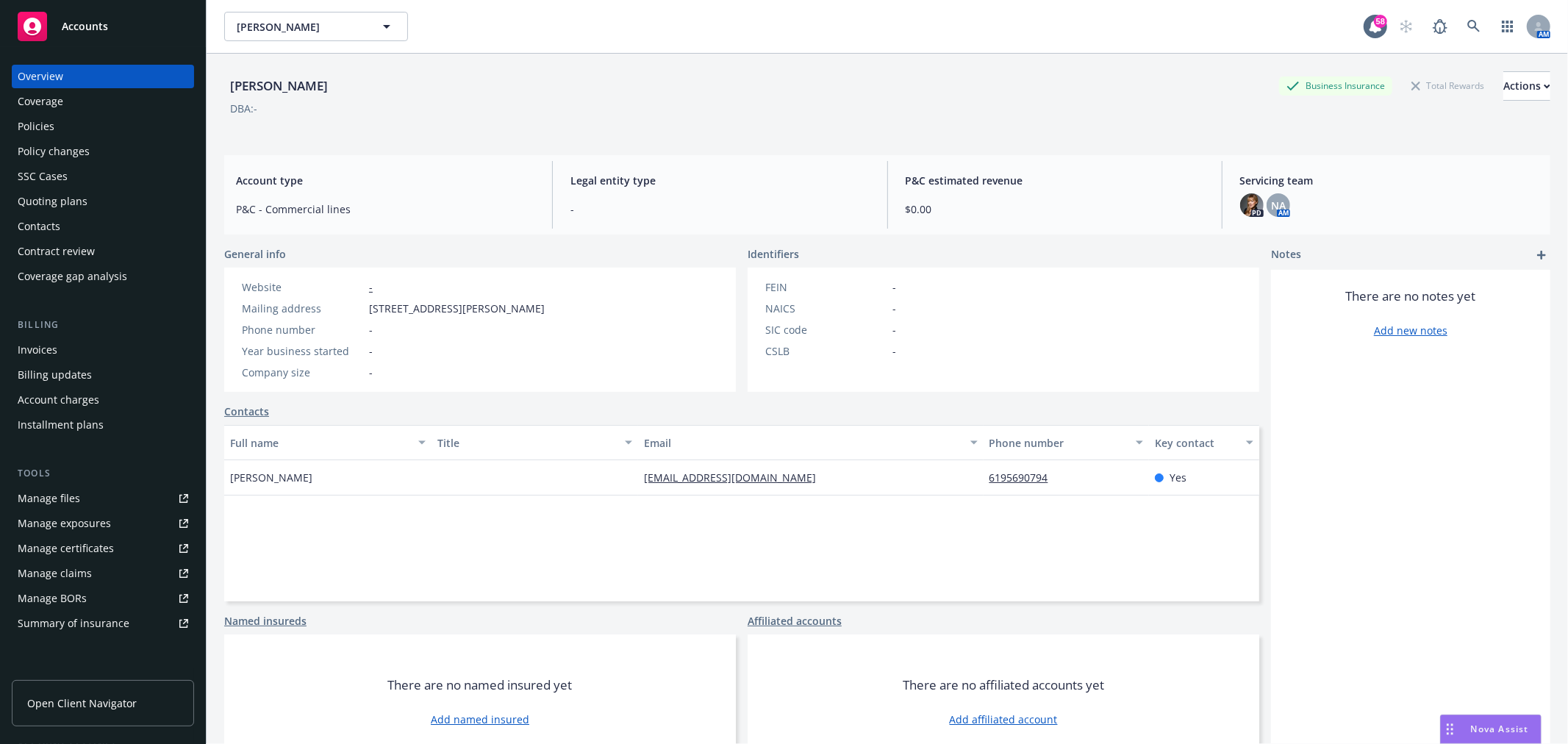
click at [18, 127] on div "Policies" at bounding box center [36, 126] width 37 height 24
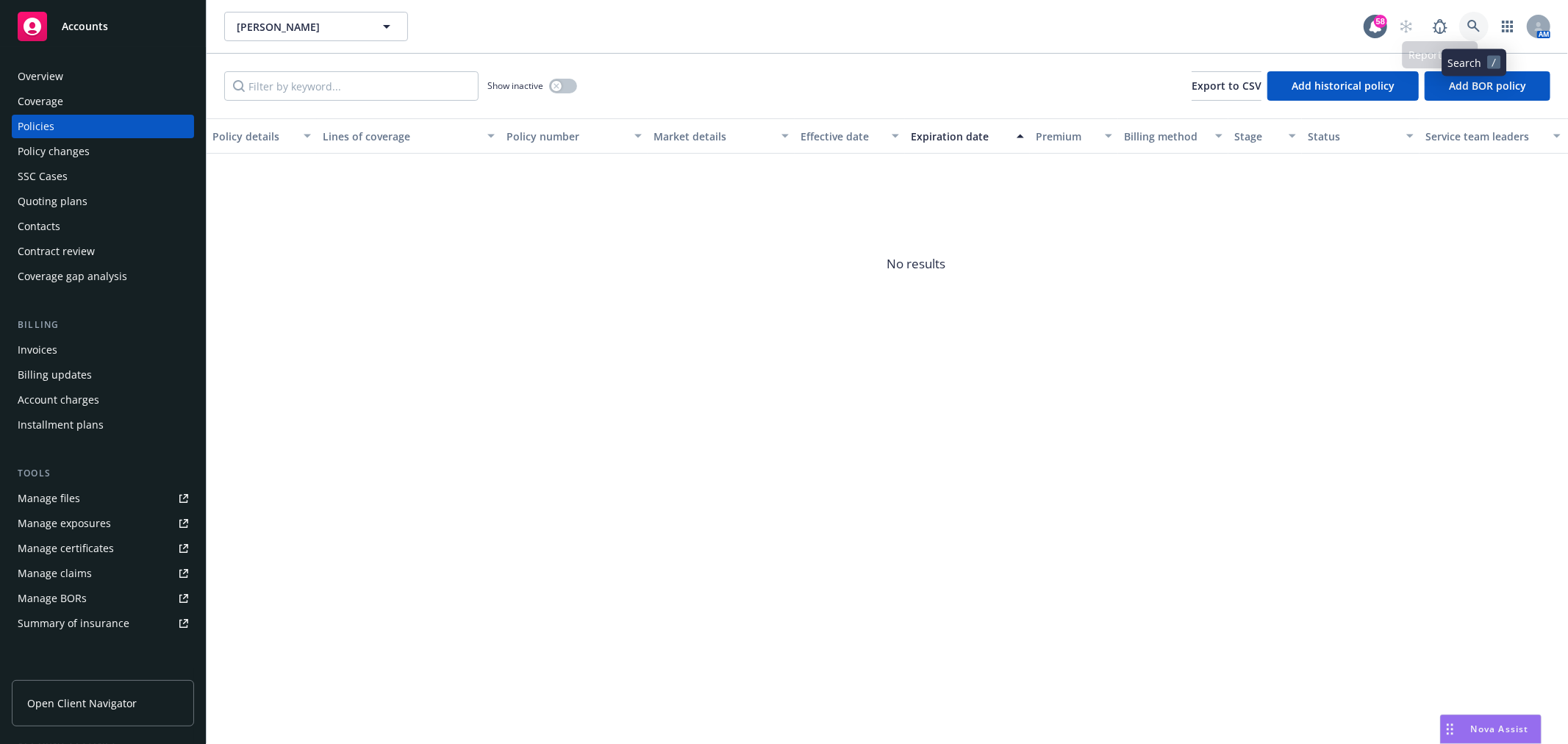
click at [1467, 20] on icon at bounding box center [1473, 26] width 13 height 13
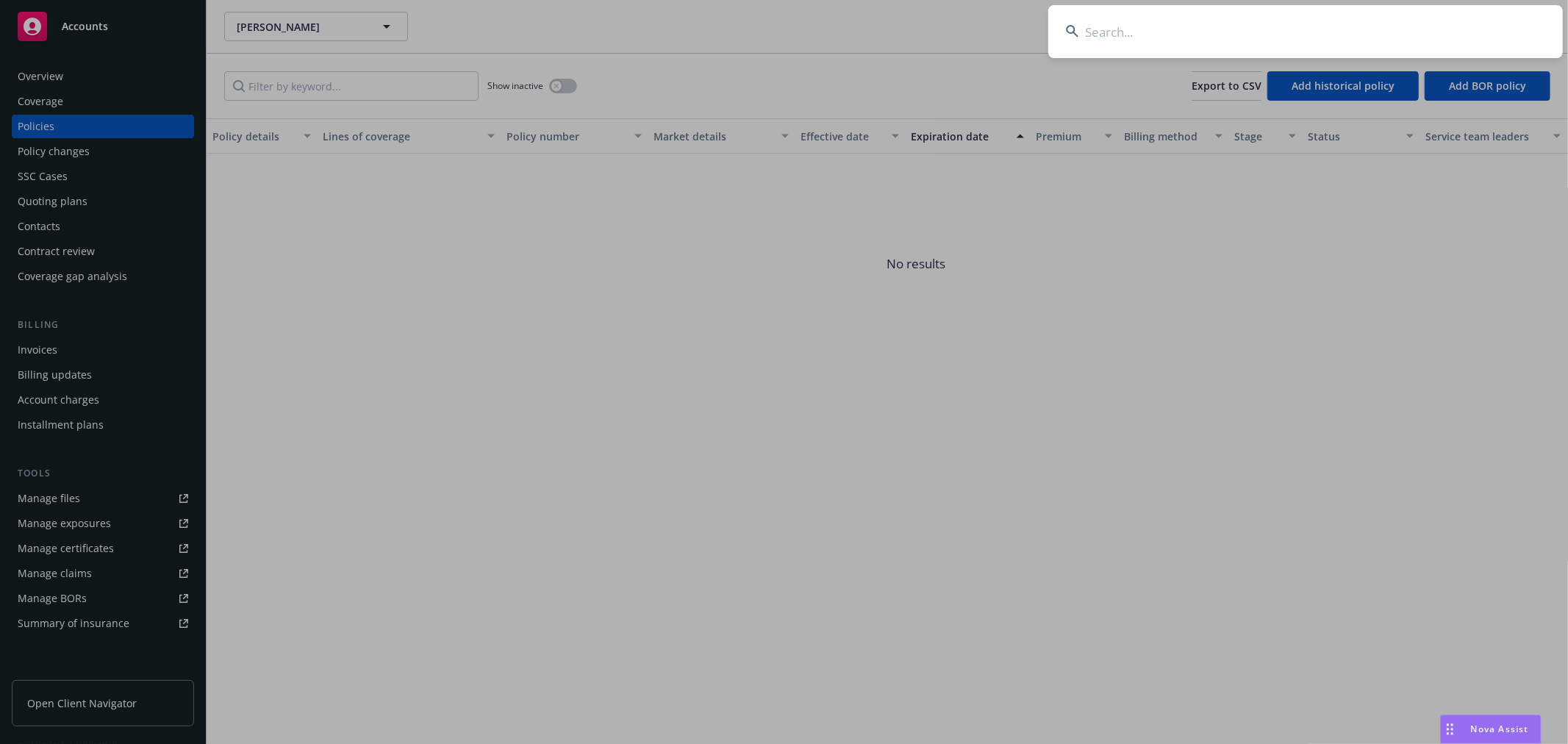
click at [1137, 39] on input at bounding box center [1306, 32] width 514 height 53
type input "sakara"
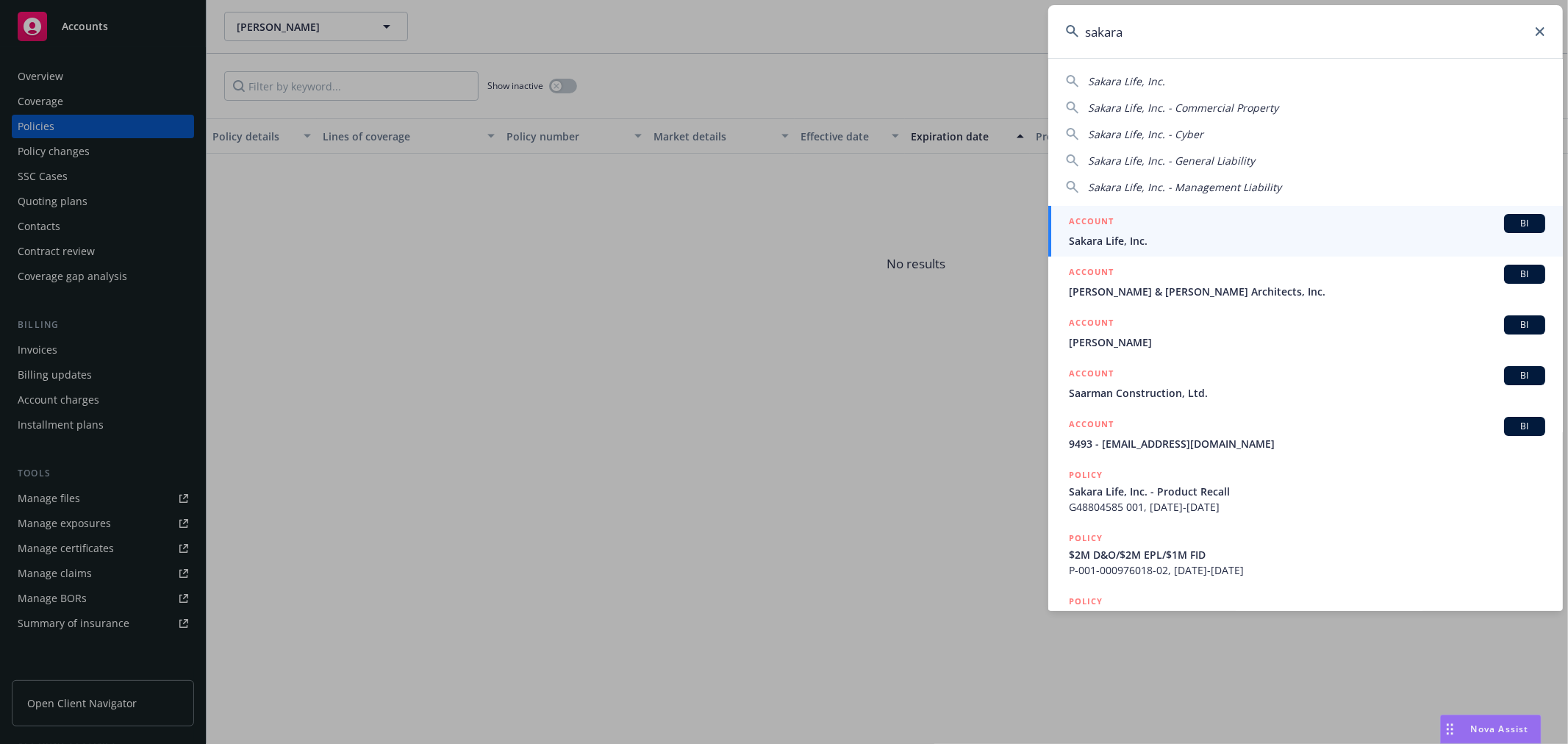
click at [1142, 245] on span "Sakara Life, Inc." at bounding box center [1307, 241] width 476 height 16
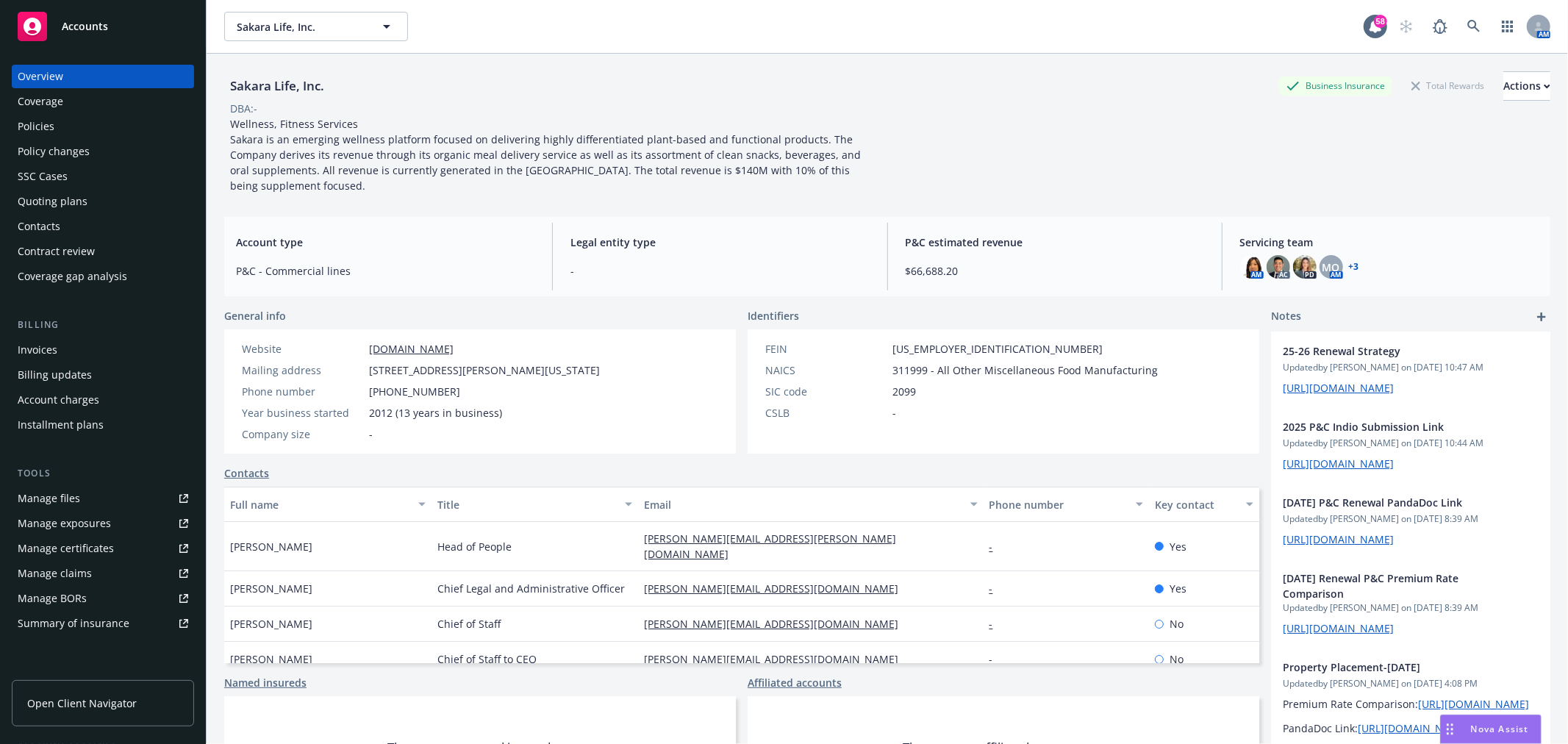
click at [60, 197] on div "Quoting plans" at bounding box center [53, 201] width 70 height 24
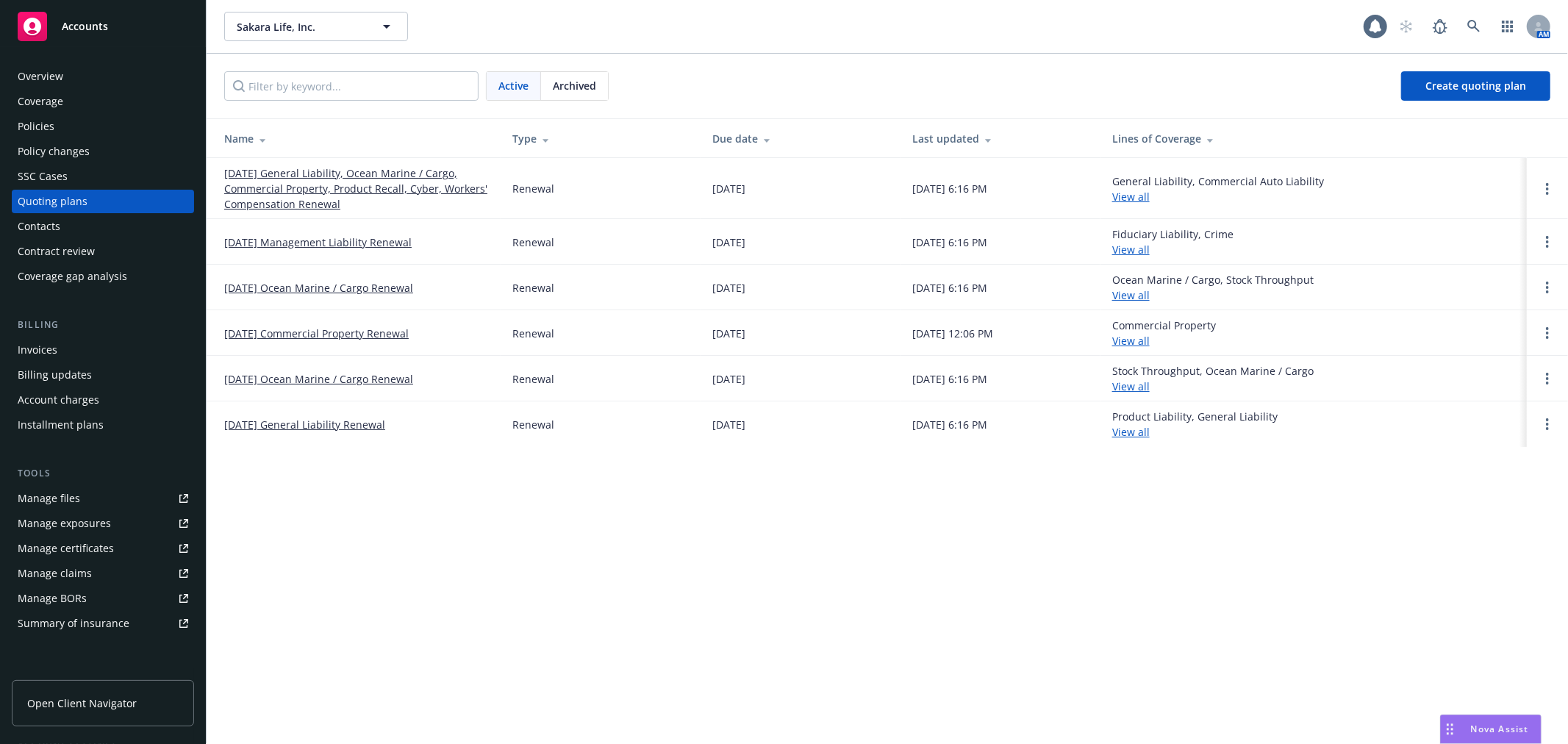
click at [31, 125] on div "Policies" at bounding box center [36, 126] width 37 height 24
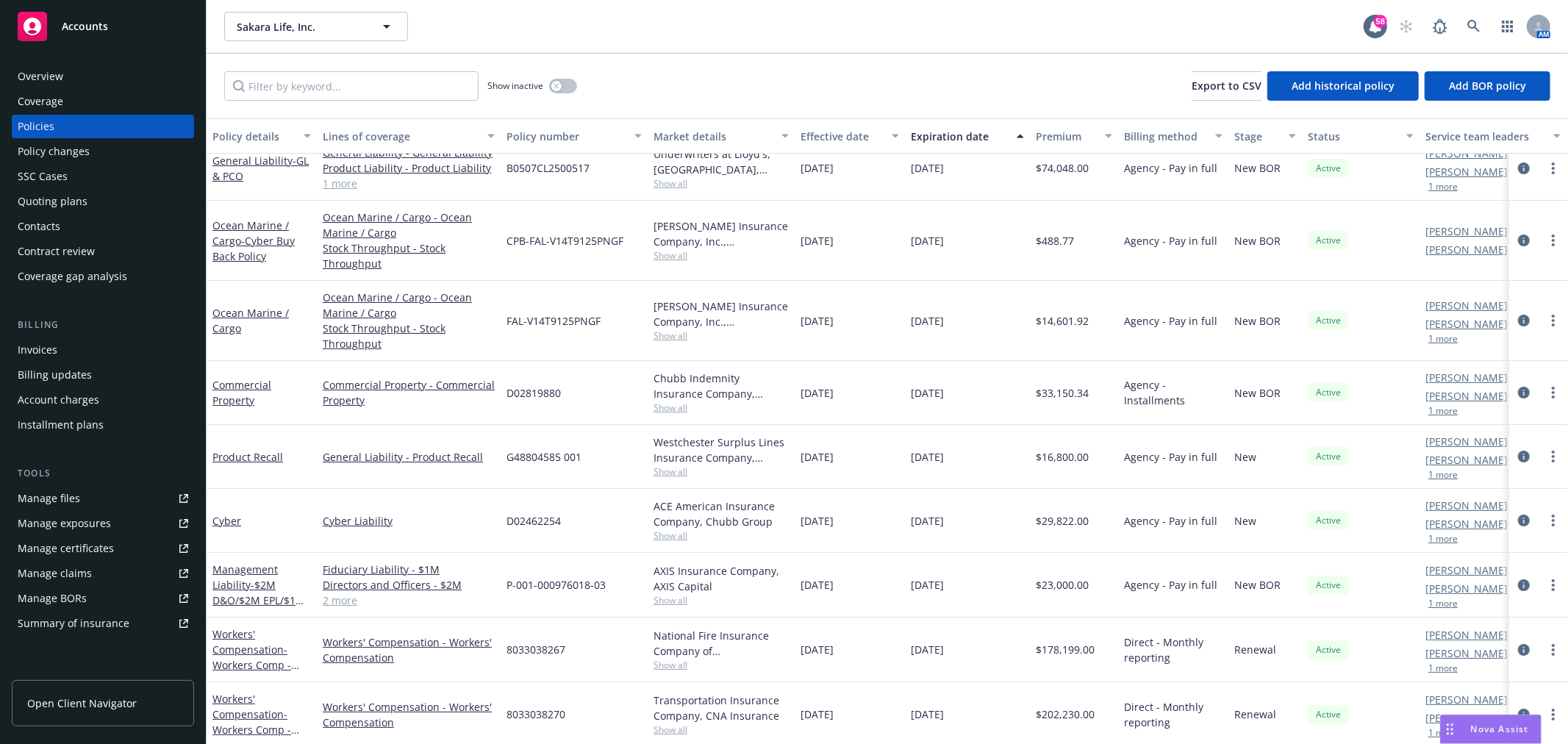
scroll to position [33, 0]
click at [261, 575] on span "- $2M D&O/$2M EPL/$1M FID/$1M Crime" at bounding box center [259, 597] width 93 height 45
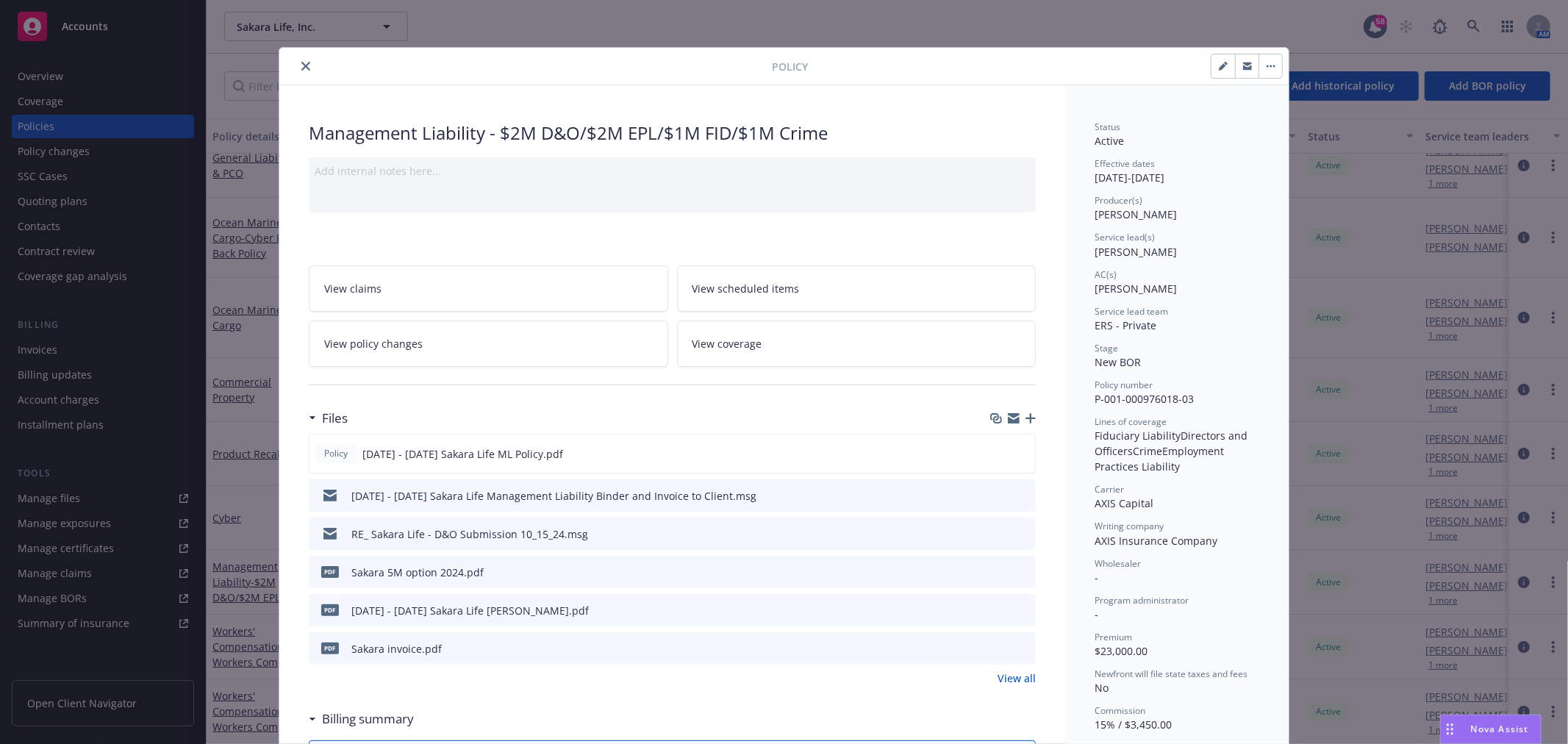
click at [655, 483] on div "2024 - 2025 Sakara Life Management Liability Binder and Invoice to Client.msg" at bounding box center [536, 495] width 442 height 31
click at [992, 493] on icon "download file" at bounding box center [997, 494] width 11 height 11
click at [302, 61] on icon "close" at bounding box center [306, 66] width 9 height 9
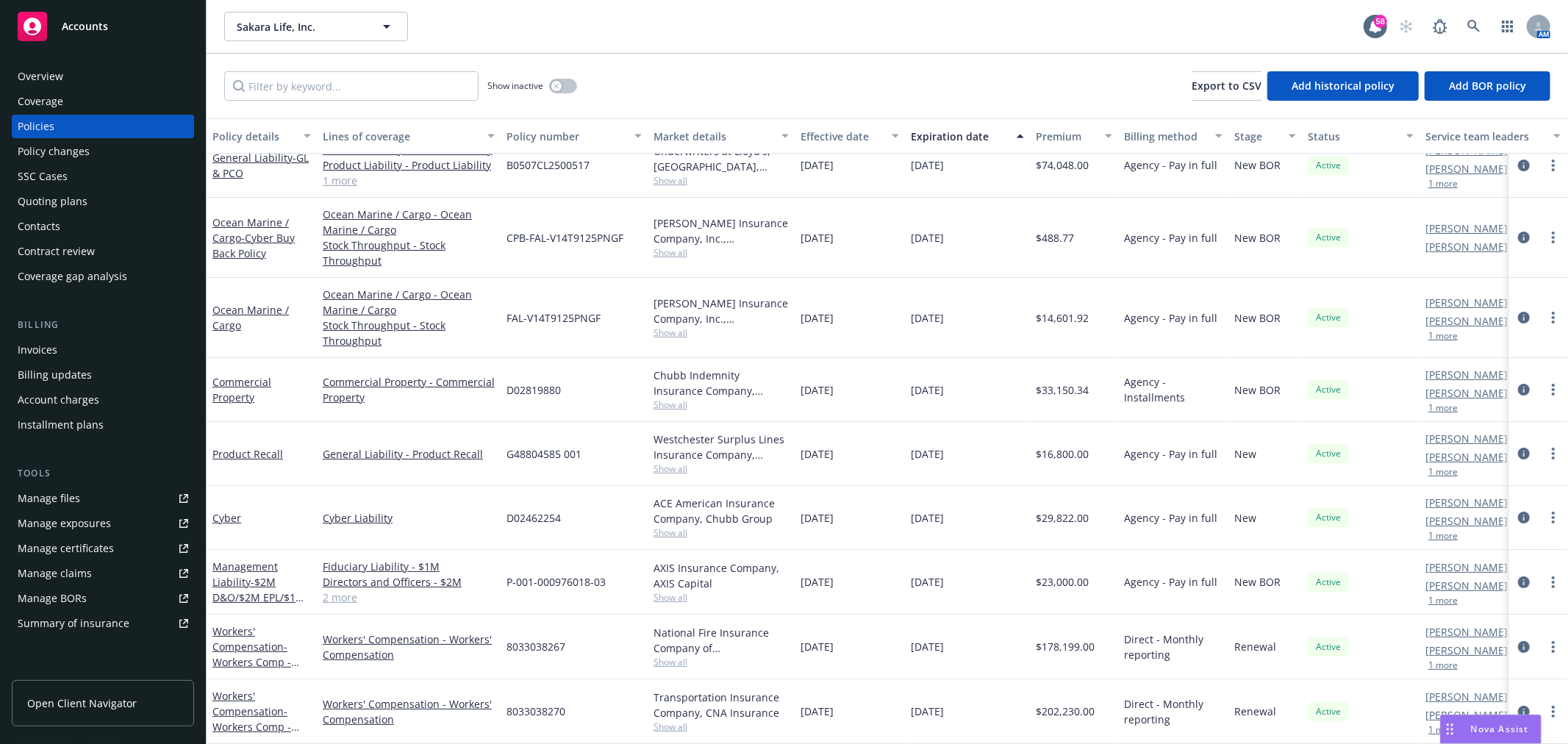
click at [47, 202] on div "Quoting plans" at bounding box center [53, 201] width 70 height 24
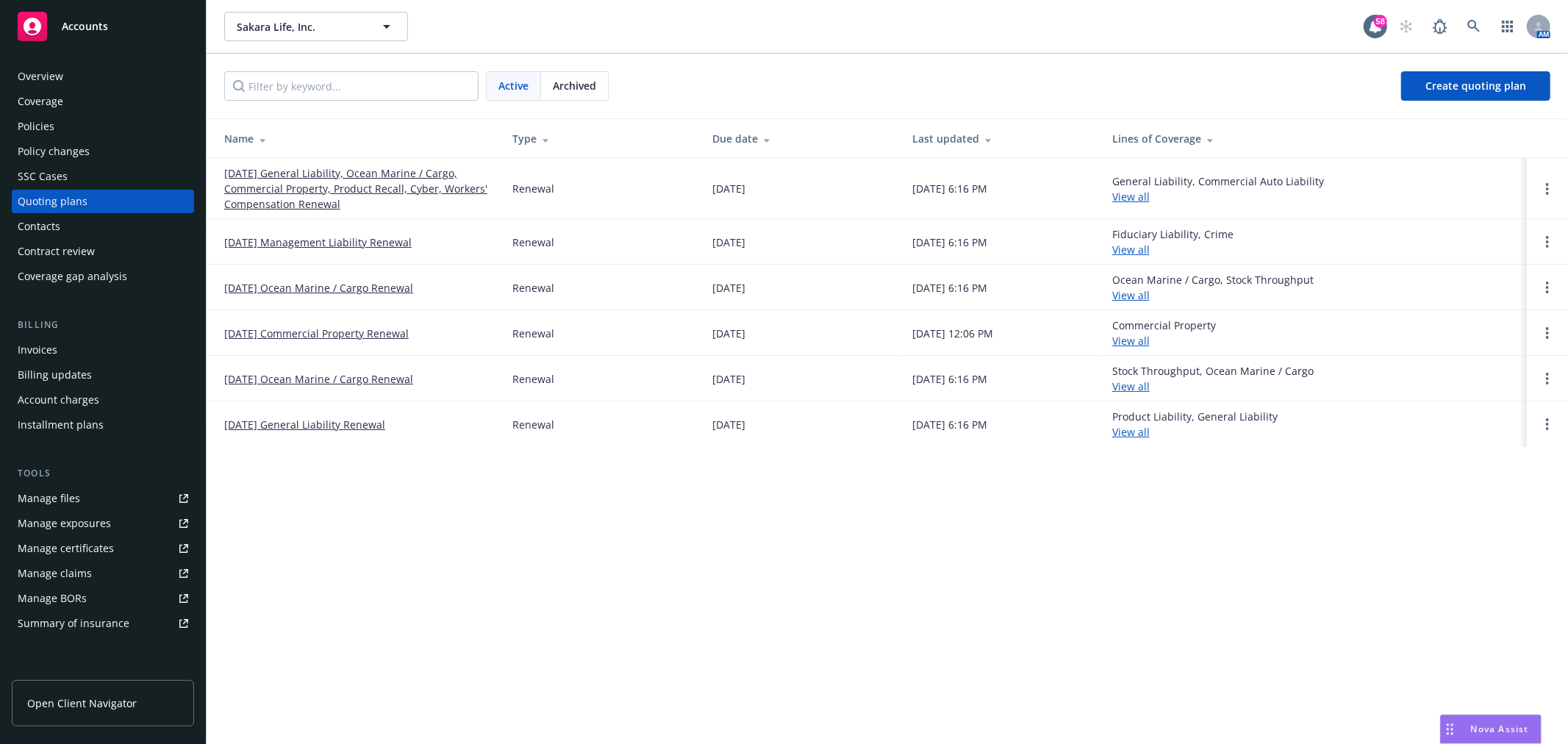
click at [578, 96] on div "Archived" at bounding box center [575, 86] width 67 height 28
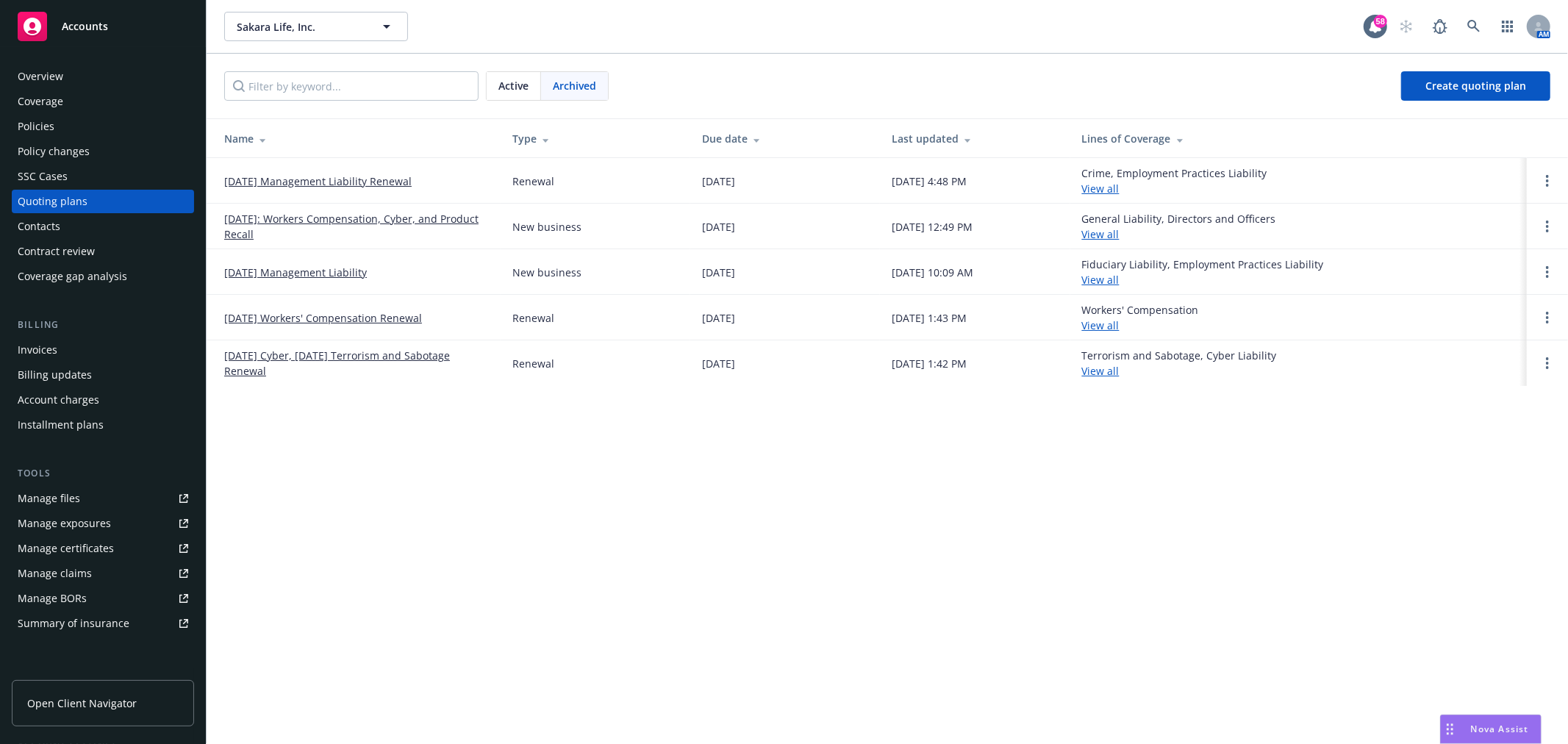
click at [359, 175] on link "10/15/24 Management Liability Renewal" at bounding box center [319, 182] width 188 height 16
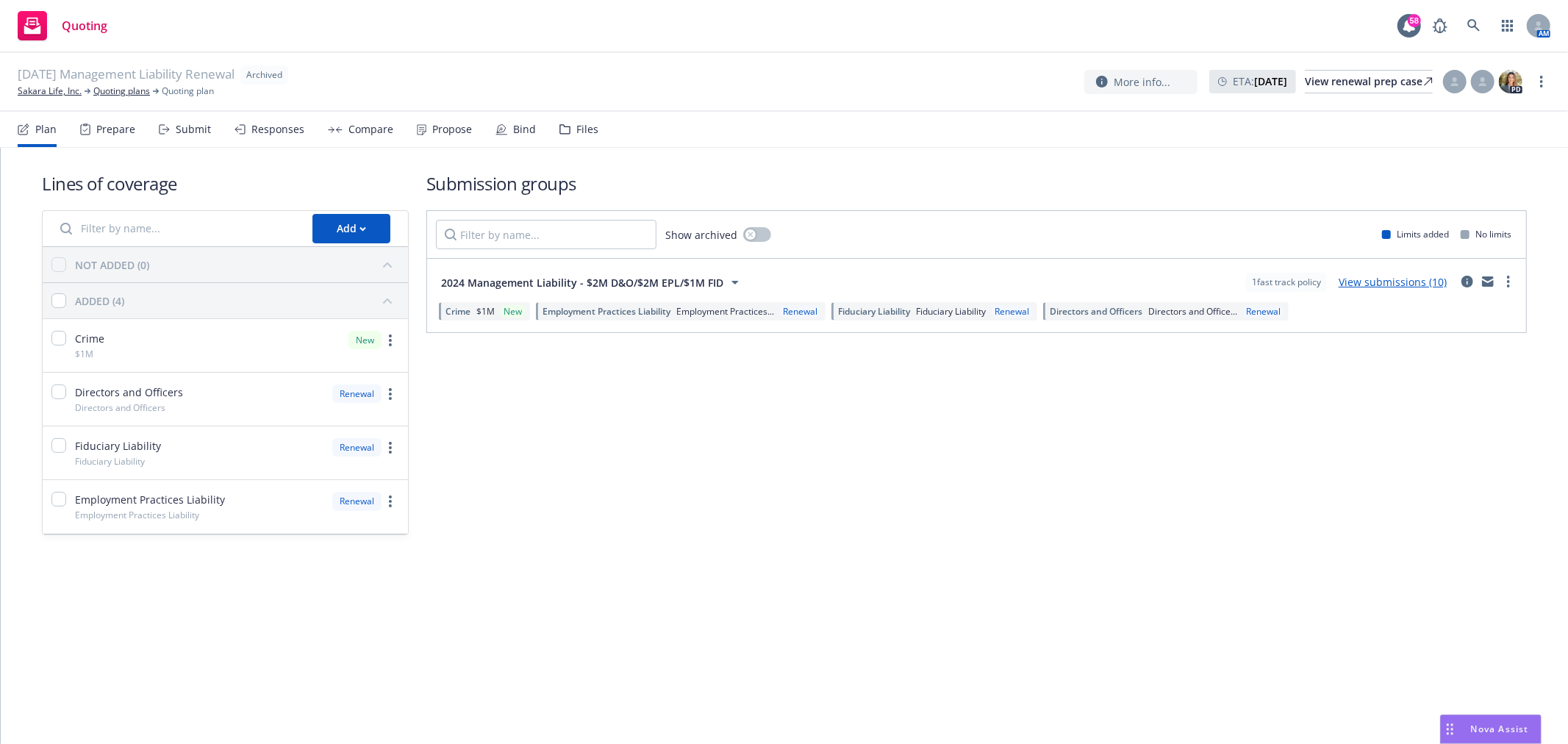
click at [569, 129] on div "Files" at bounding box center [579, 129] width 39 height 35
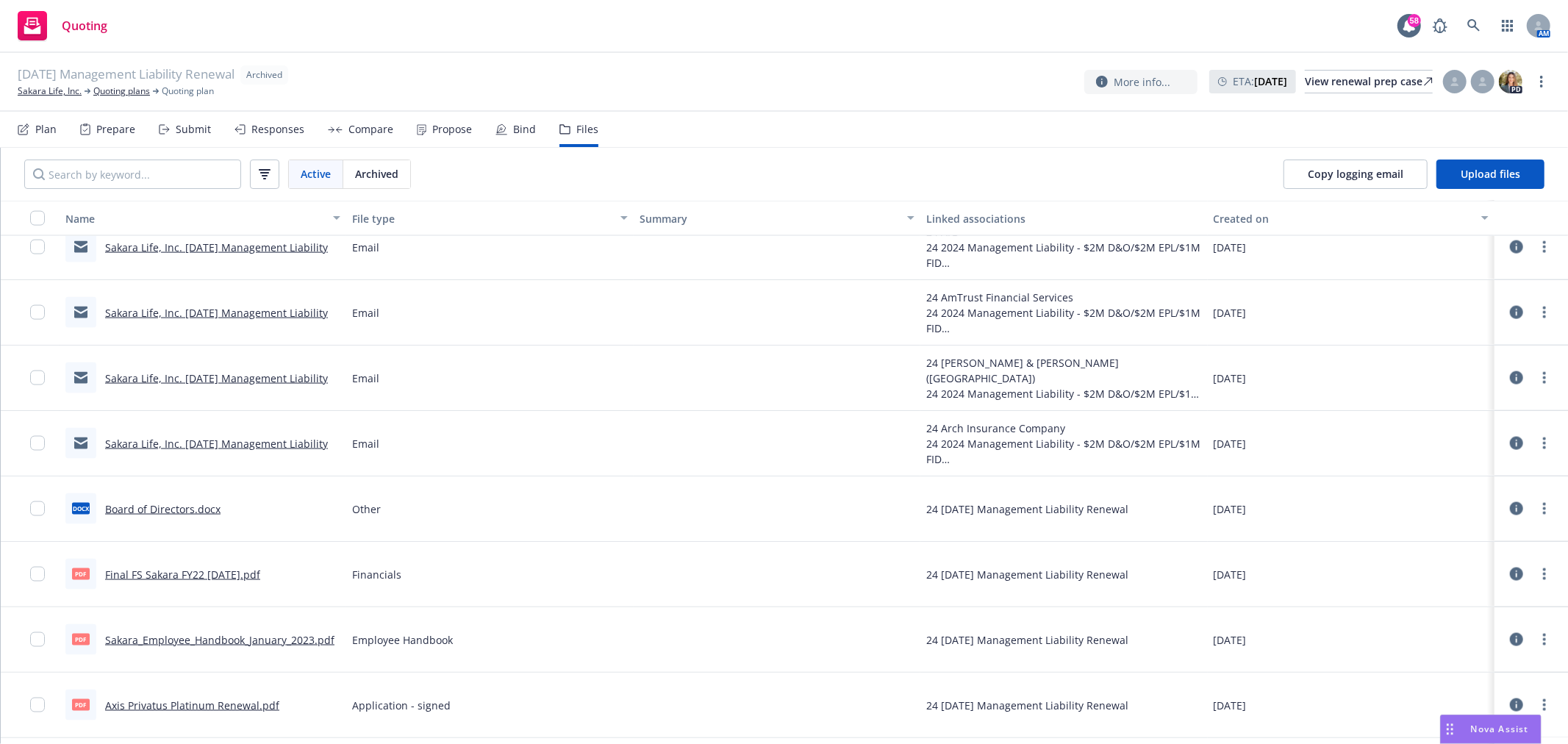
scroll to position [1858, 0]
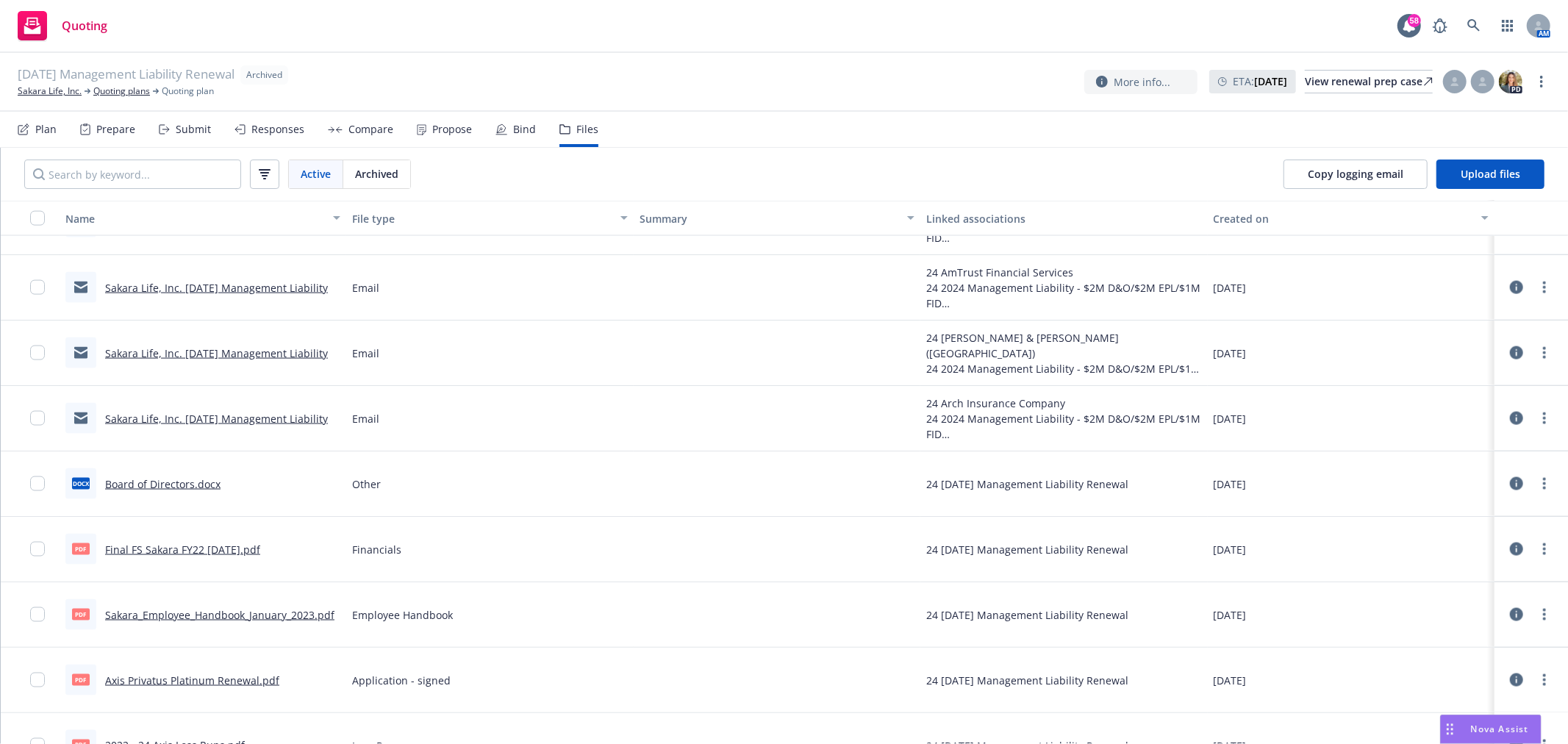
click at [218, 411] on link "Sakara Life, Inc. [DATE] Management Liability" at bounding box center [217, 418] width 223 height 14
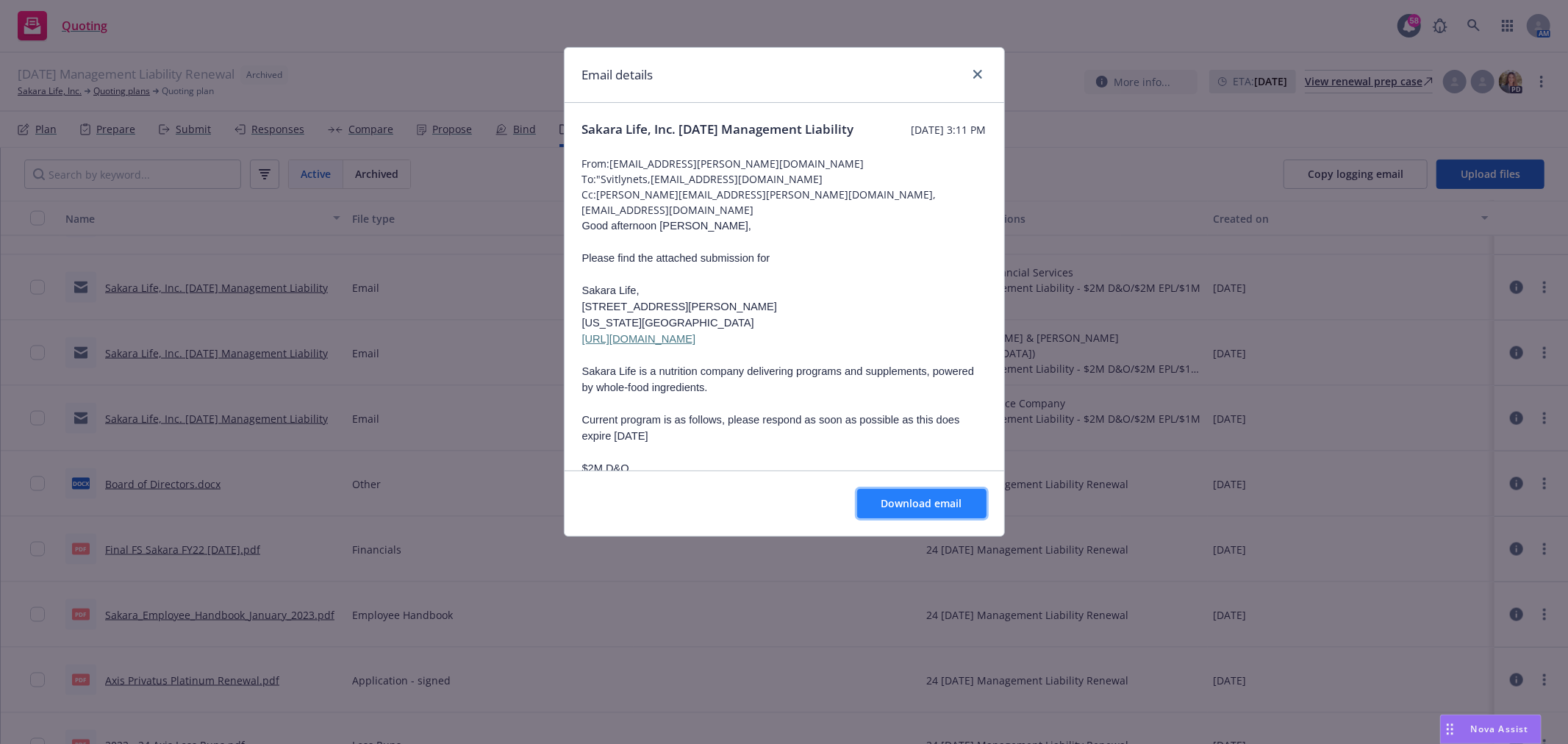
click at [906, 505] on span "Download email" at bounding box center [922, 504] width 81 height 14
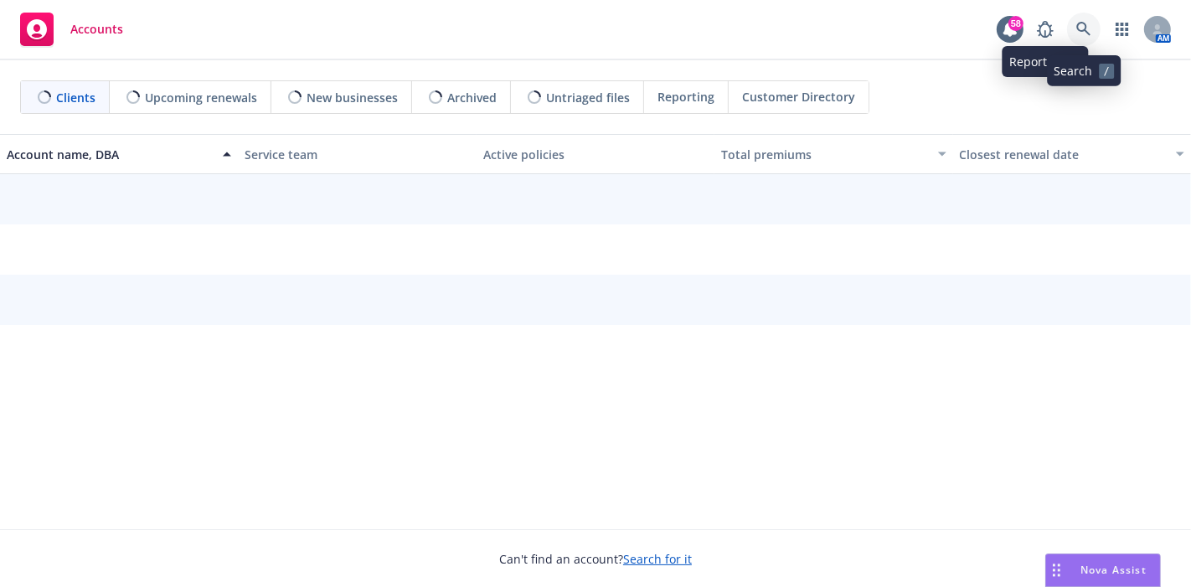
click at [1082, 27] on icon at bounding box center [1084, 29] width 15 height 15
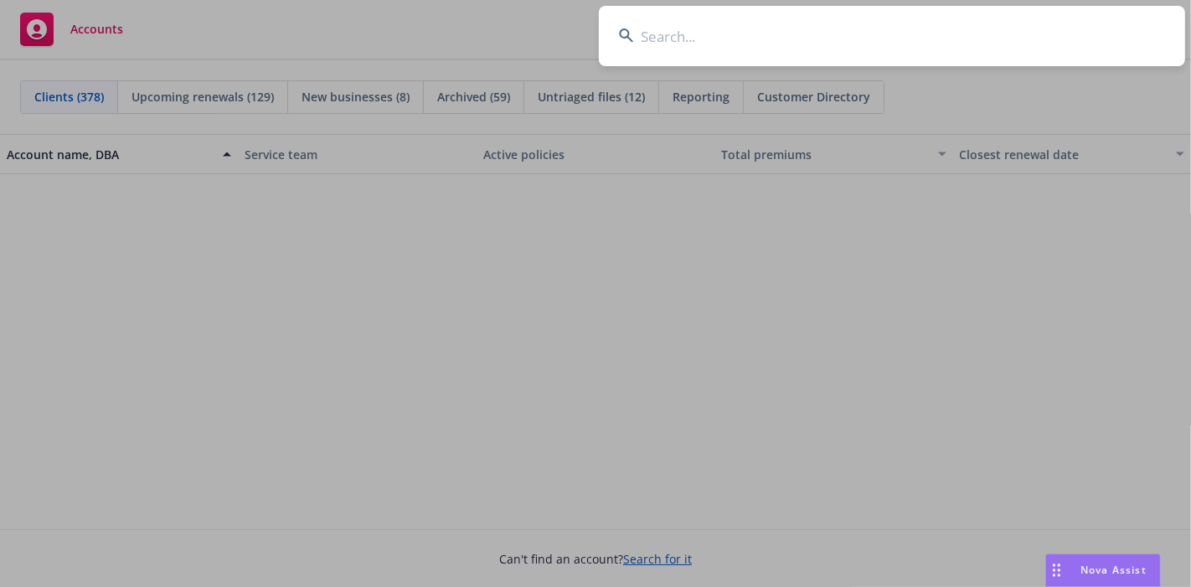
click at [1034, 43] on input at bounding box center [892, 36] width 586 height 60
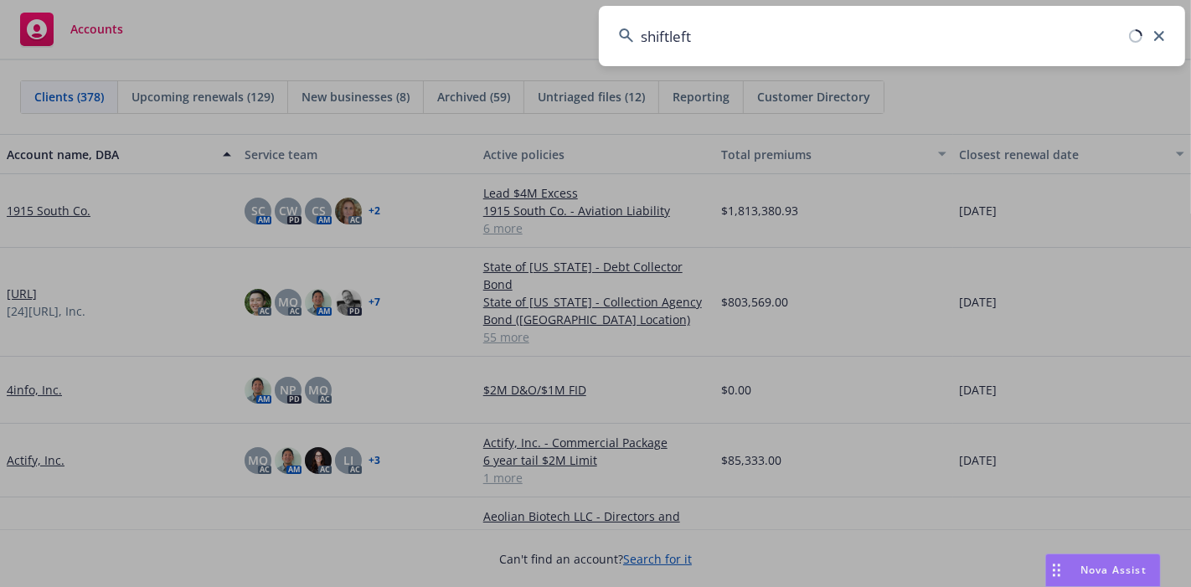
type input "shiftleft"
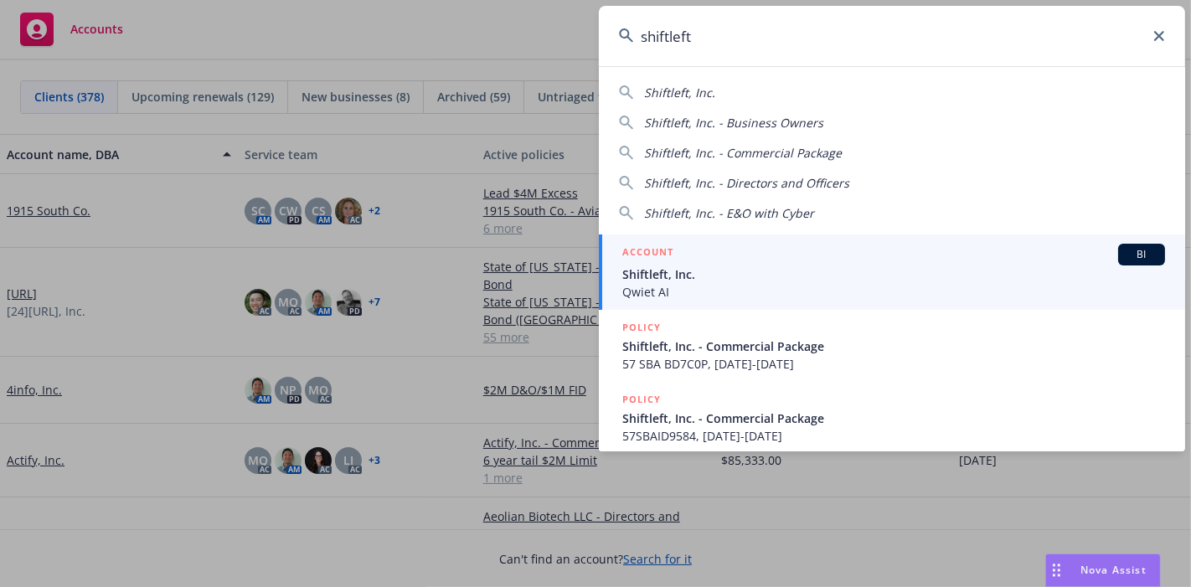
click at [729, 271] on span "Shiftleft, Inc." at bounding box center [894, 275] width 543 height 18
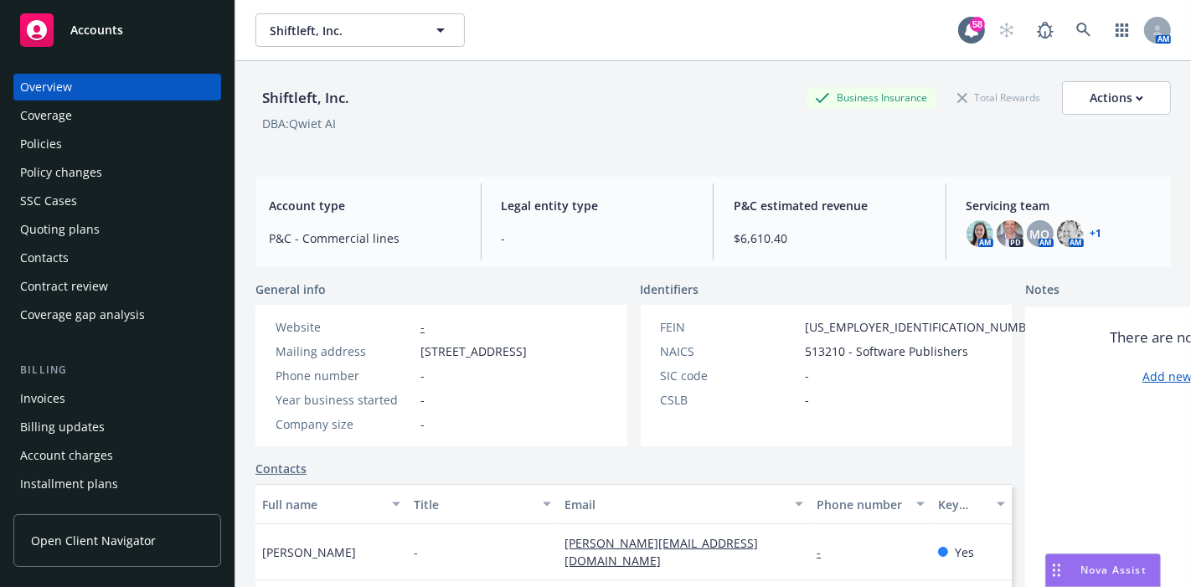
click at [1091, 233] on link "+ 1" at bounding box center [1097, 234] width 12 height 10
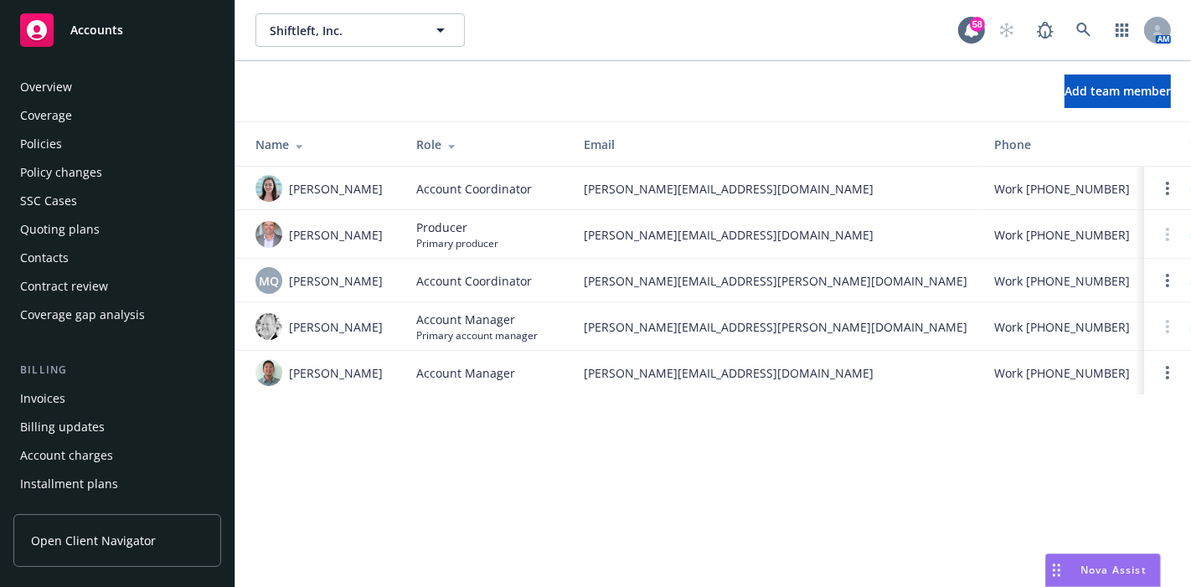
click at [69, 139] on div "Policies" at bounding box center [117, 144] width 194 height 27
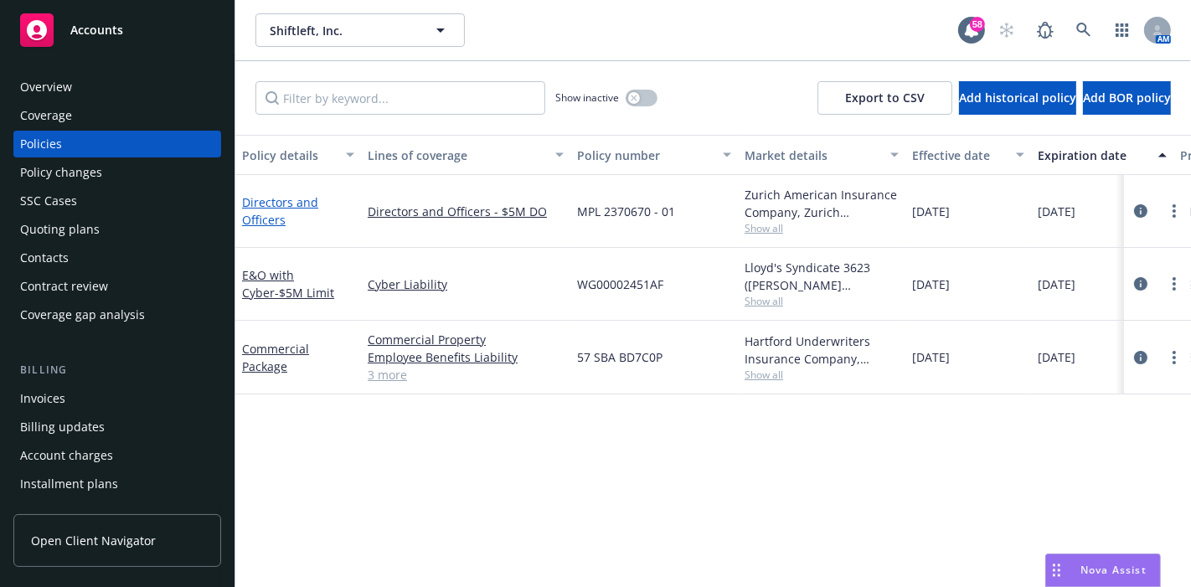
click at [261, 200] on link "Directors and Officers" at bounding box center [280, 211] width 76 height 34
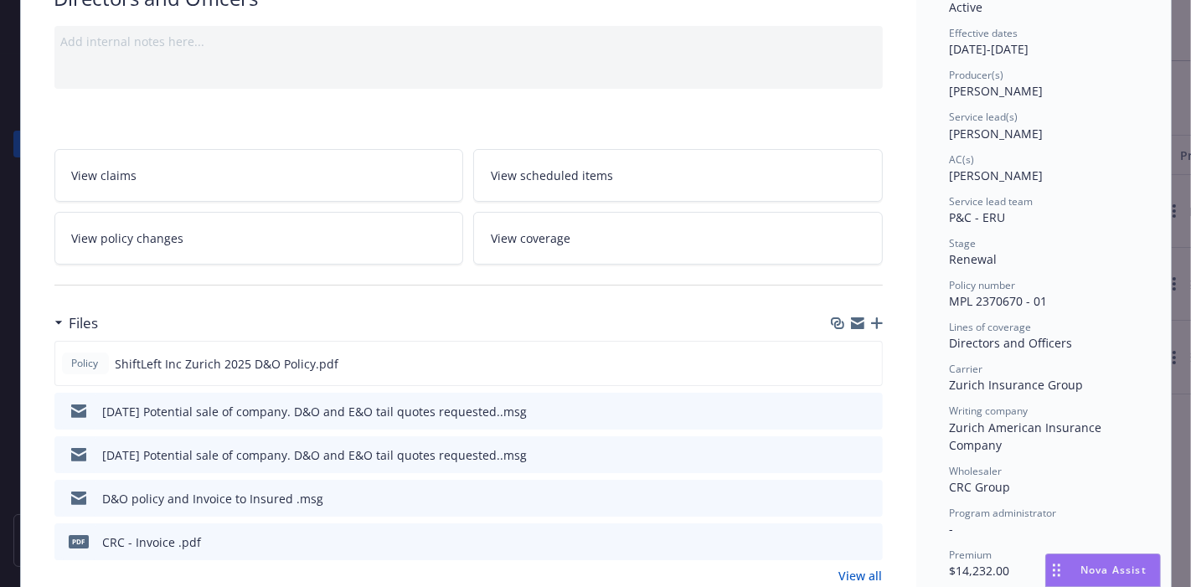
scroll to position [279, 0]
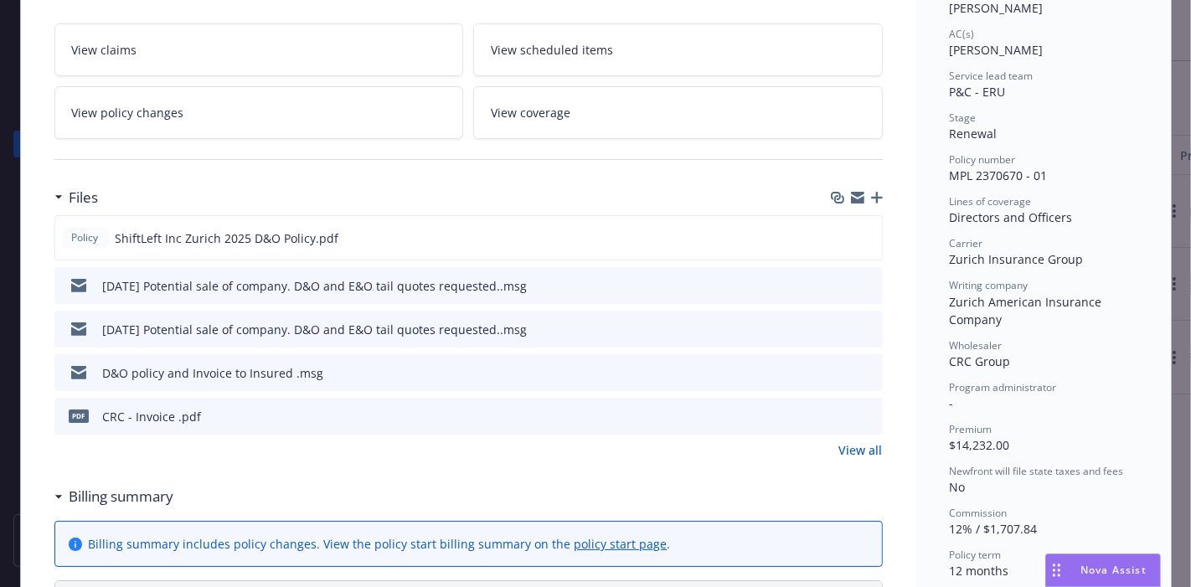
click at [833, 365] on icon "download file" at bounding box center [839, 371] width 13 height 13
click at [1110, 368] on div "Status Active Effective dates [DATE] - [DATE] Producer(s) [PERSON_NAME] Service…" at bounding box center [1044, 261] width 188 height 806
